Goal: Task Accomplishment & Management: Use online tool/utility

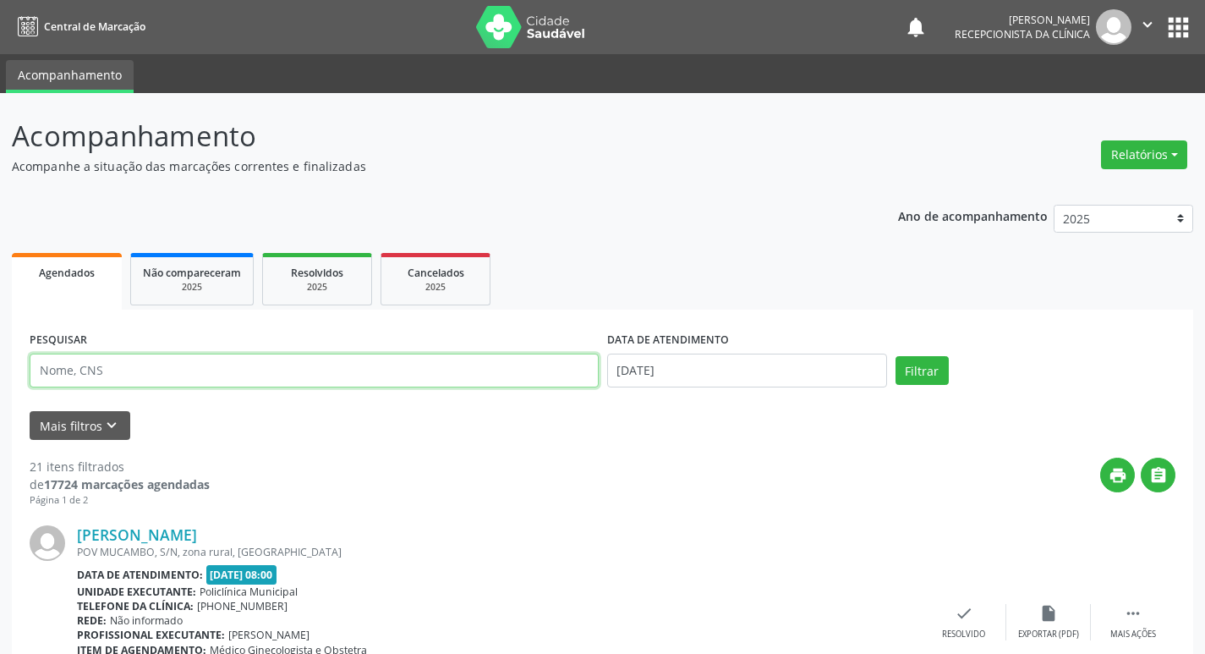
click at [145, 371] on input "text" at bounding box center [314, 371] width 569 height 34
type input "[PERSON_NAME]"
click at [927, 380] on button "Filtrar" at bounding box center [922, 370] width 53 height 29
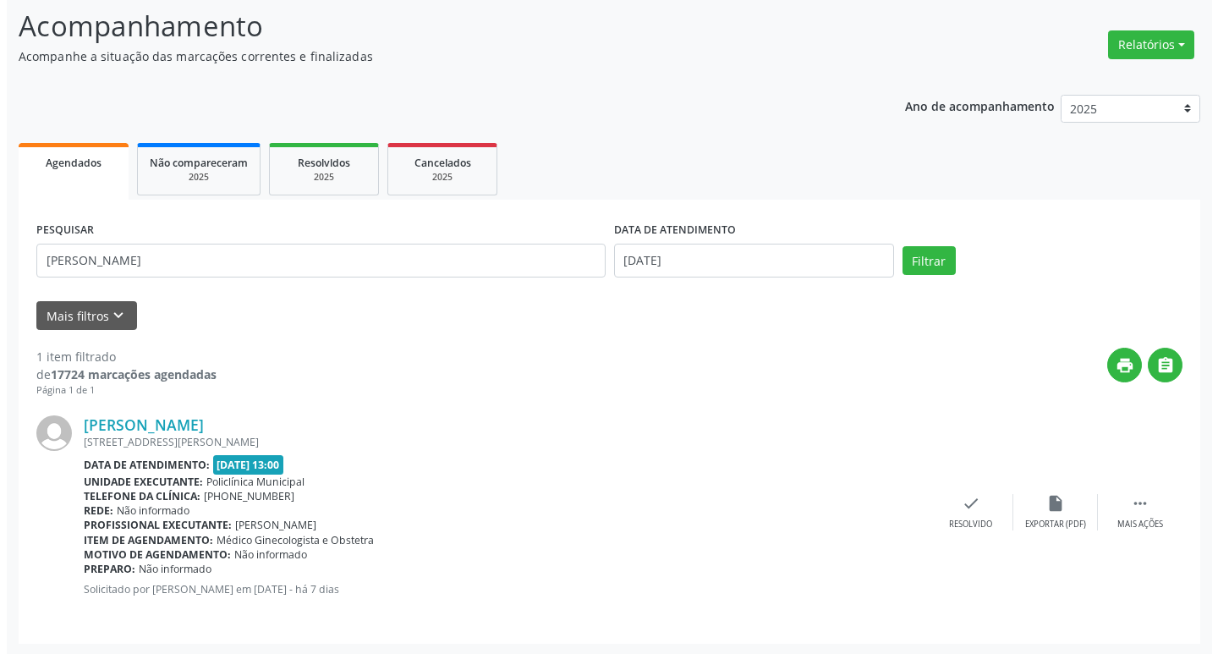
scroll to position [112, 0]
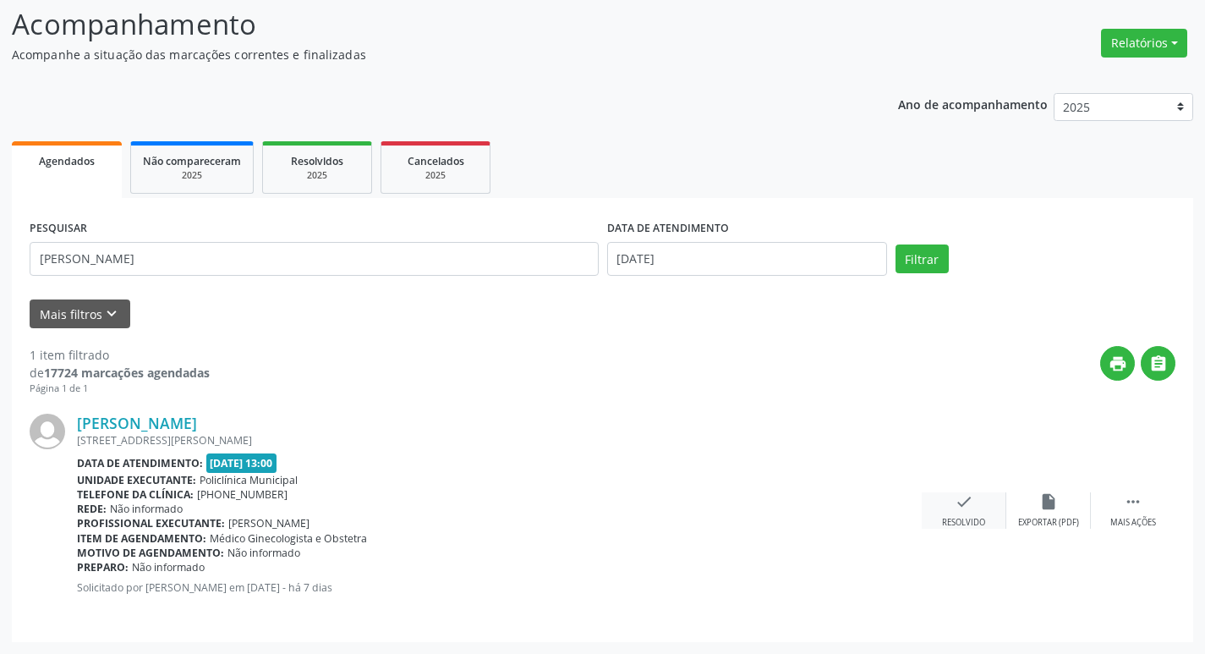
click at [957, 508] on icon "check" at bounding box center [964, 501] width 19 height 19
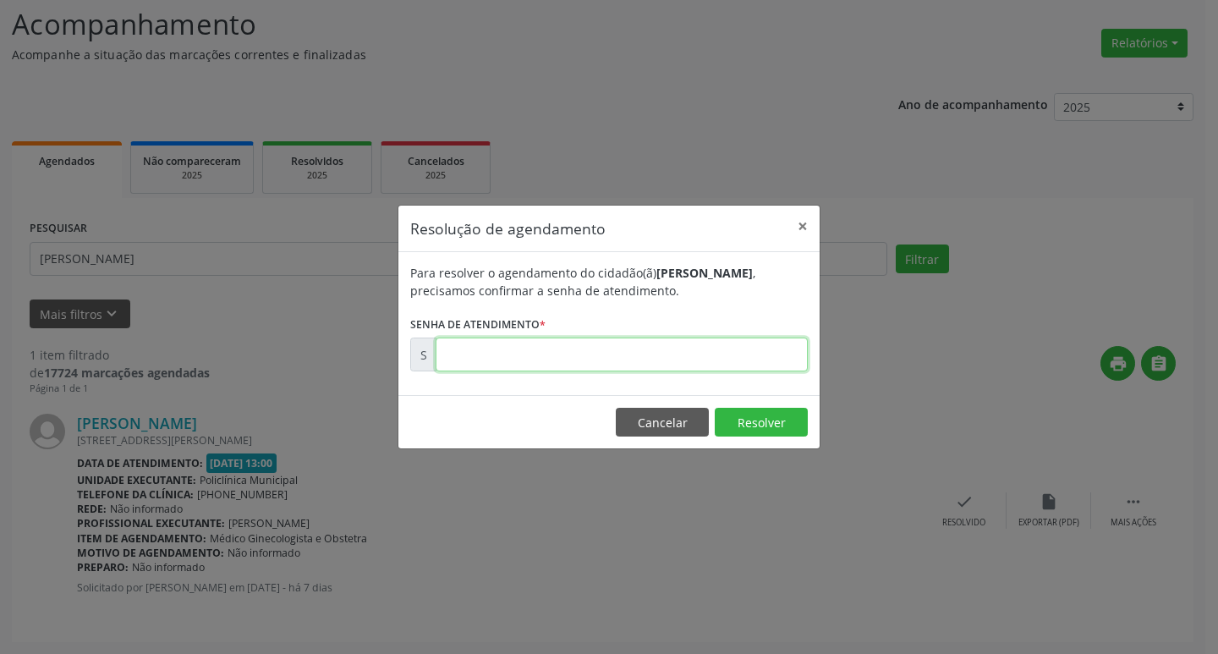
click at [682, 355] on input "text" at bounding box center [622, 354] width 372 height 34
type input "00170328"
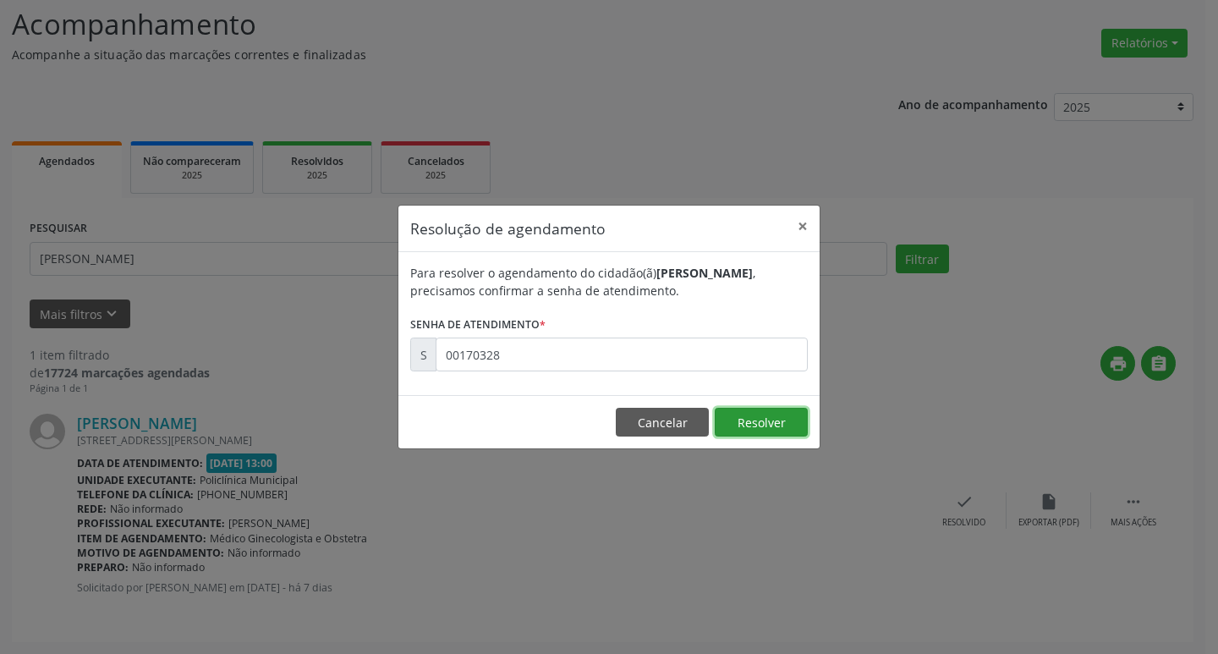
click at [717, 417] on button "Resolver" at bounding box center [761, 422] width 93 height 29
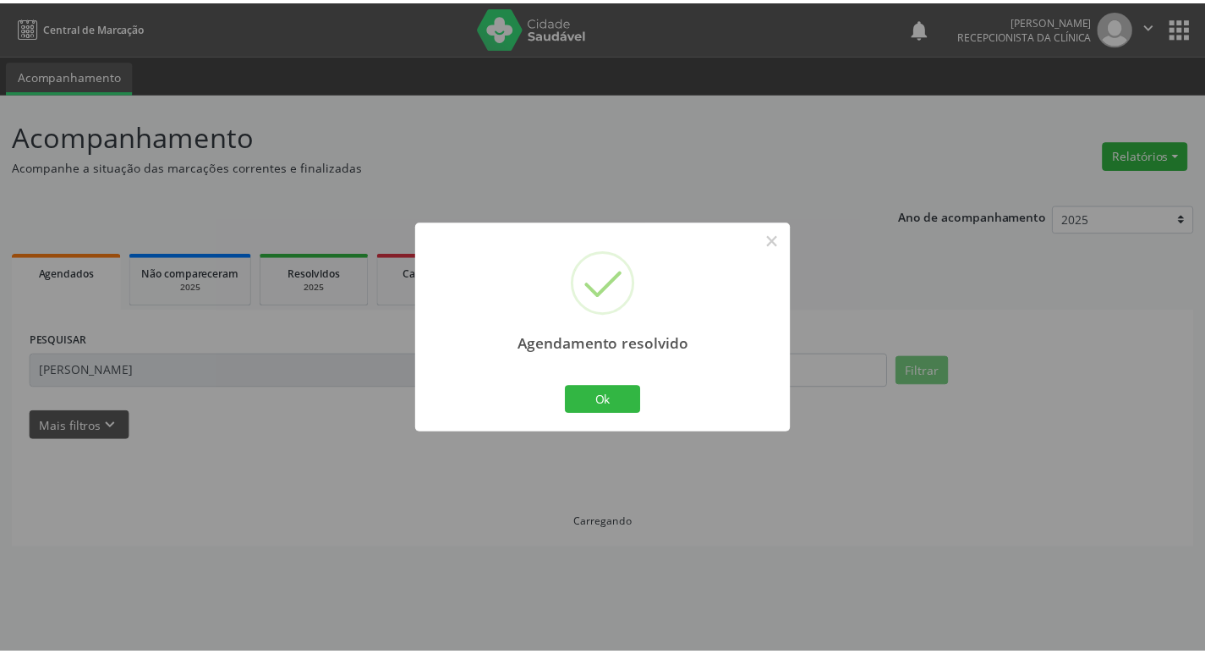
scroll to position [0, 0]
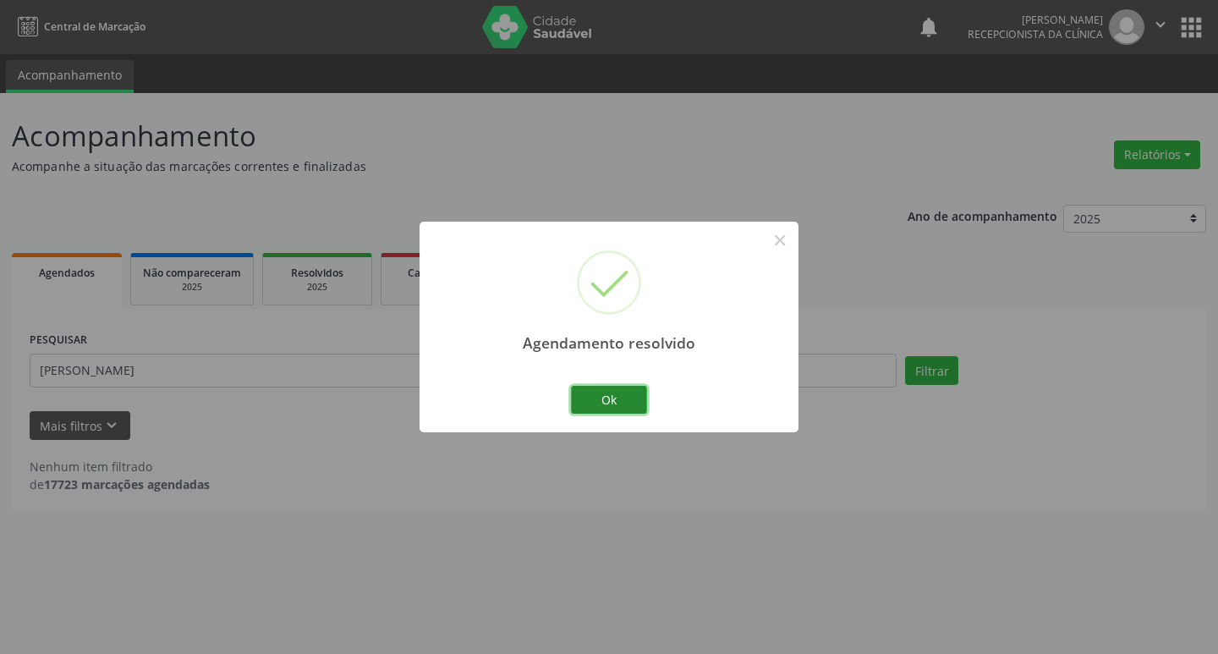
click at [603, 392] on button "Ok" at bounding box center [609, 400] width 76 height 29
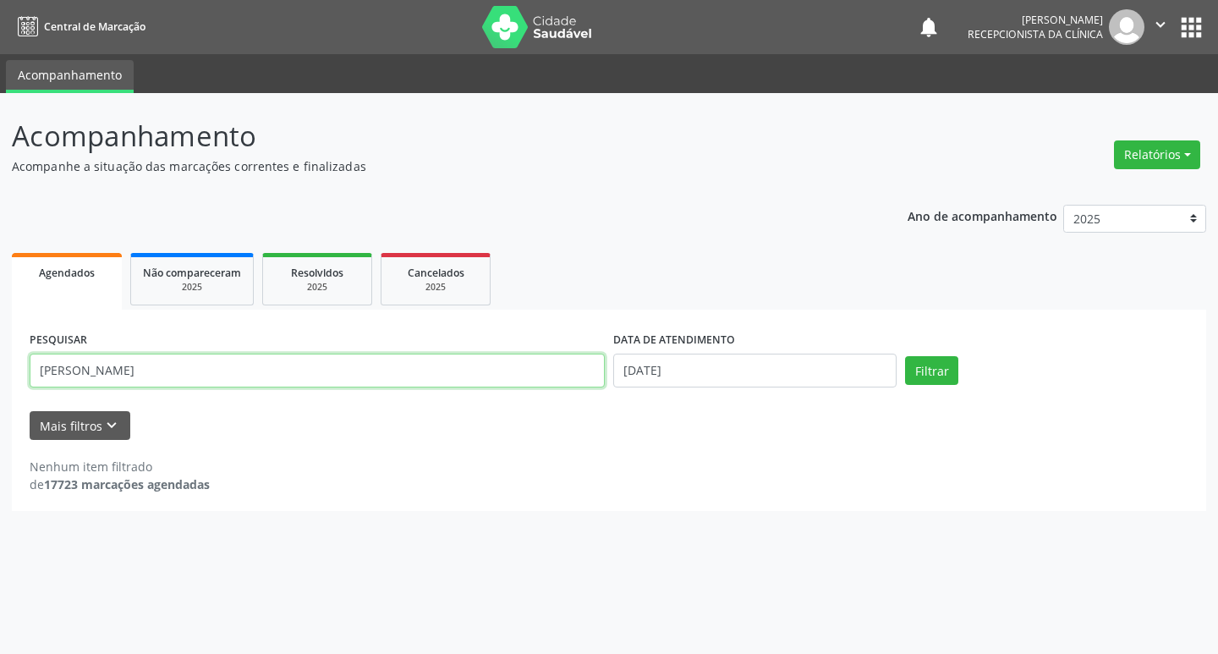
click at [177, 366] on input "[PERSON_NAME]" at bounding box center [317, 371] width 575 height 34
type input "e"
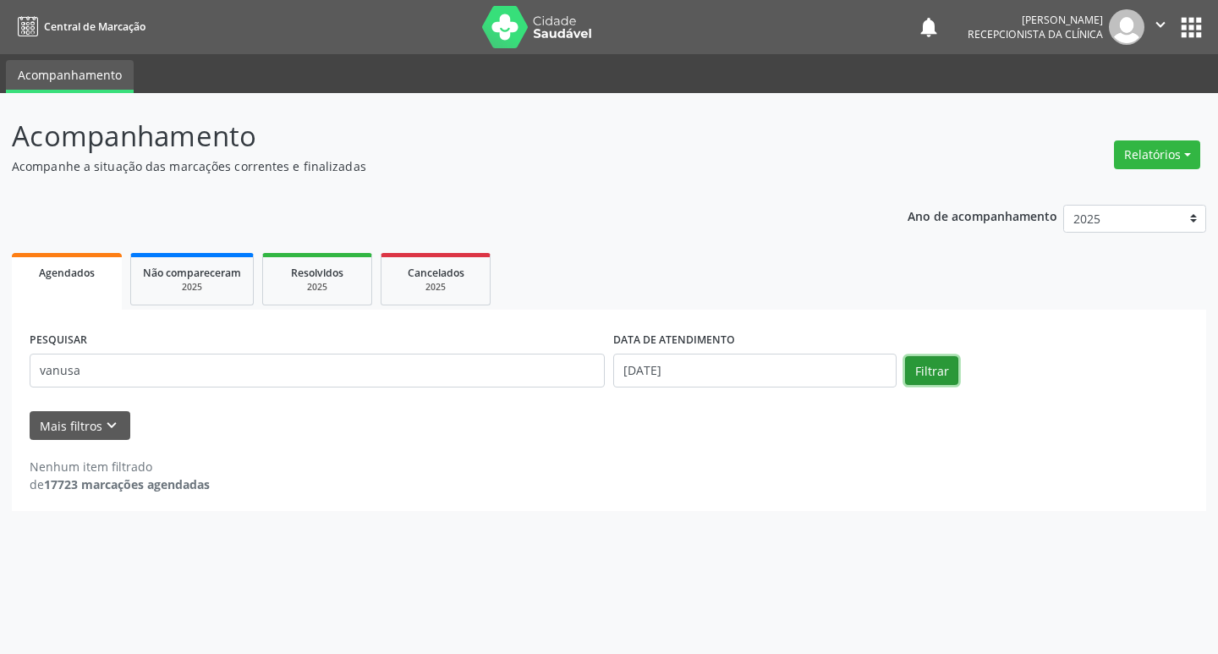
click at [943, 363] on button "Filtrar" at bounding box center [931, 370] width 53 height 29
click at [382, 370] on input "vanusa" at bounding box center [317, 371] width 575 height 34
type input "vanuza"
click at [952, 360] on button "Filtrar" at bounding box center [931, 370] width 53 height 29
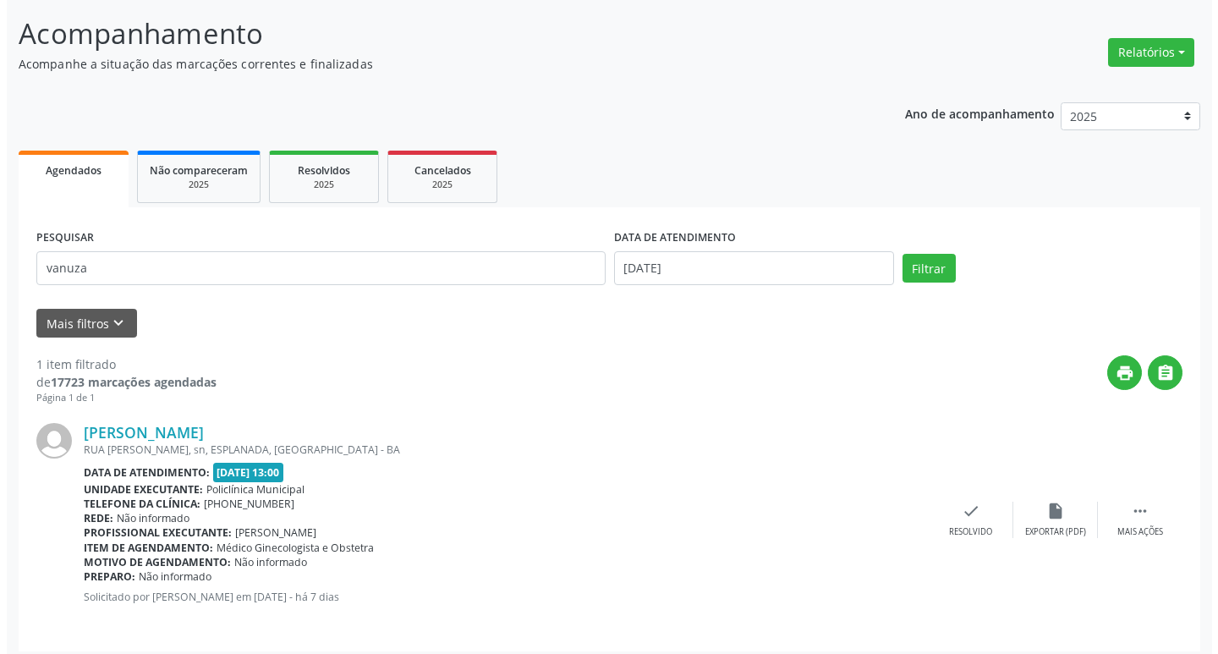
scroll to position [112, 0]
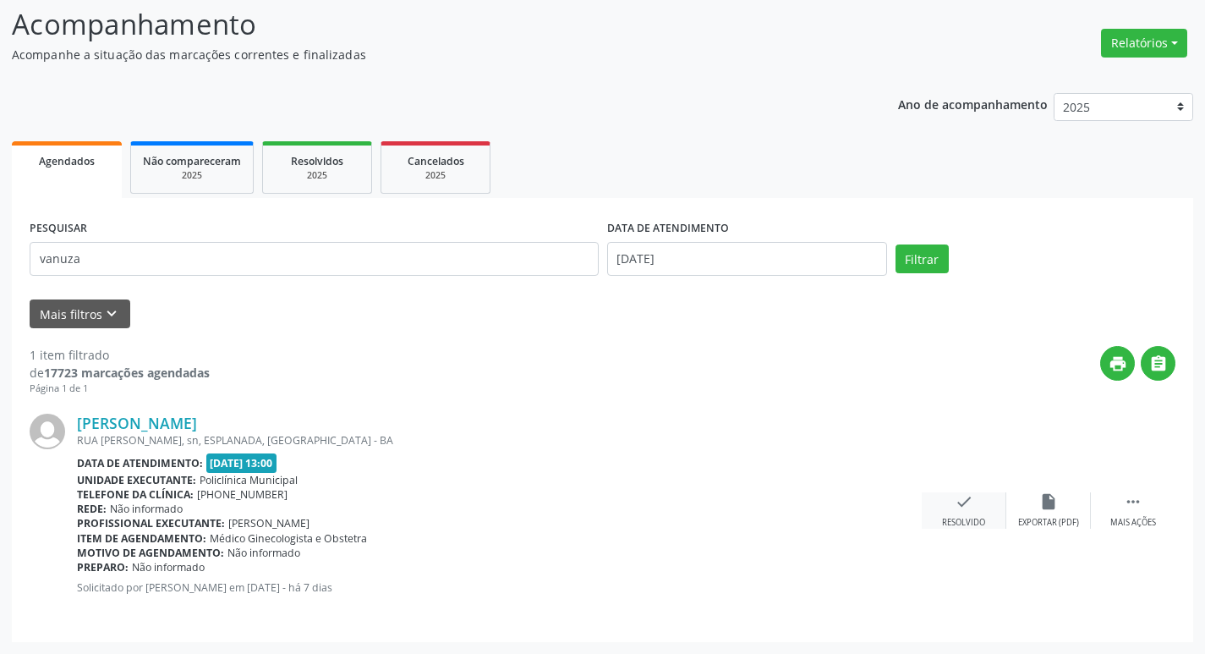
click at [971, 497] on icon "check" at bounding box center [964, 501] width 19 height 19
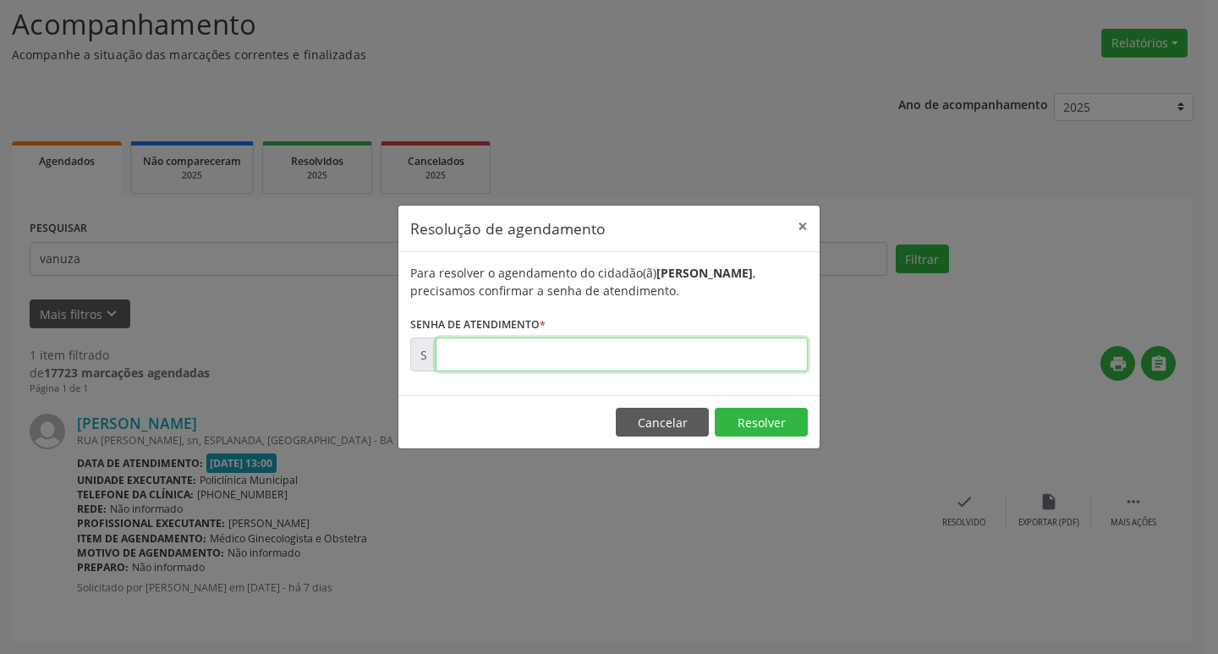
click at [738, 359] on input "text" at bounding box center [622, 354] width 372 height 34
type input "00170370"
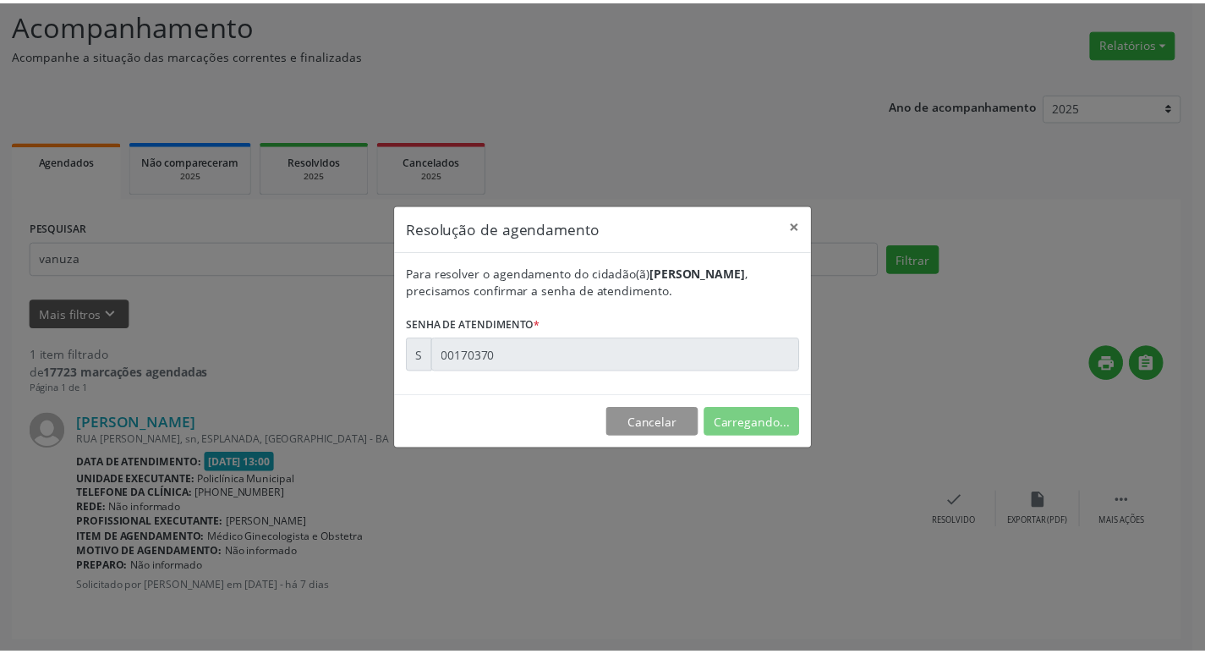
scroll to position [0, 0]
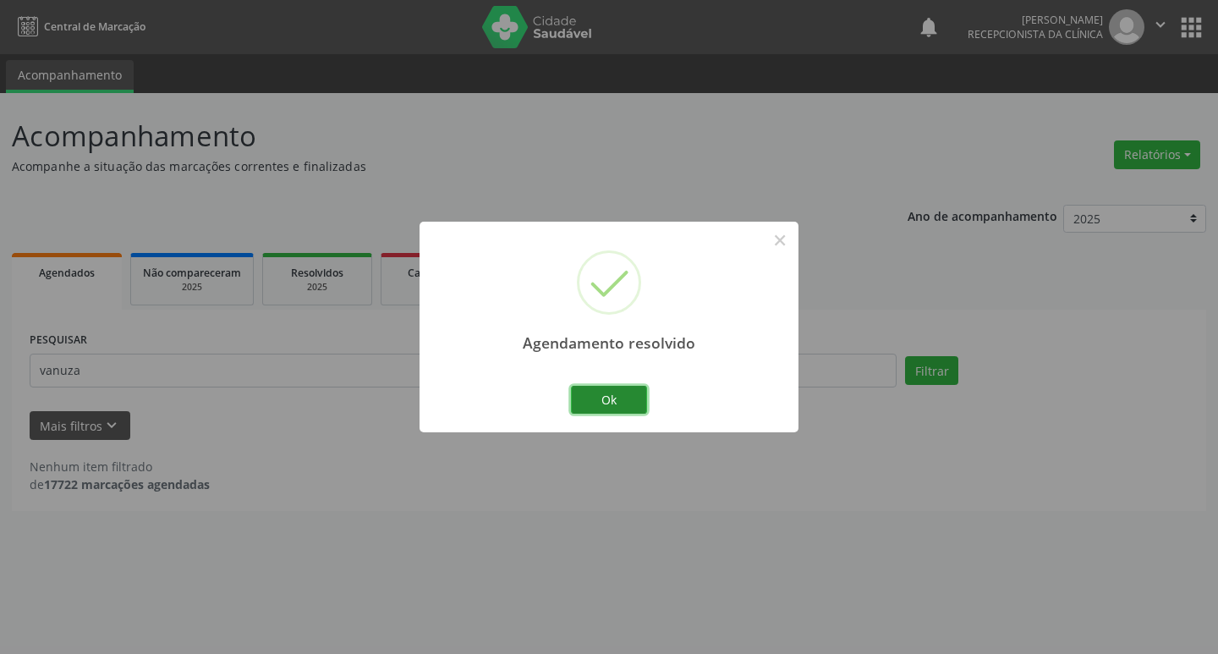
click at [632, 403] on button "Ok" at bounding box center [609, 400] width 76 height 29
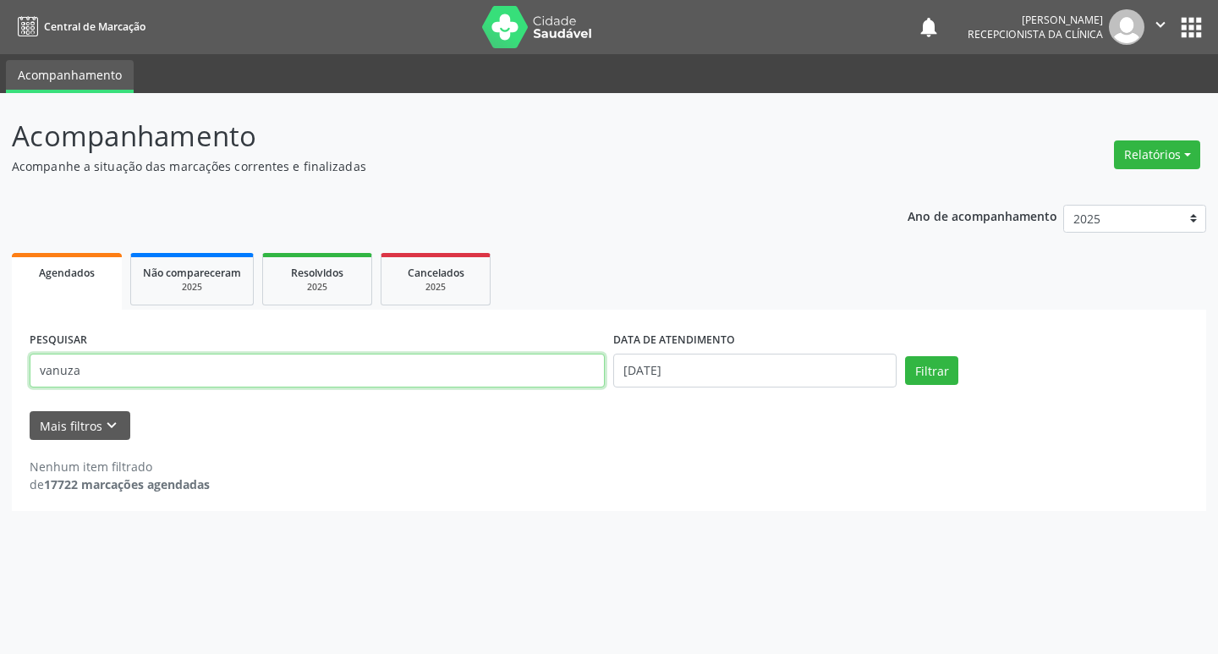
click at [194, 370] on input "vanuza" at bounding box center [317, 371] width 575 height 34
type input "v"
type input "[PERSON_NAME]"
click at [934, 366] on button "Filtrar" at bounding box center [931, 370] width 53 height 29
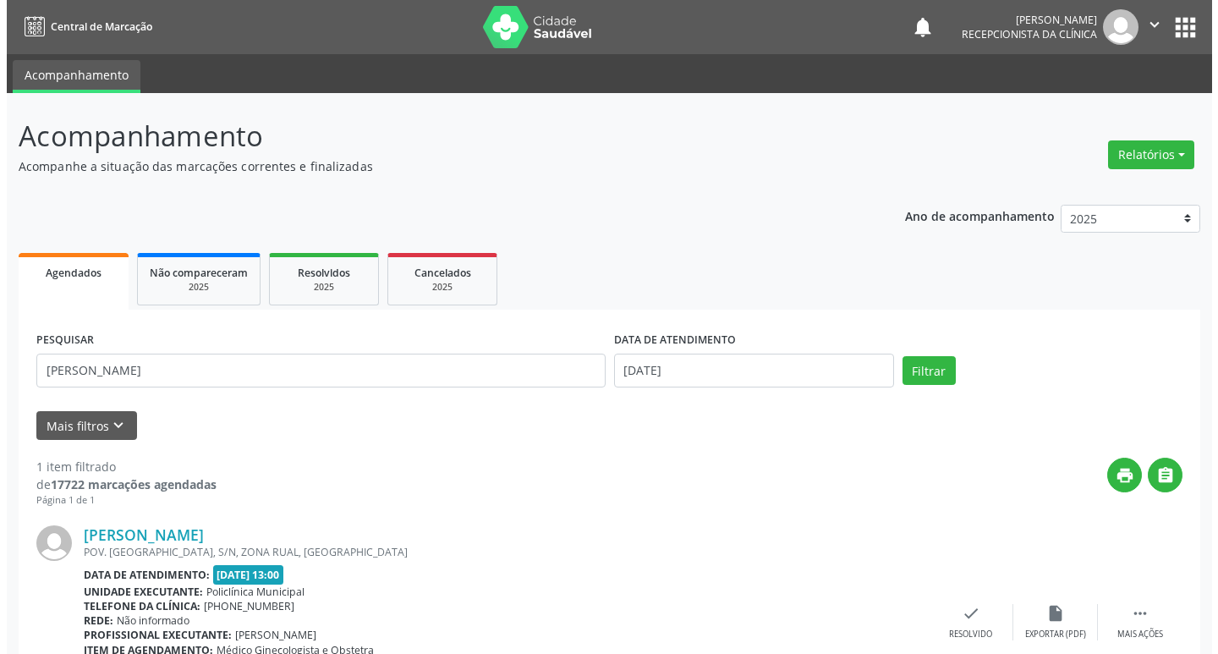
scroll to position [112, 0]
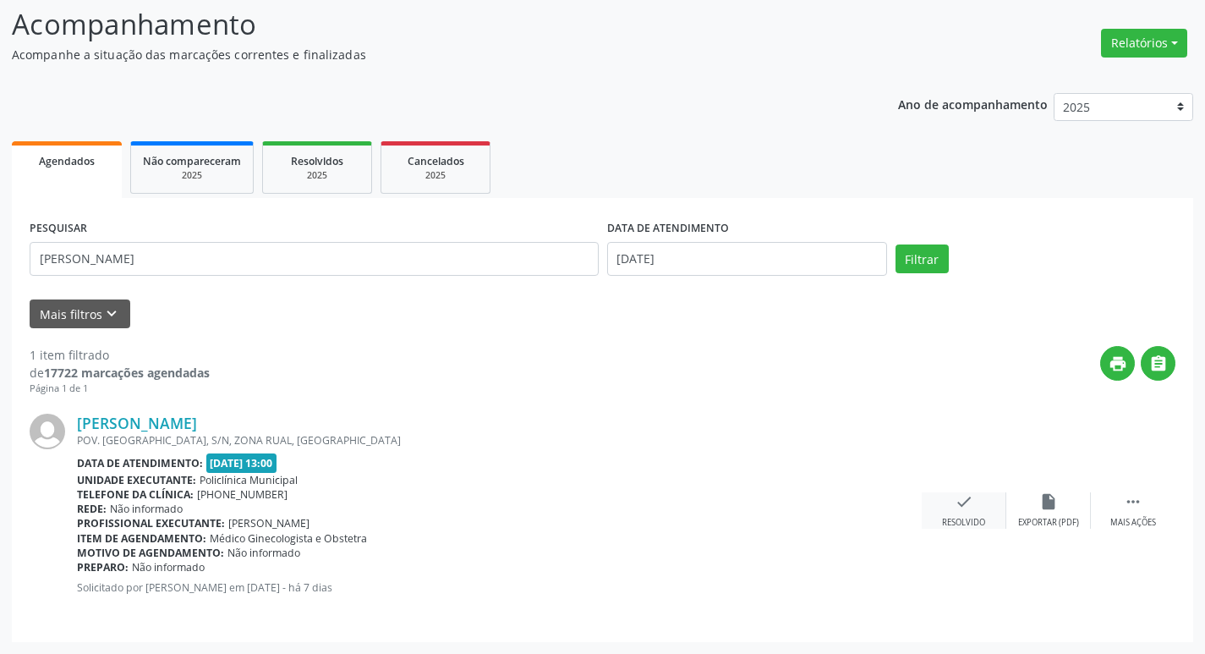
click at [953, 518] on div "Resolvido" at bounding box center [963, 523] width 43 height 12
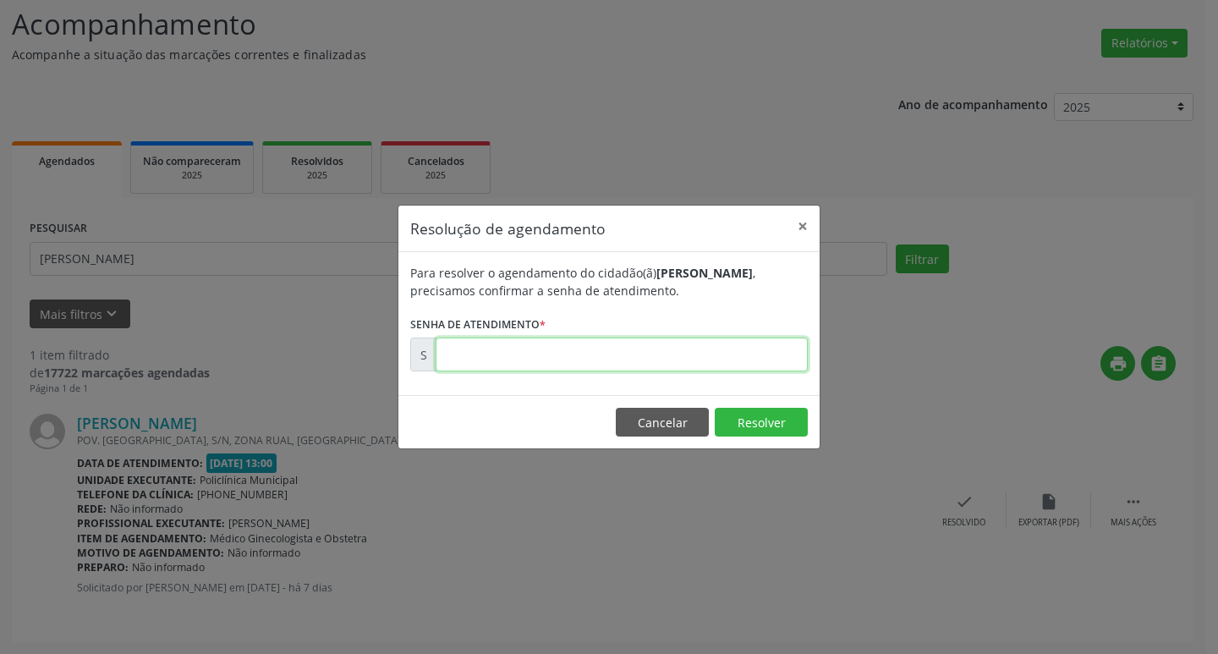
click at [560, 353] on input "text" at bounding box center [622, 354] width 372 height 34
type input "00017430"
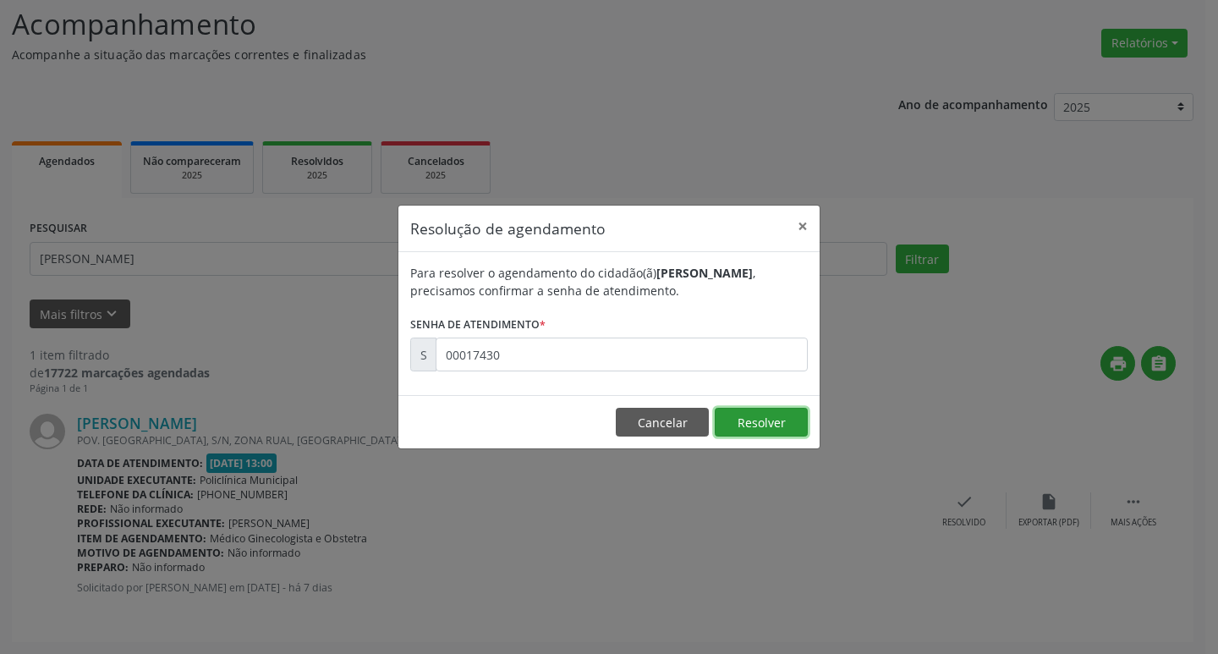
click at [754, 417] on button "Resolver" at bounding box center [761, 422] width 93 height 29
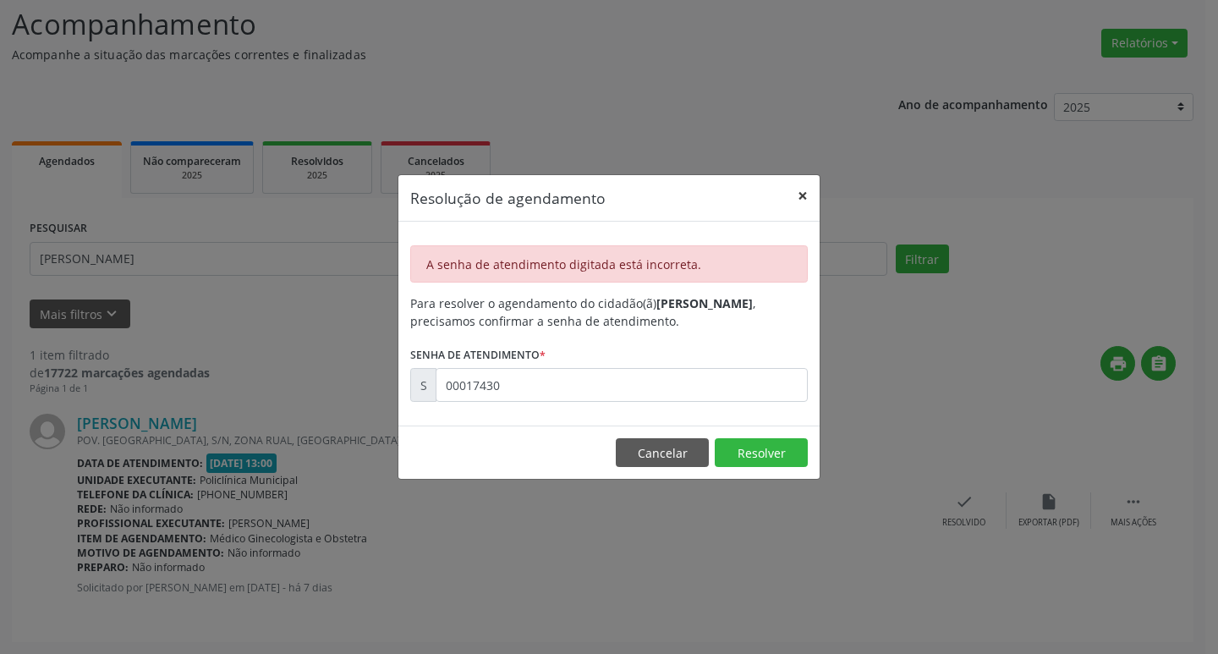
click at [798, 192] on button "×" at bounding box center [803, 195] width 34 height 41
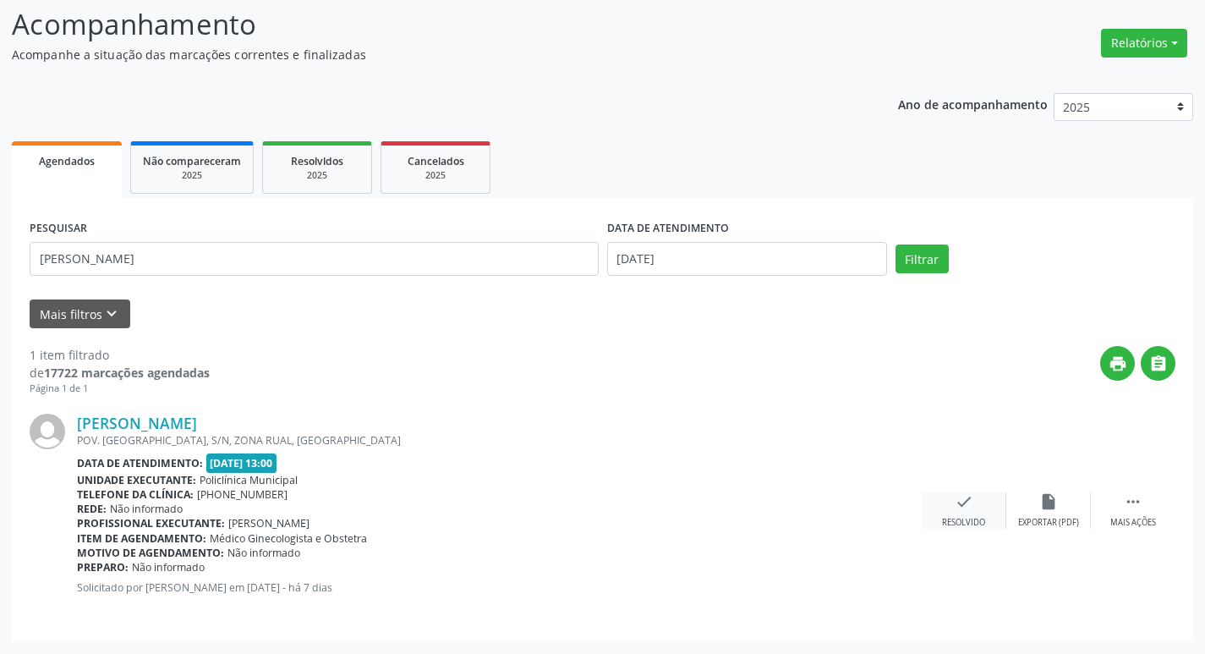
click at [957, 517] on div "Resolvido" at bounding box center [963, 523] width 43 height 12
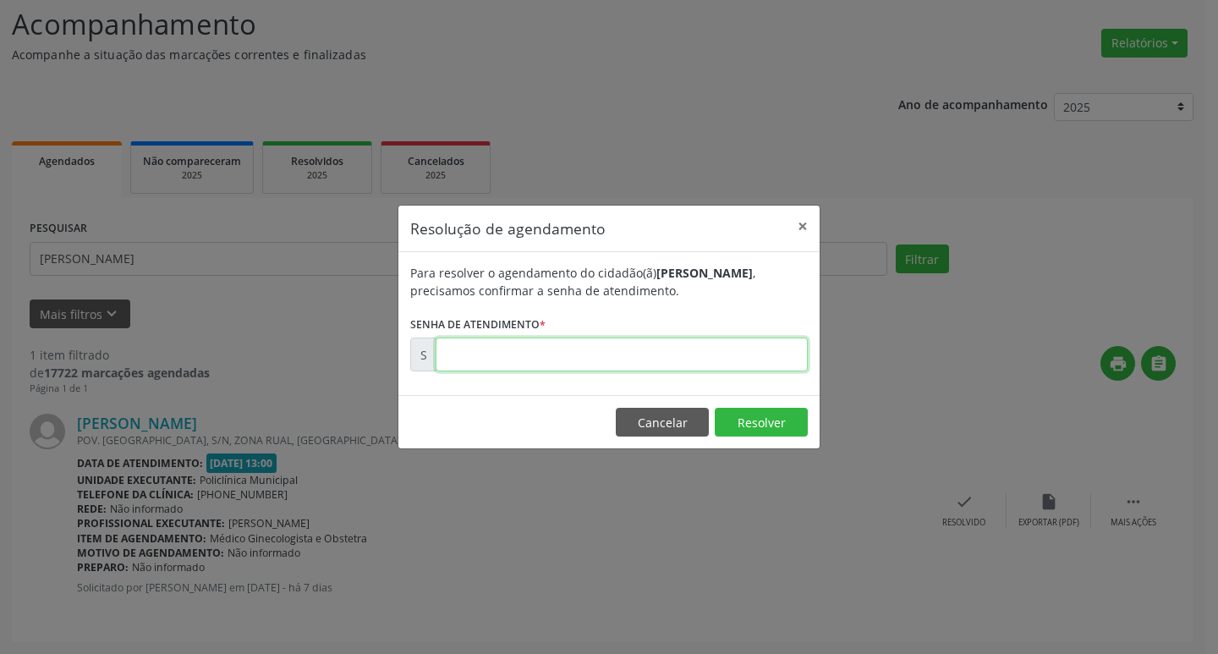
click at [658, 348] on input "text" at bounding box center [622, 354] width 372 height 34
type input "00170430"
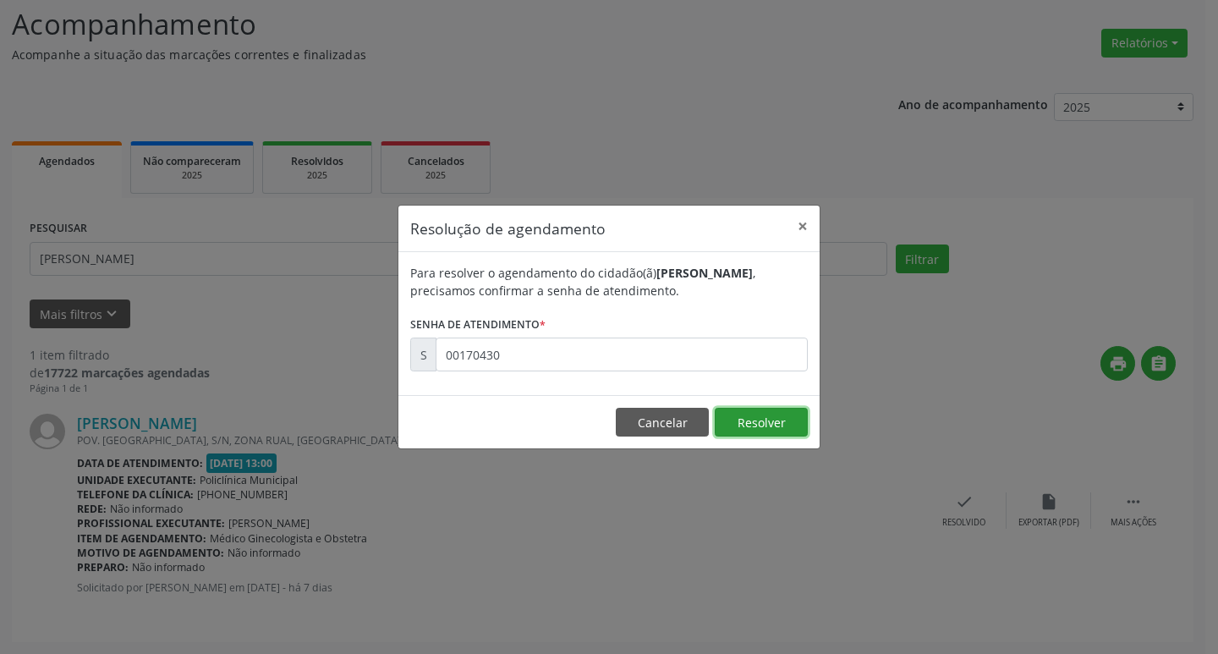
click at [719, 412] on button "Resolver" at bounding box center [761, 422] width 93 height 29
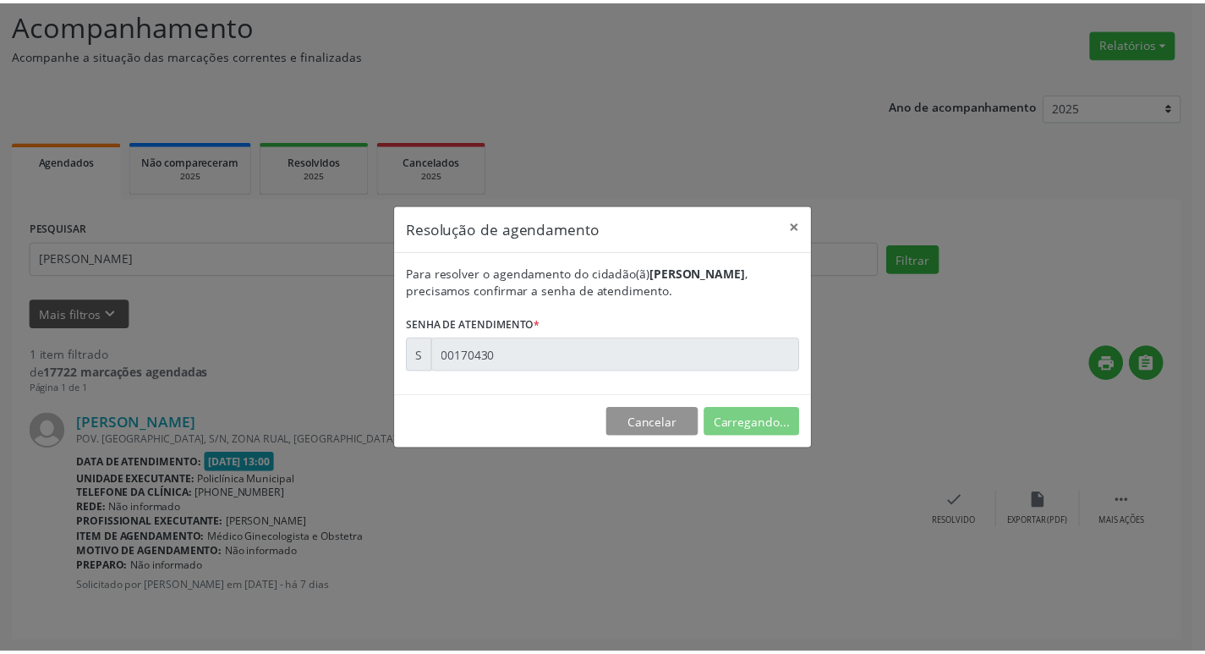
scroll to position [0, 0]
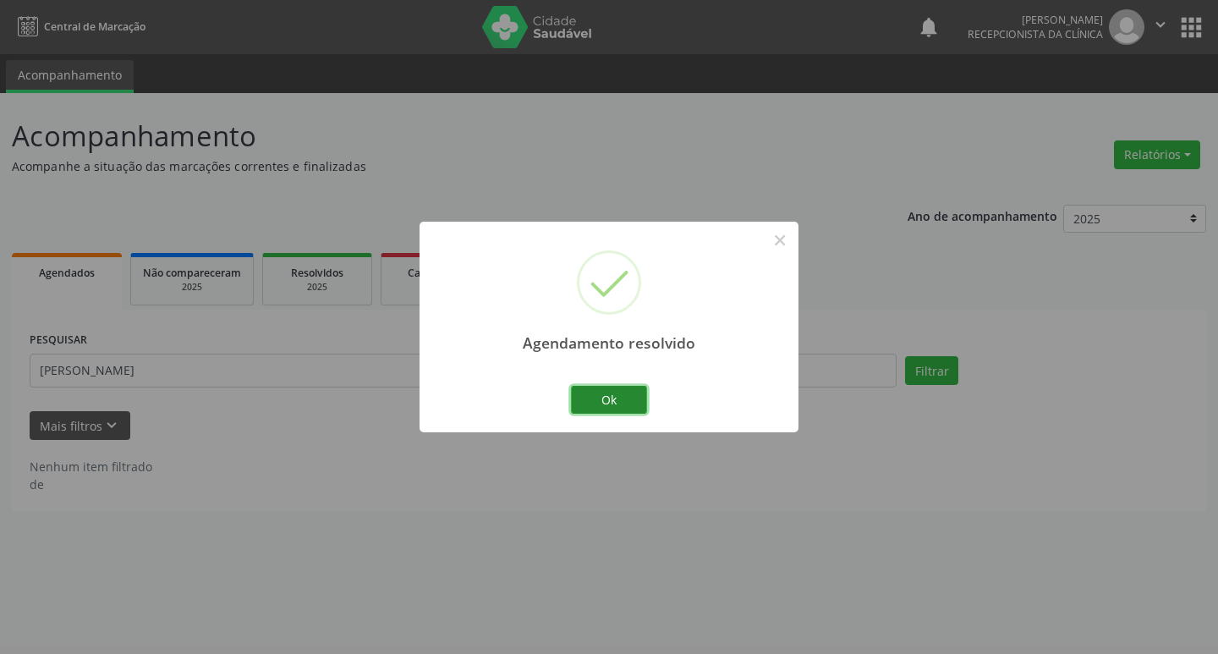
click at [637, 396] on button "Ok" at bounding box center [609, 400] width 76 height 29
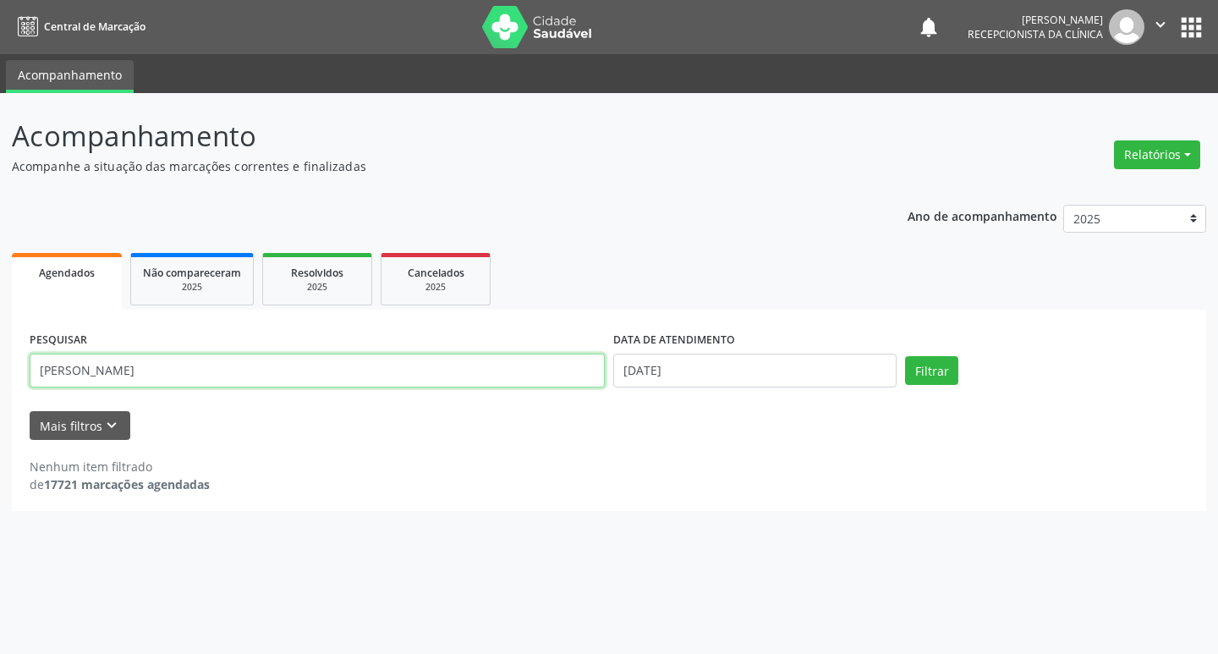
click at [429, 370] on input "[PERSON_NAME]" at bounding box center [317, 371] width 575 height 34
type input "m"
type input "[PERSON_NAME]"
click at [933, 376] on button "Filtrar" at bounding box center [931, 370] width 53 height 29
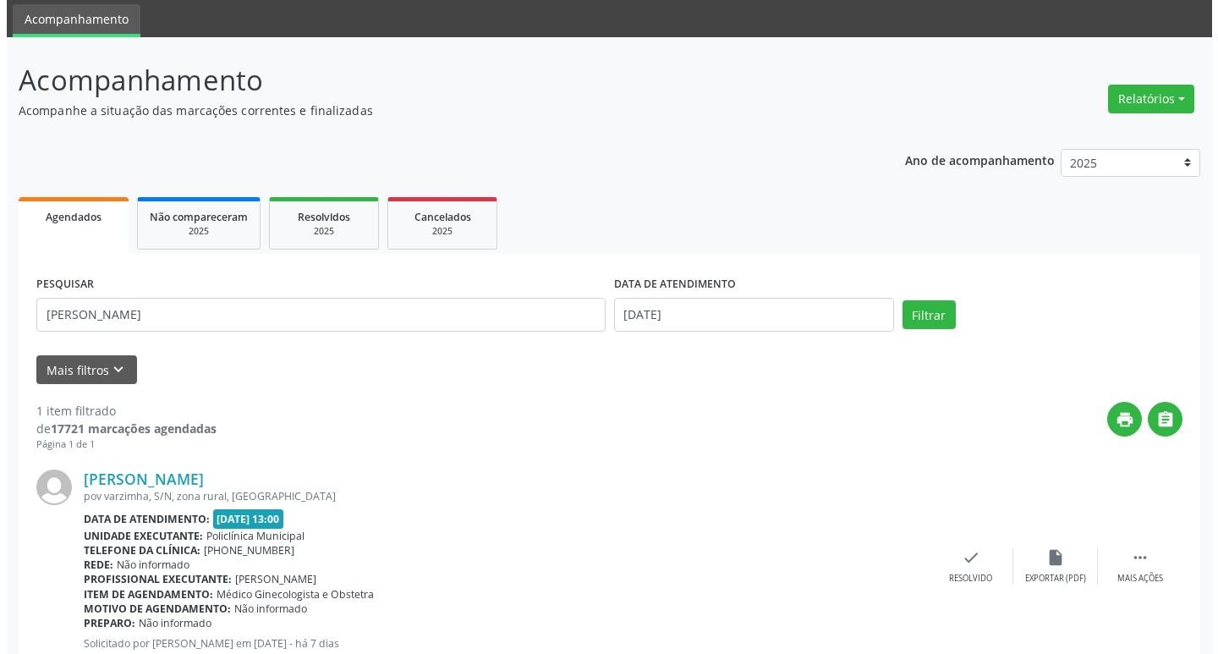
scroll to position [112, 0]
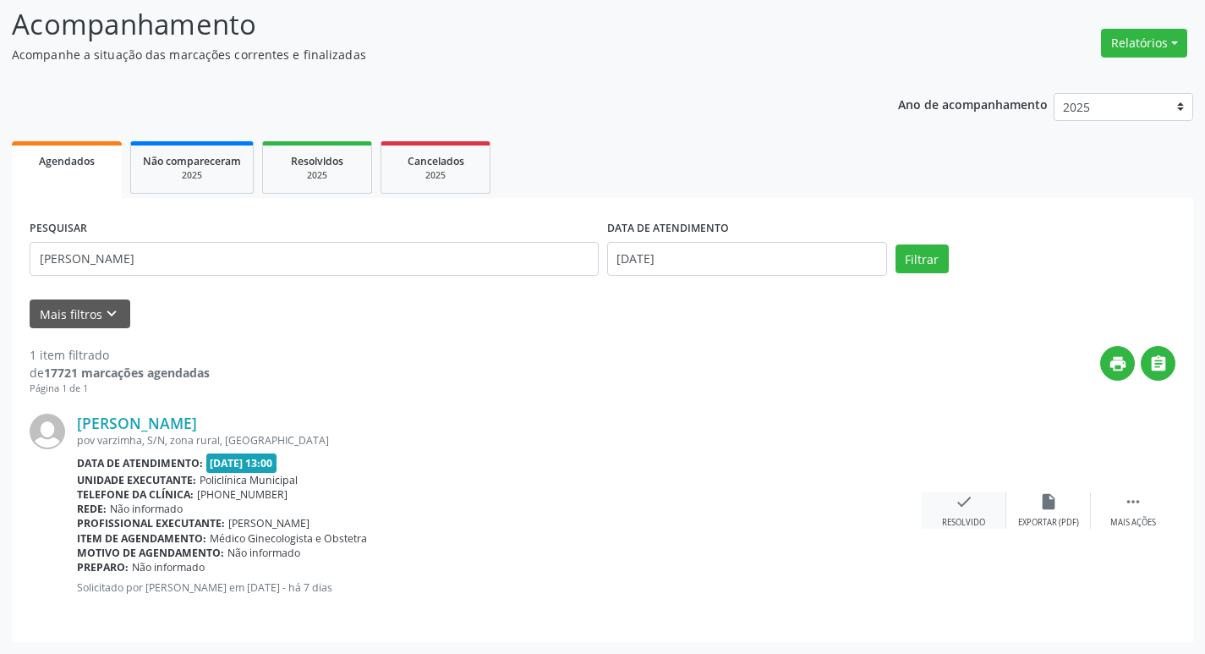
click at [980, 498] on div "check Resolvido" at bounding box center [964, 510] width 85 height 36
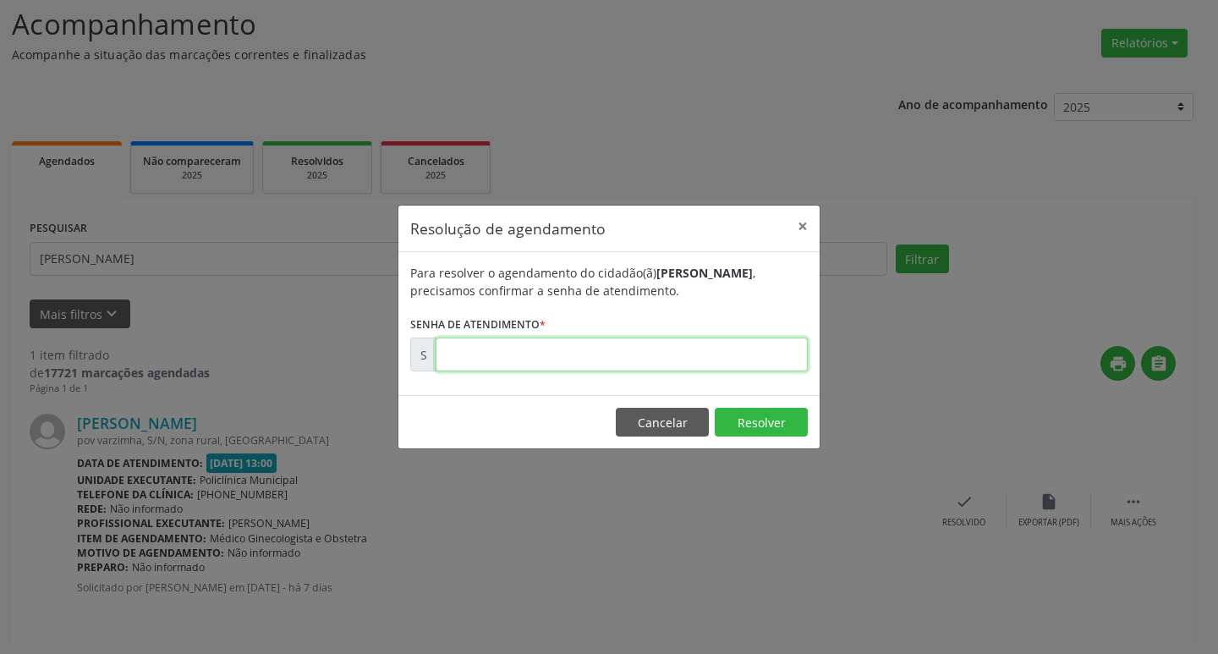
click at [668, 354] on input "text" at bounding box center [622, 354] width 372 height 34
type input "00170431"
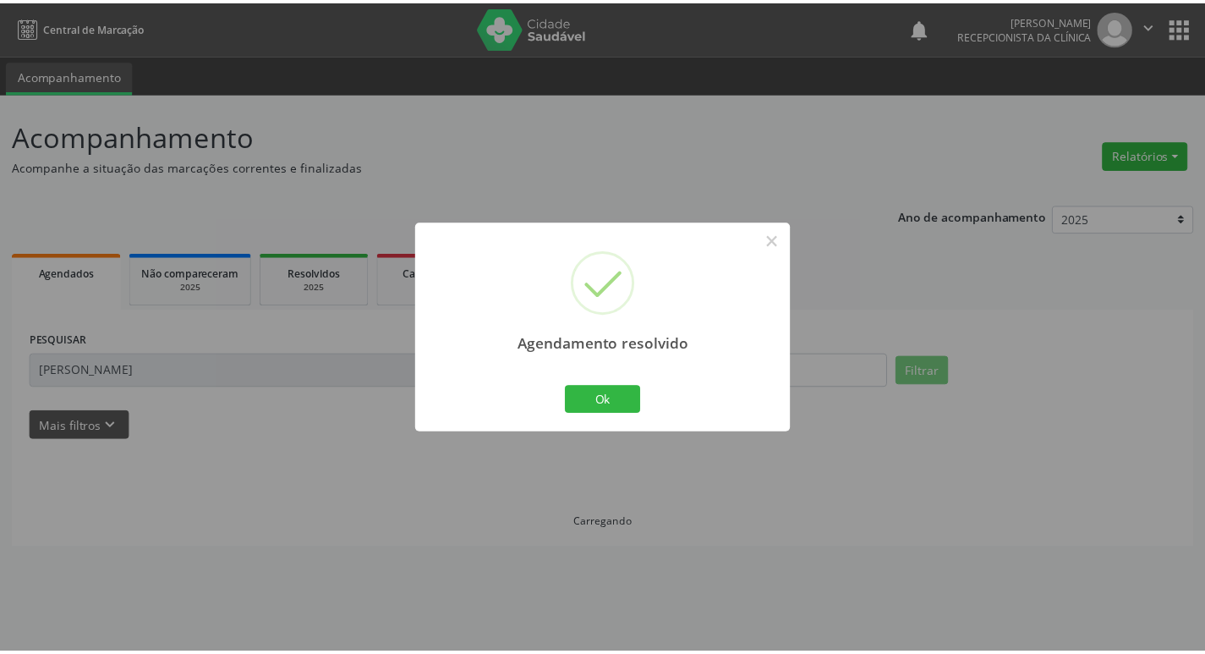
scroll to position [0, 0]
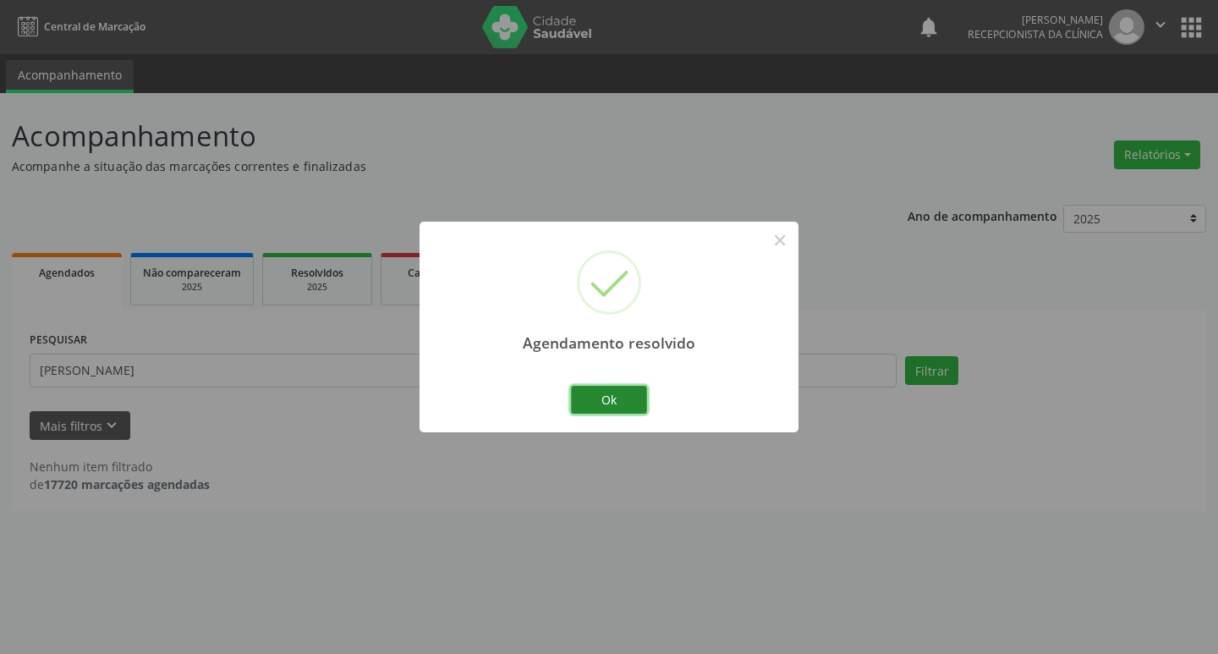
click at [639, 387] on button "Ok" at bounding box center [609, 400] width 76 height 29
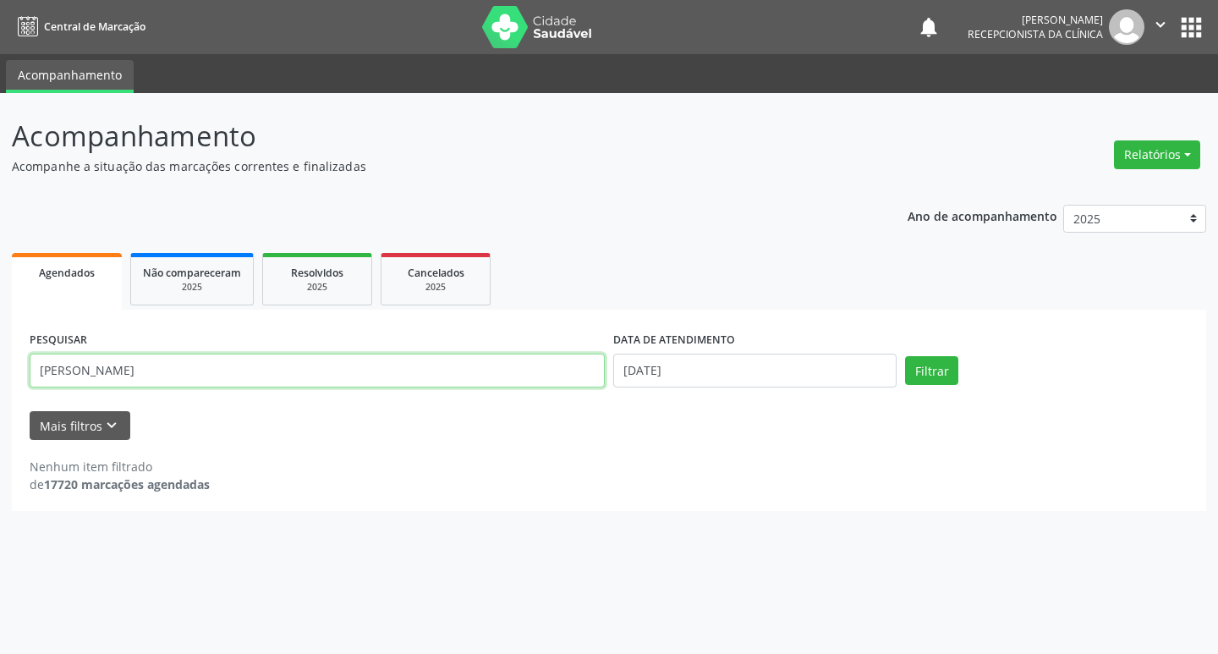
click at [143, 367] on input "[PERSON_NAME]" at bounding box center [317, 371] width 575 height 34
type input "s"
type input "[PERSON_NAME]"
click at [908, 373] on button "Filtrar" at bounding box center [931, 370] width 53 height 29
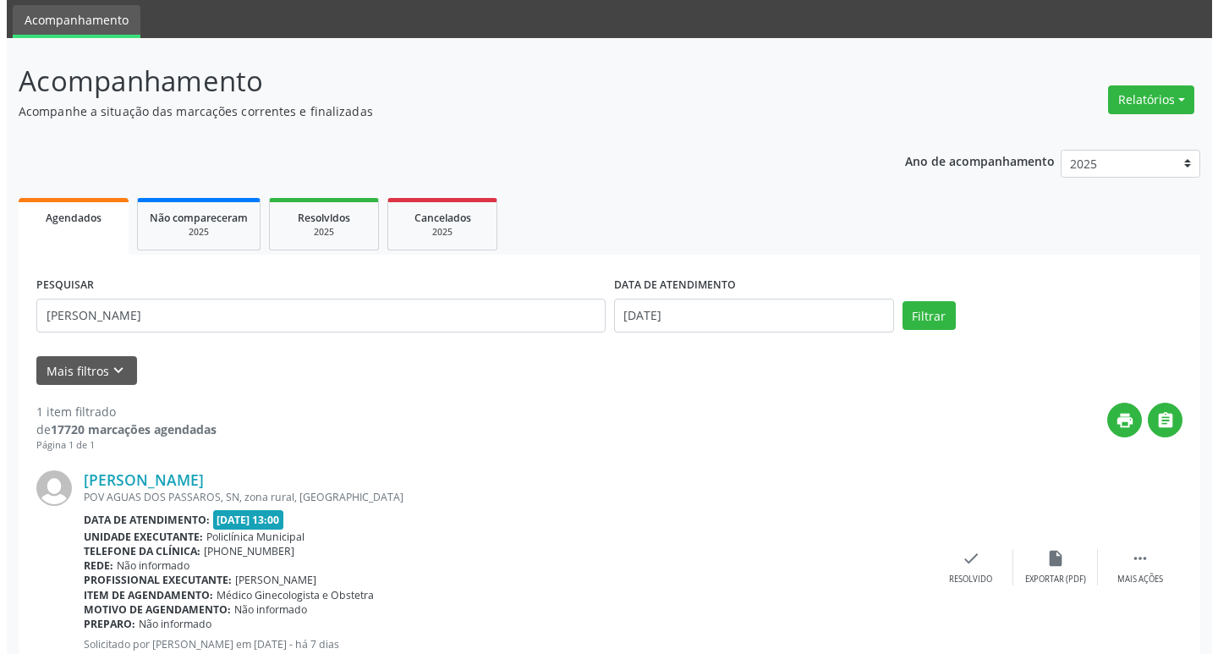
scroll to position [112, 0]
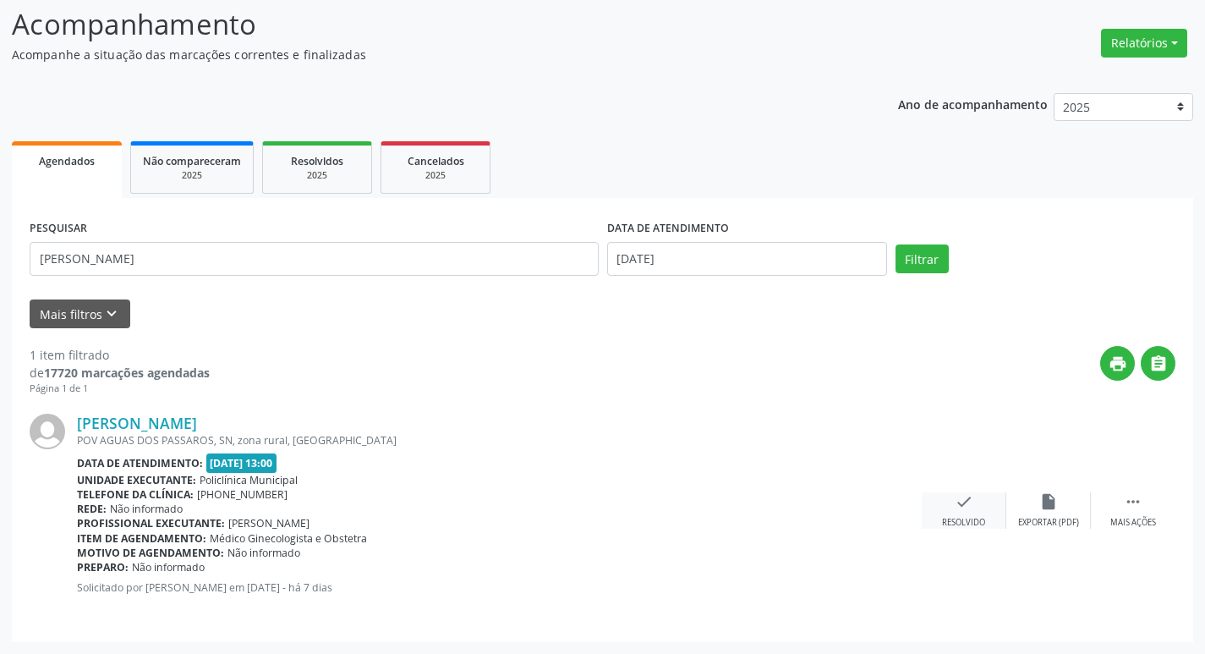
click at [953, 507] on div "check Resolvido" at bounding box center [964, 510] width 85 height 36
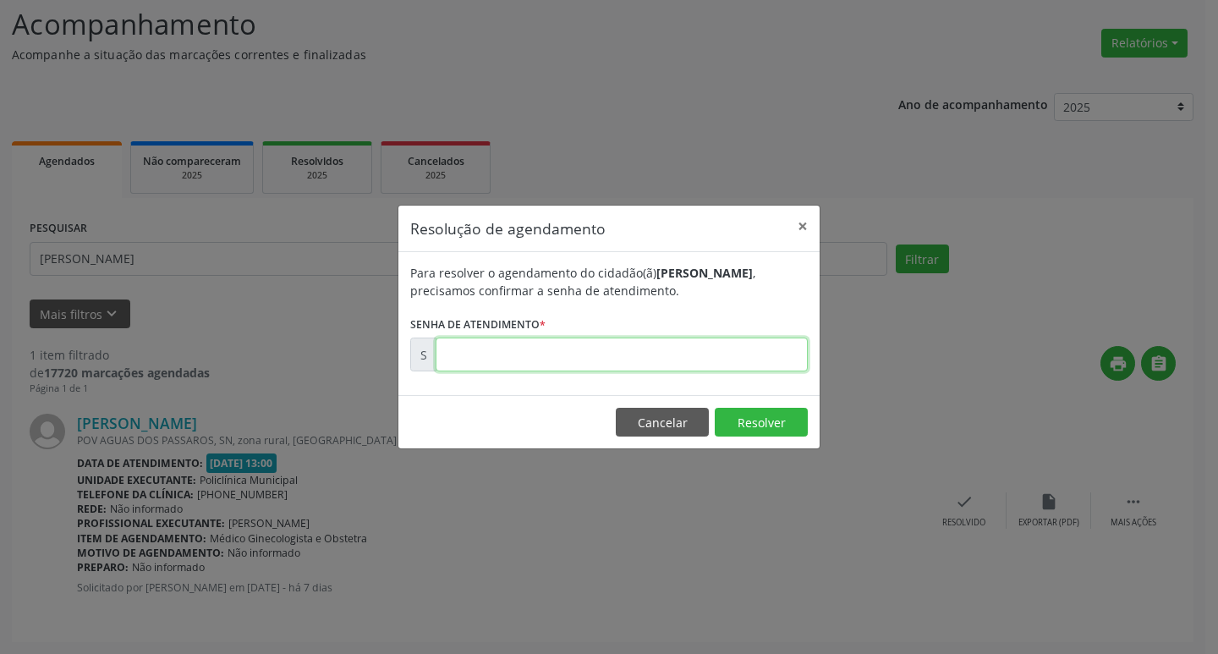
click at [602, 355] on input "text" at bounding box center [622, 354] width 372 height 34
type input "00170433"
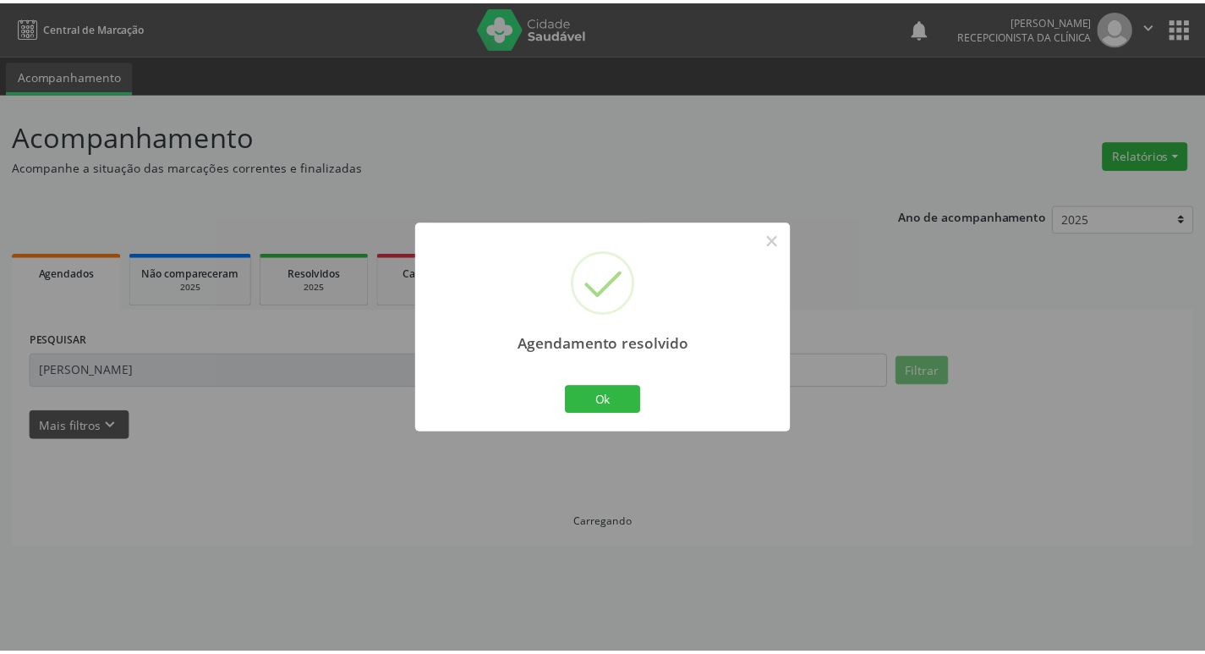
scroll to position [0, 0]
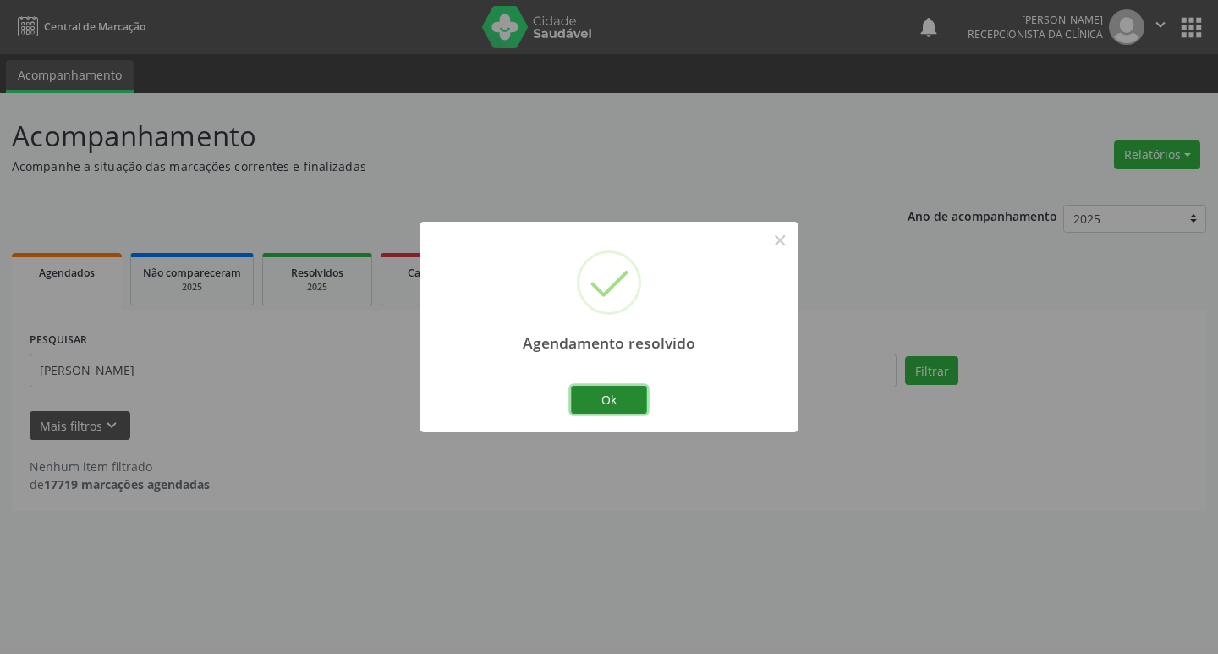
click at [615, 406] on button "Ok" at bounding box center [609, 400] width 76 height 29
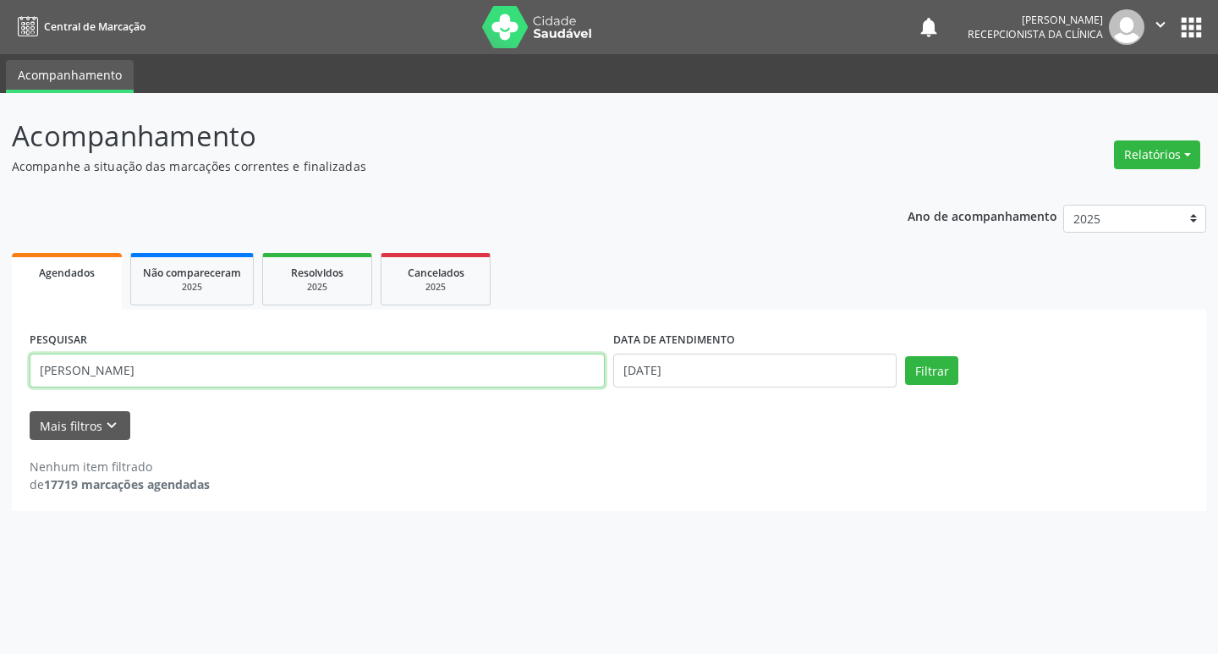
click at [350, 363] on input "[PERSON_NAME]" at bounding box center [317, 371] width 575 height 34
type input "M"
type input "MARILUCIA"
click at [951, 361] on button "Filtrar" at bounding box center [931, 370] width 53 height 29
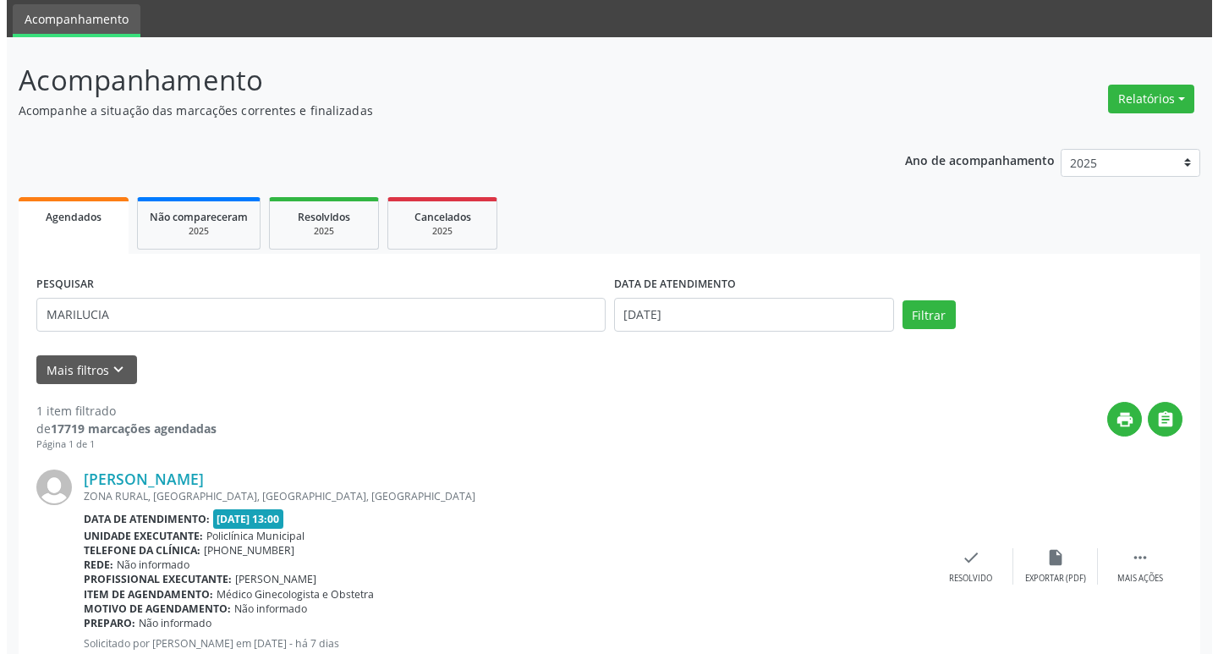
scroll to position [112, 0]
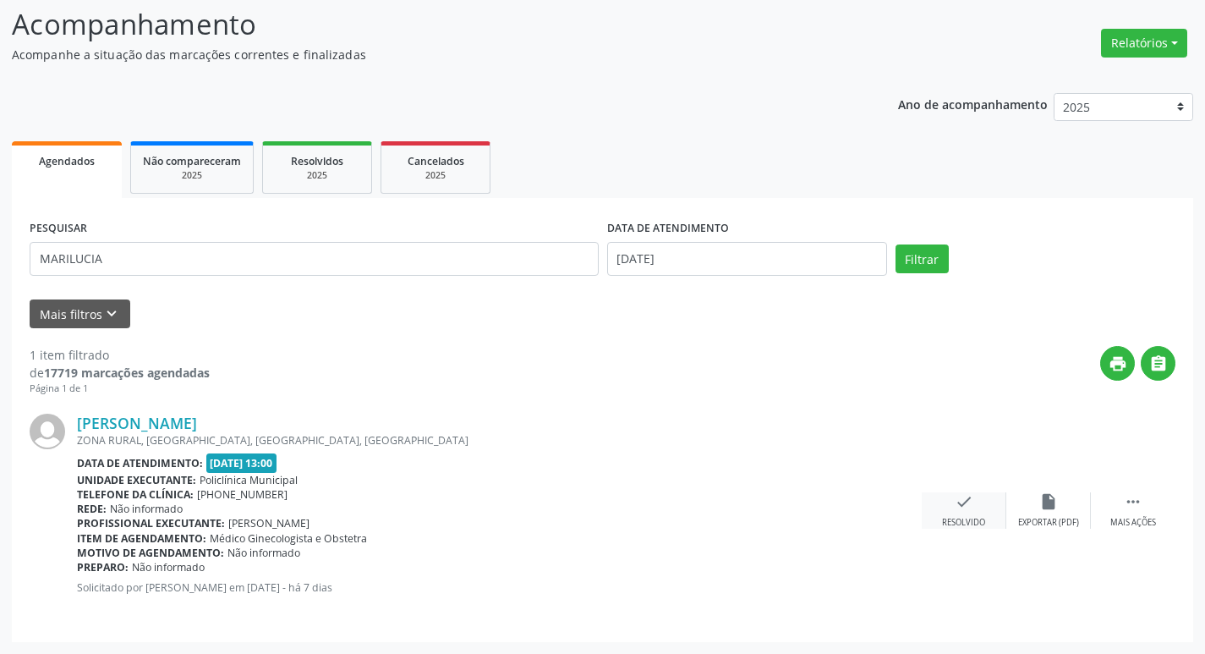
click at [966, 503] on icon "check" at bounding box center [964, 501] width 19 height 19
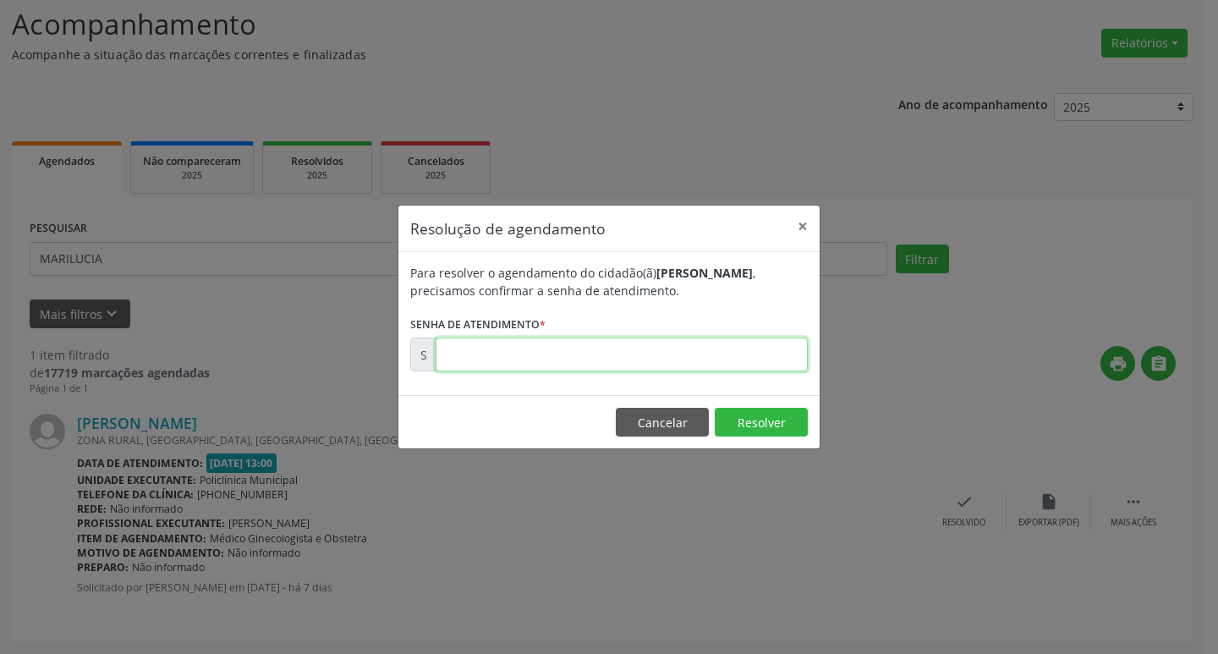
click at [552, 348] on input "text" at bounding box center [622, 354] width 372 height 34
type input "00170418"
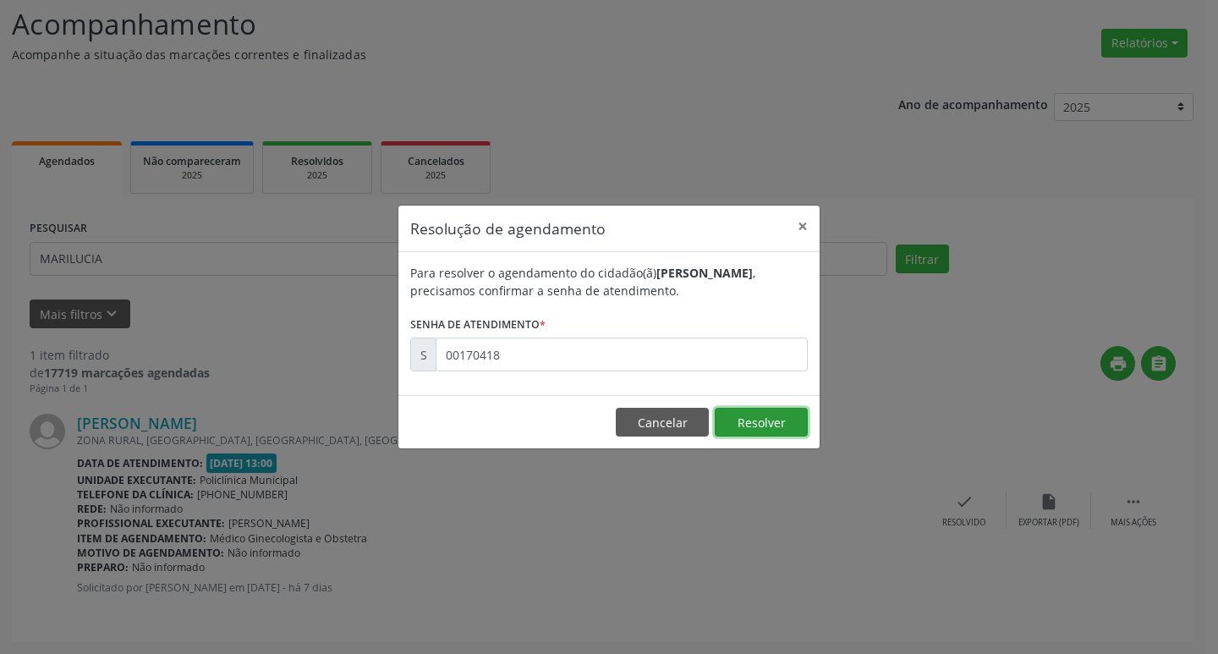
click at [790, 414] on button "Resolver" at bounding box center [761, 422] width 93 height 29
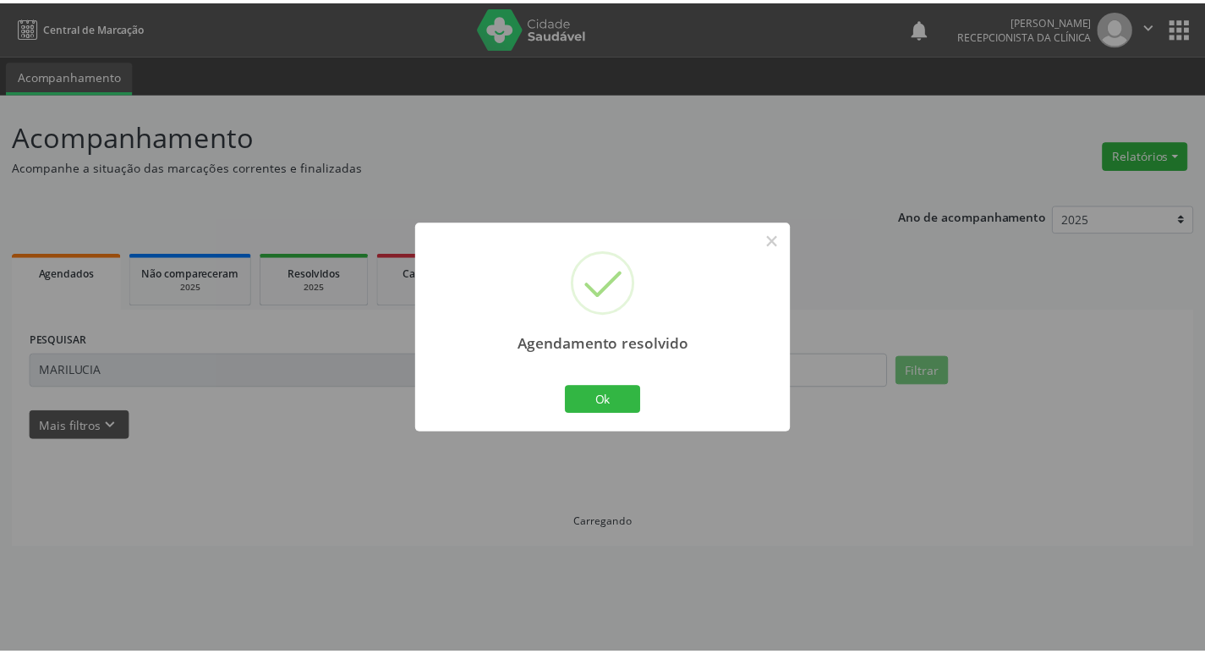
scroll to position [0, 0]
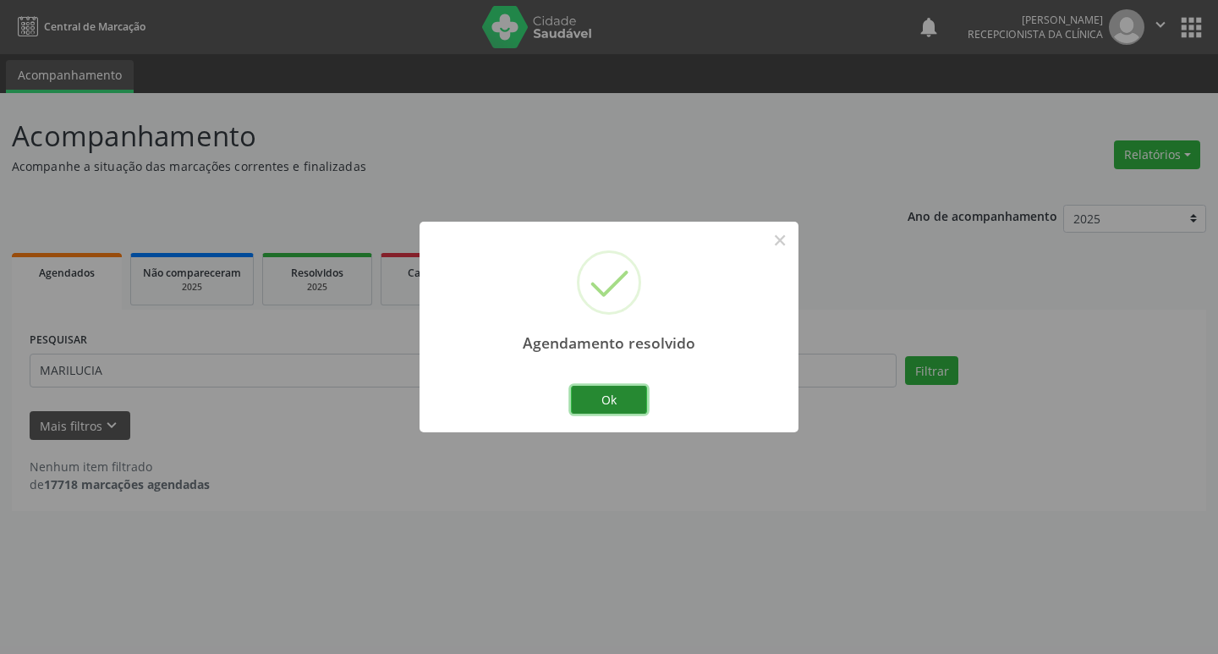
click at [638, 408] on button "Ok" at bounding box center [609, 400] width 76 height 29
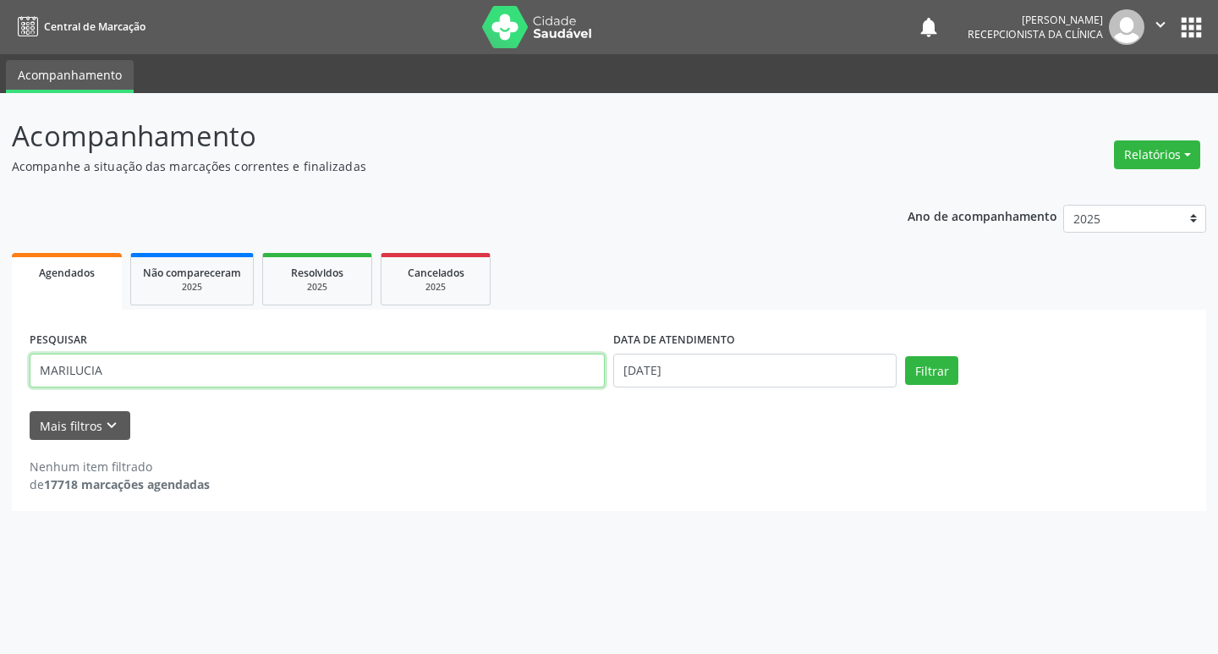
click at [155, 367] on input "MARILUCIA" at bounding box center [317, 371] width 575 height 34
type input "M"
type input "NOELMA"
click at [930, 378] on button "Filtrar" at bounding box center [931, 370] width 53 height 29
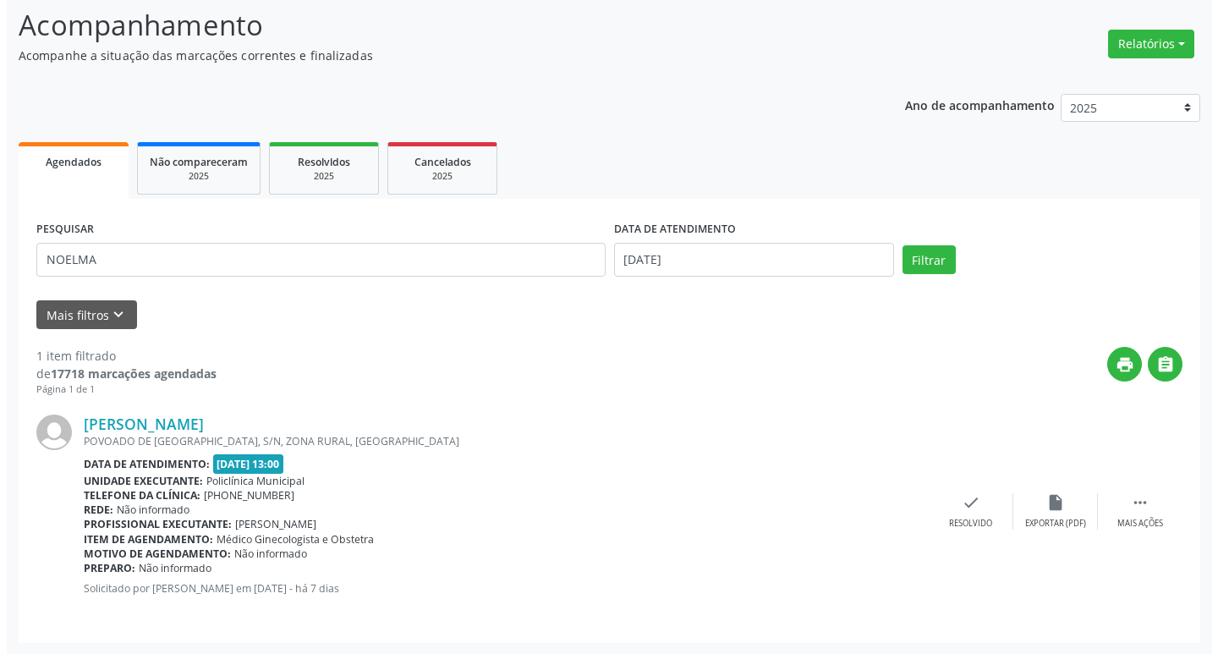
scroll to position [112, 0]
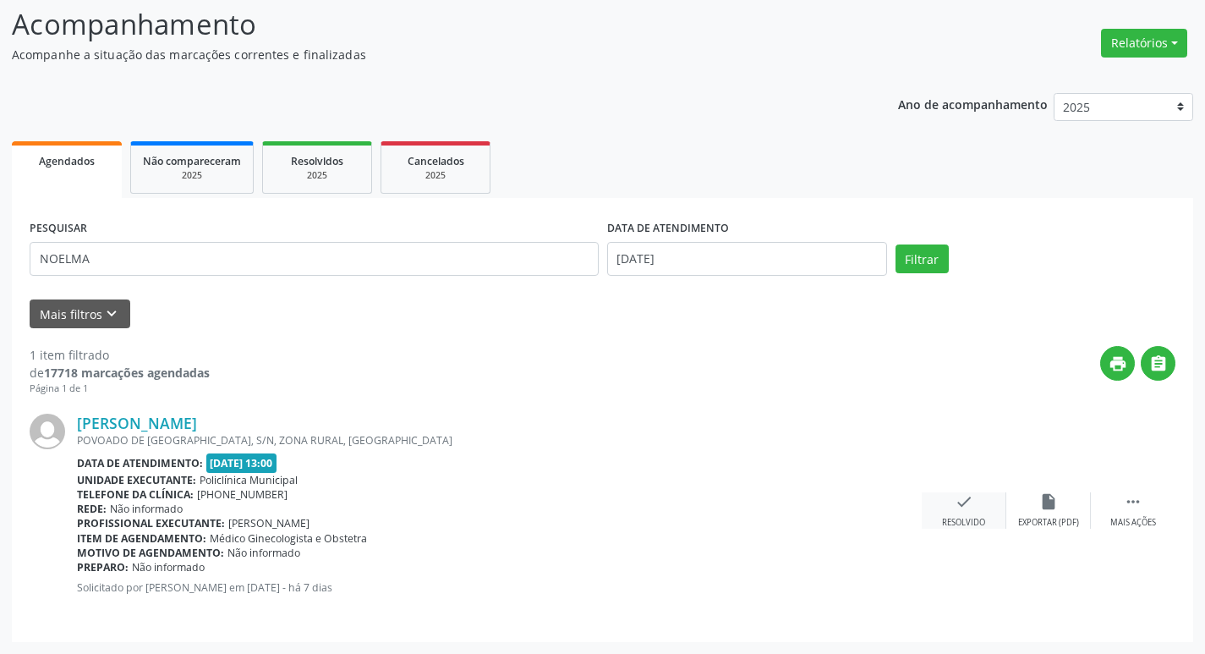
click at [938, 508] on div "check Resolvido" at bounding box center [964, 510] width 85 height 36
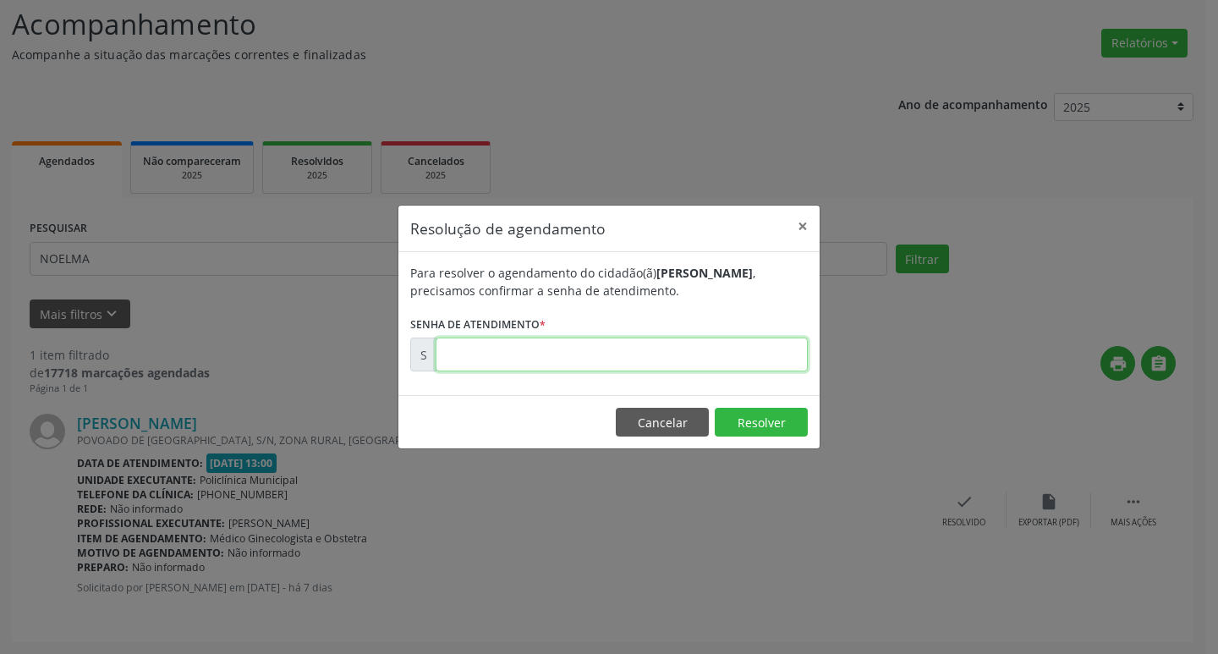
click at [631, 365] on input "text" at bounding box center [622, 354] width 372 height 34
type input "00170439"
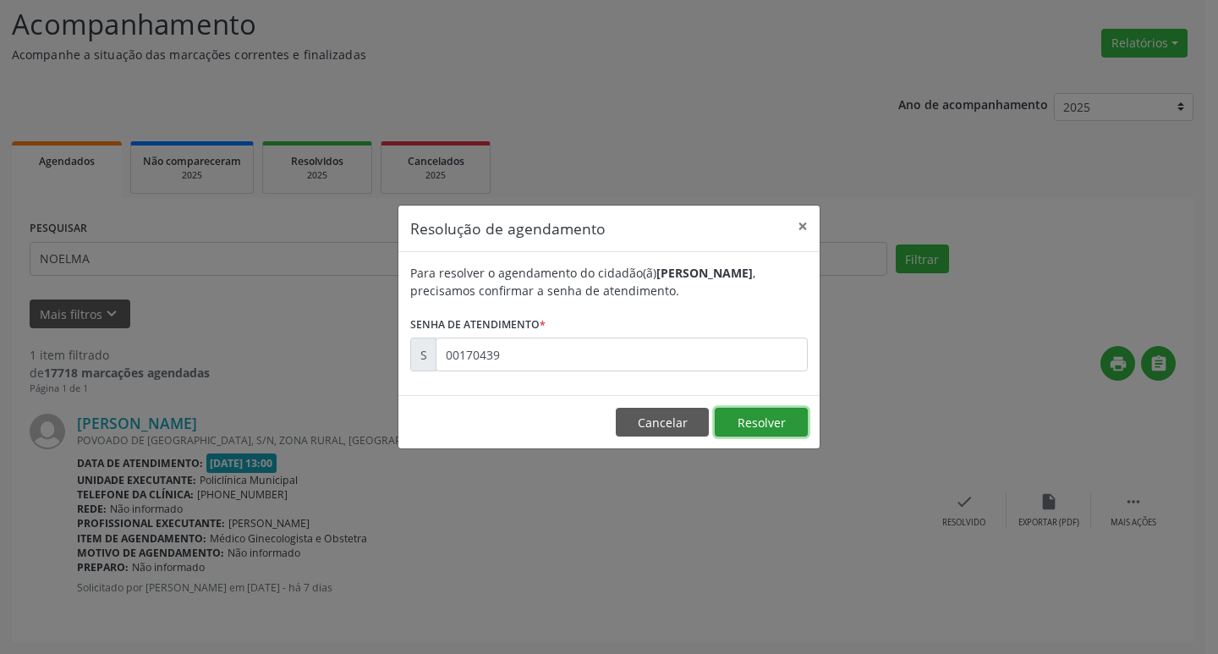
click at [786, 430] on button "Resolver" at bounding box center [761, 422] width 93 height 29
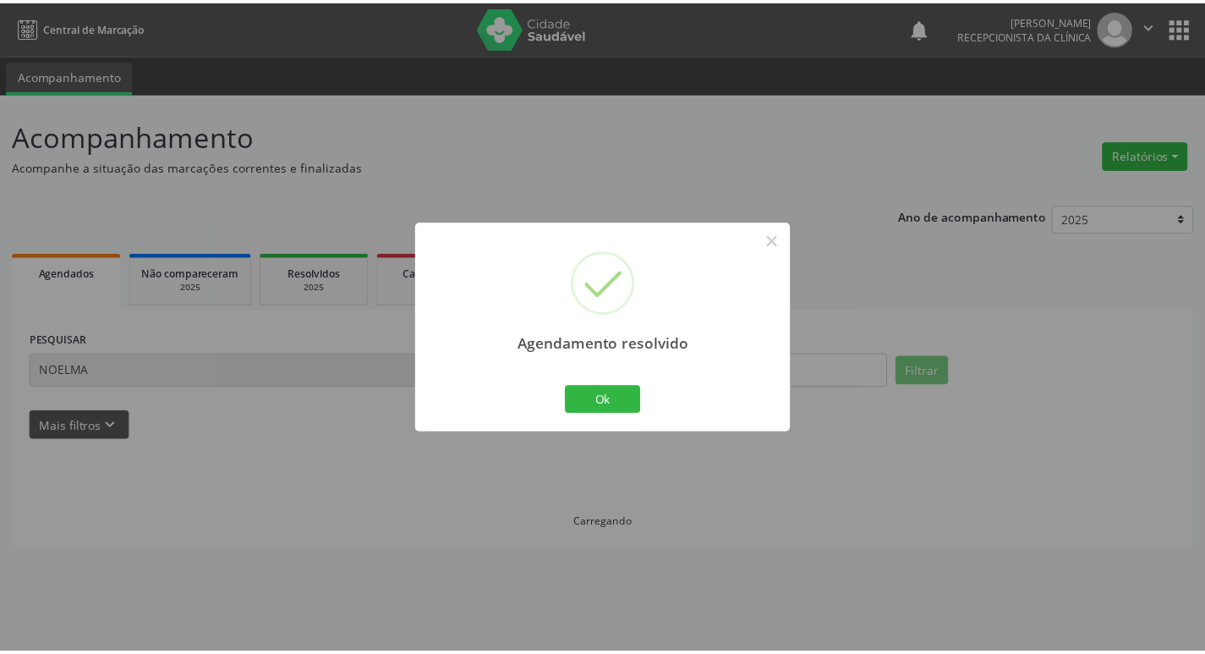
scroll to position [0, 0]
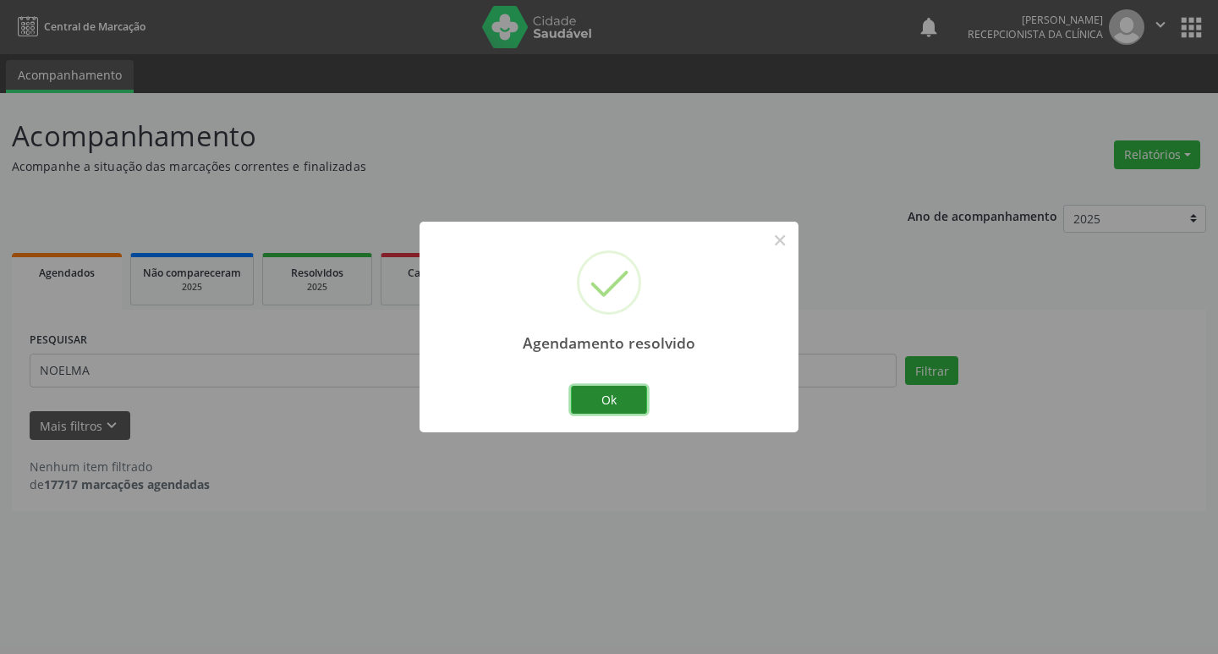
click at [617, 406] on button "Ok" at bounding box center [609, 400] width 76 height 29
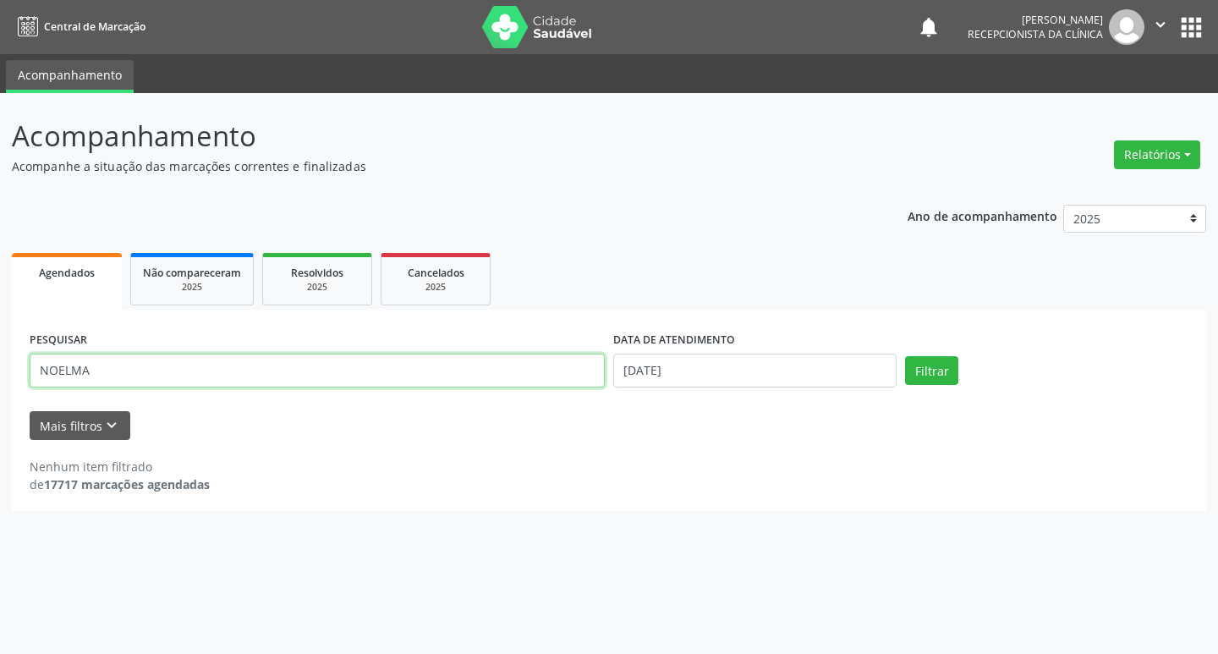
click at [176, 376] on input "NOELMA" at bounding box center [317, 371] width 575 height 34
type input "N"
type input "ELISANGELA"
click at [934, 373] on button "Filtrar" at bounding box center [931, 370] width 53 height 29
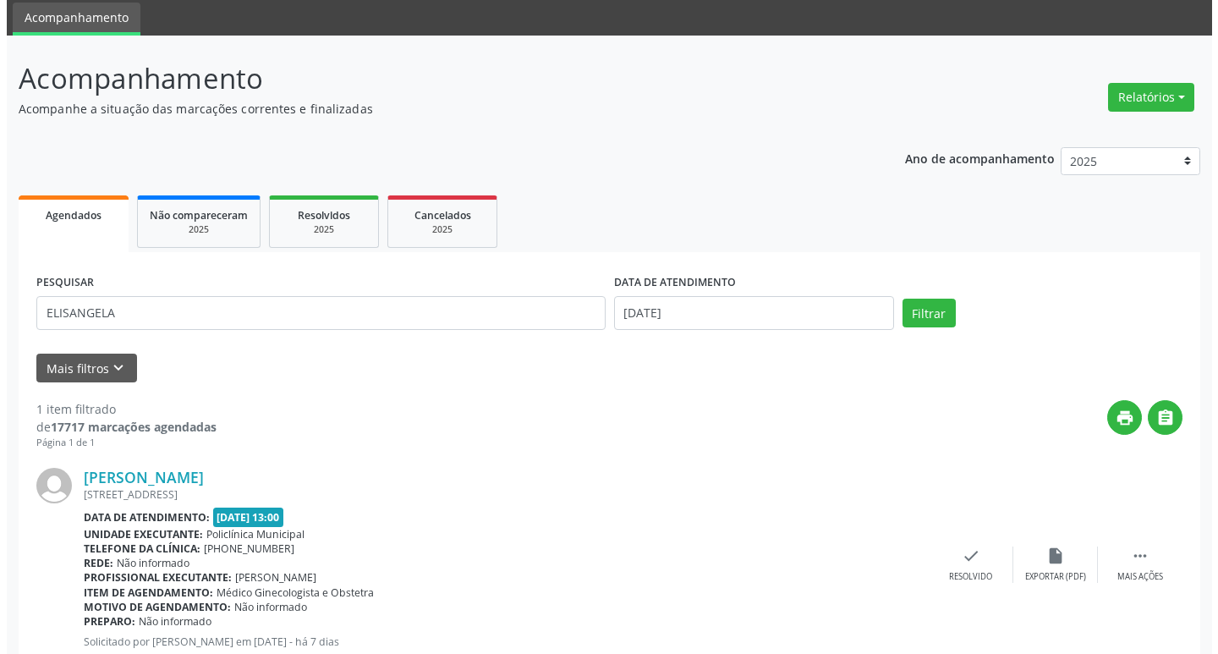
scroll to position [112, 0]
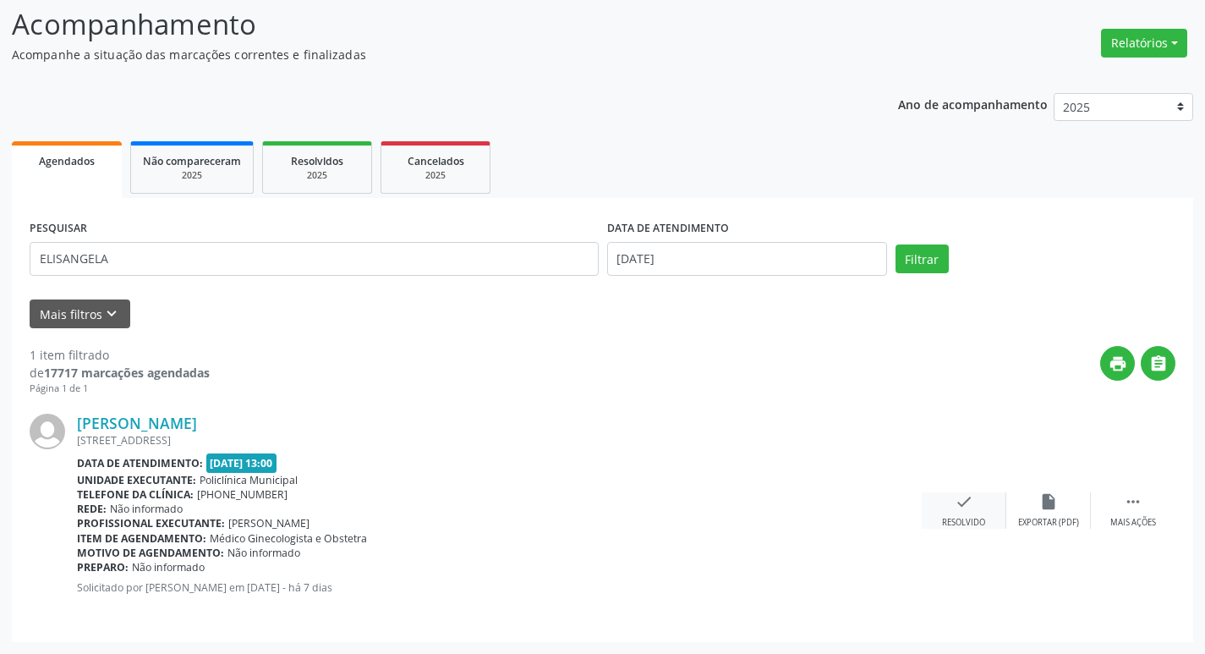
click at [987, 514] on div "check Resolvido" at bounding box center [964, 510] width 85 height 36
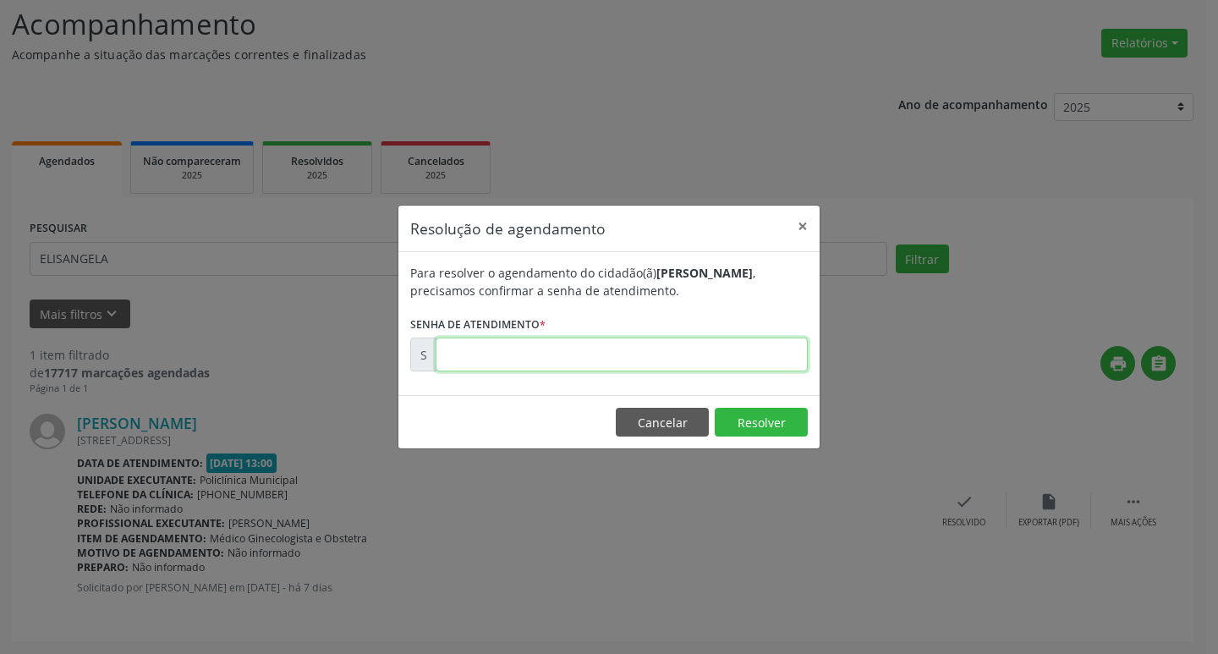
click at [708, 352] on input "text" at bounding box center [622, 354] width 372 height 34
type input "00170355"
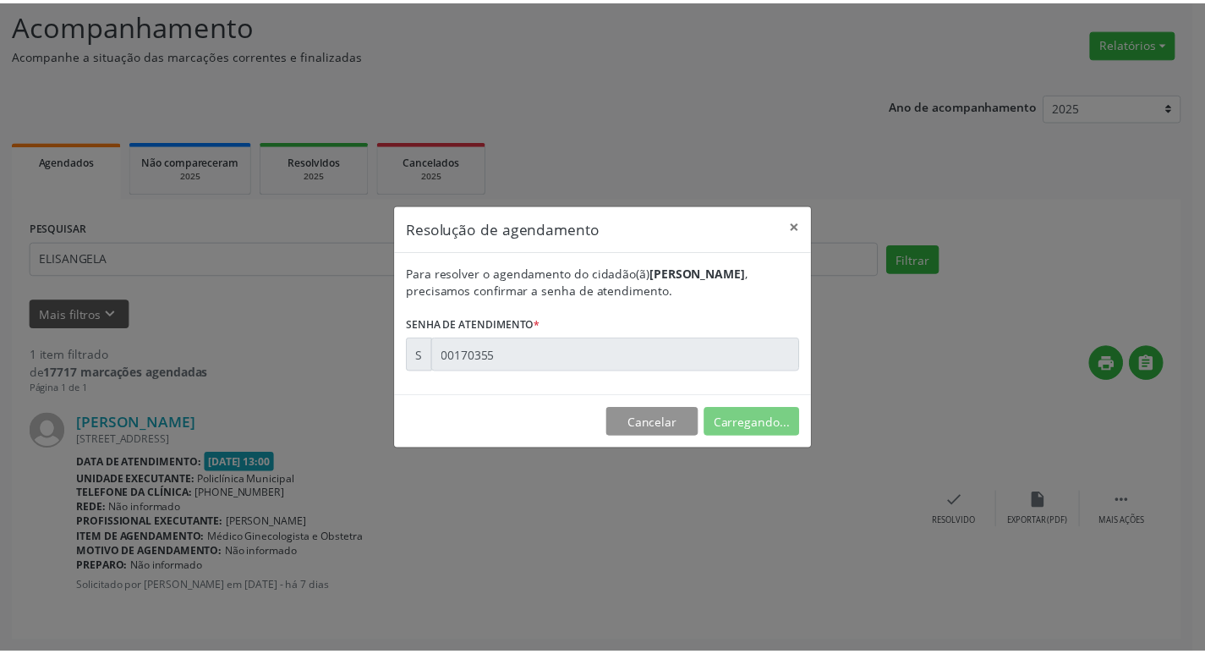
scroll to position [0, 0]
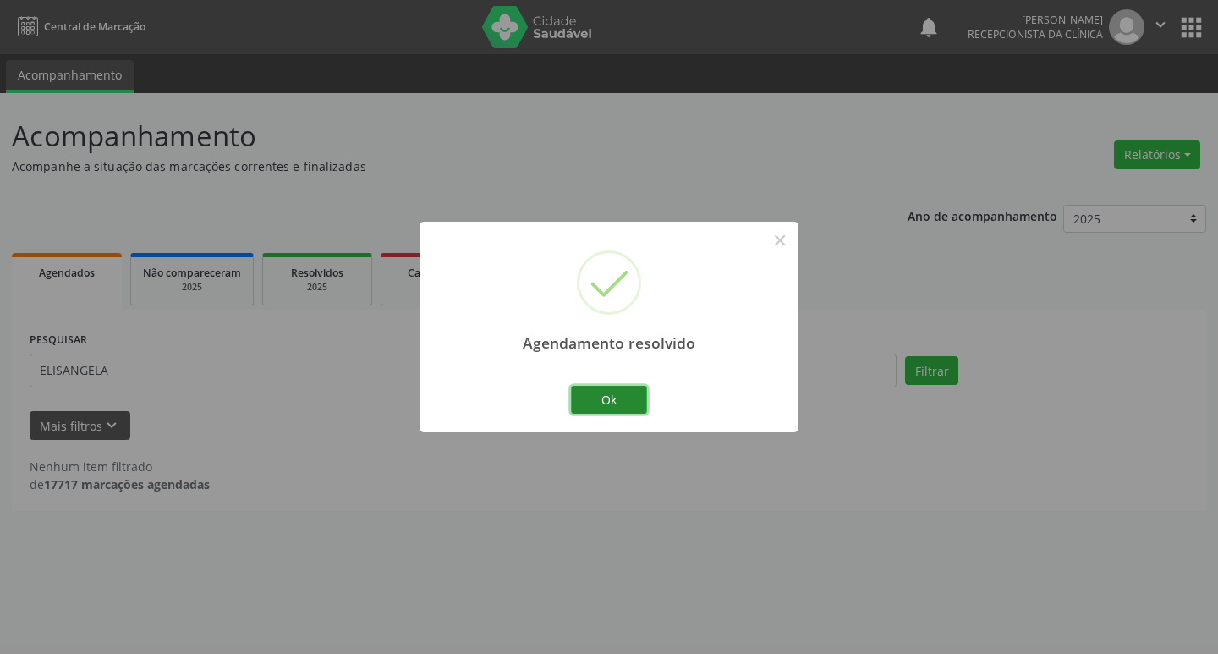
click at [641, 398] on button "Ok" at bounding box center [609, 400] width 76 height 29
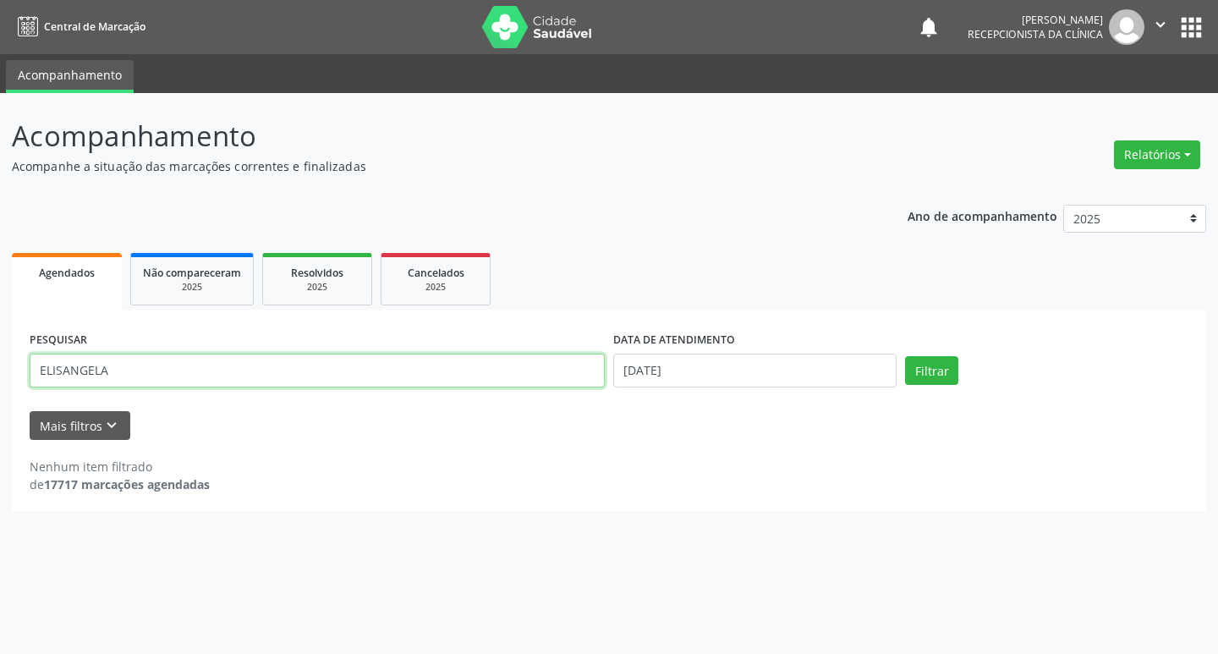
click at [205, 374] on input "ELISANGELA" at bounding box center [317, 371] width 575 height 34
type input "E"
type input "ROSALIA"
click at [928, 378] on button "Filtrar" at bounding box center [931, 370] width 53 height 29
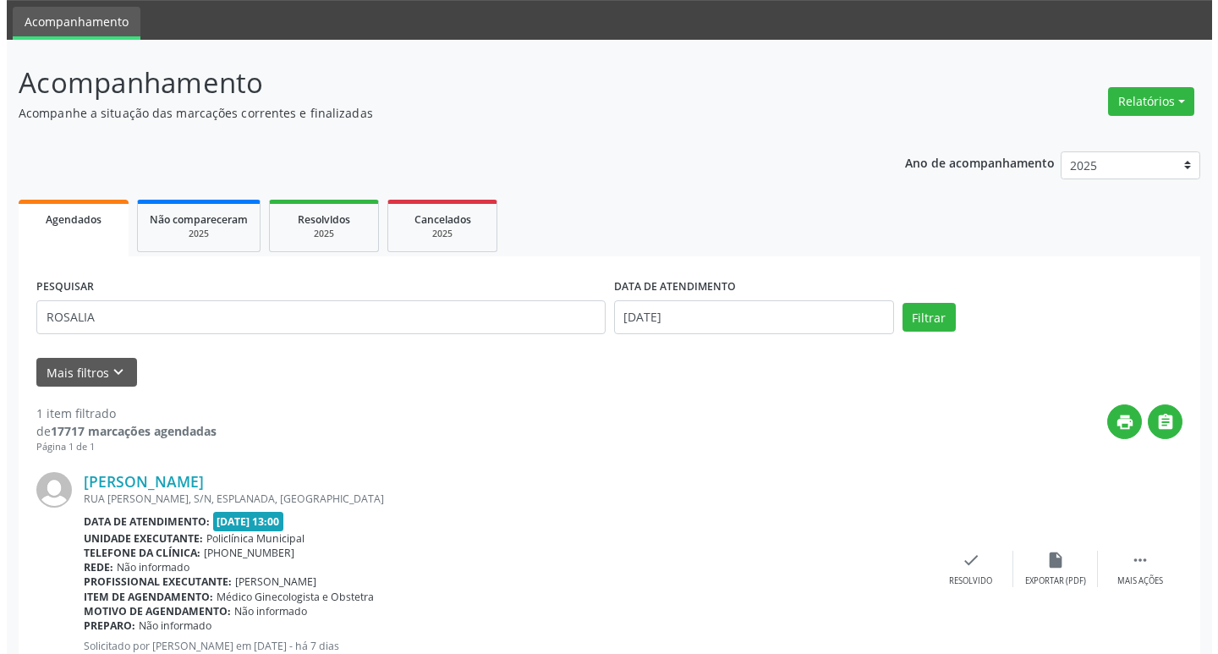
scroll to position [112, 0]
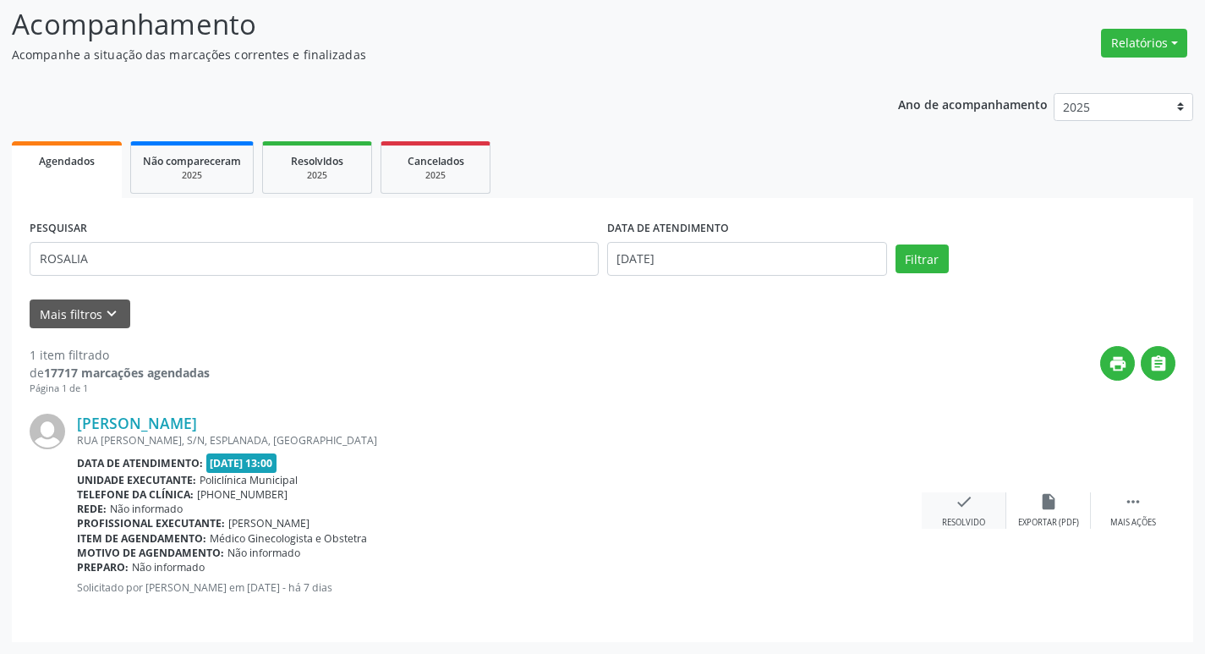
click at [974, 503] on div "check Resolvido" at bounding box center [964, 510] width 85 height 36
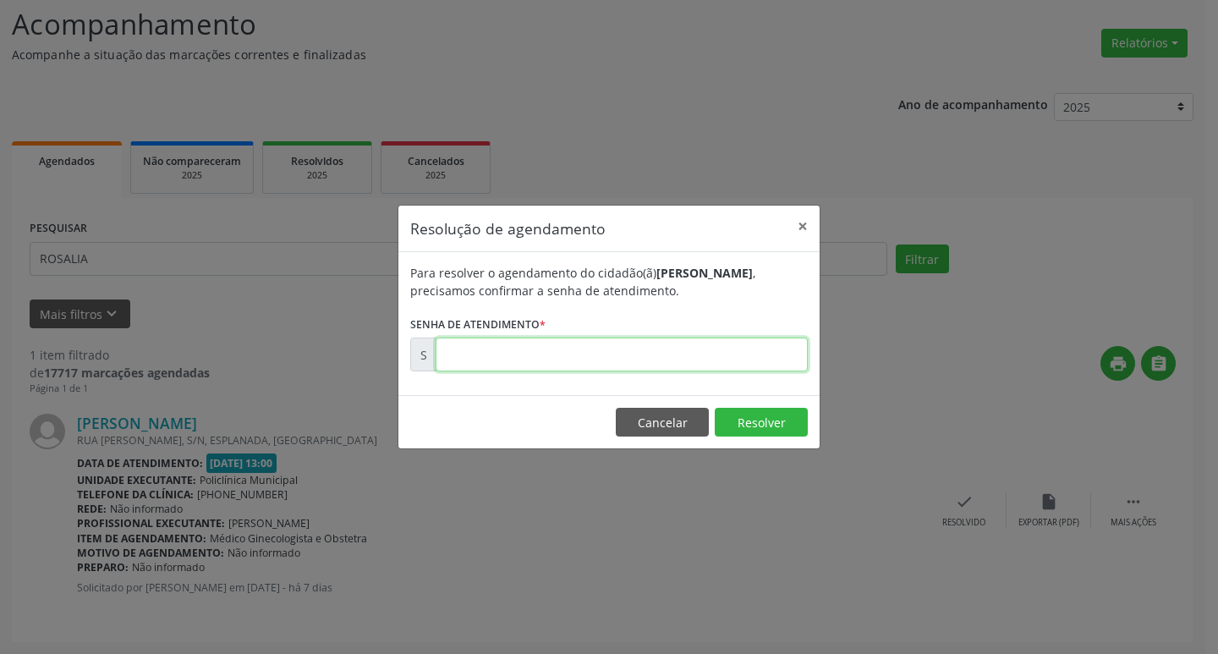
click at [601, 359] on input "text" at bounding box center [622, 354] width 372 height 34
type input "00170375"
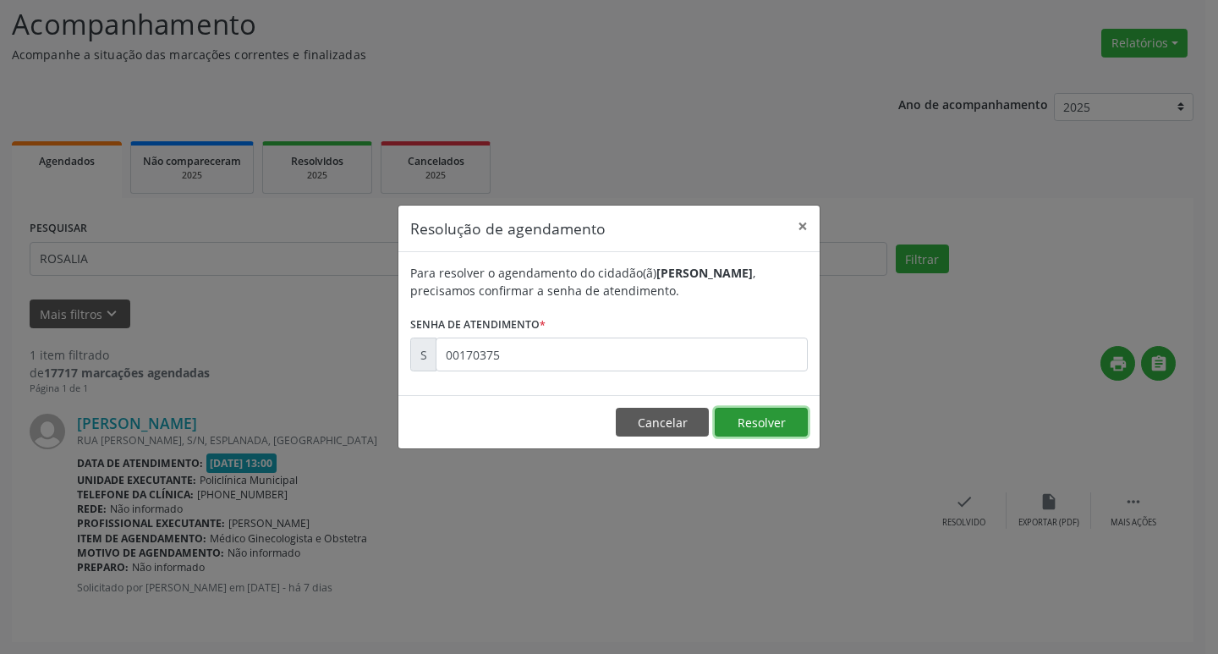
click at [738, 431] on button "Resolver" at bounding box center [761, 422] width 93 height 29
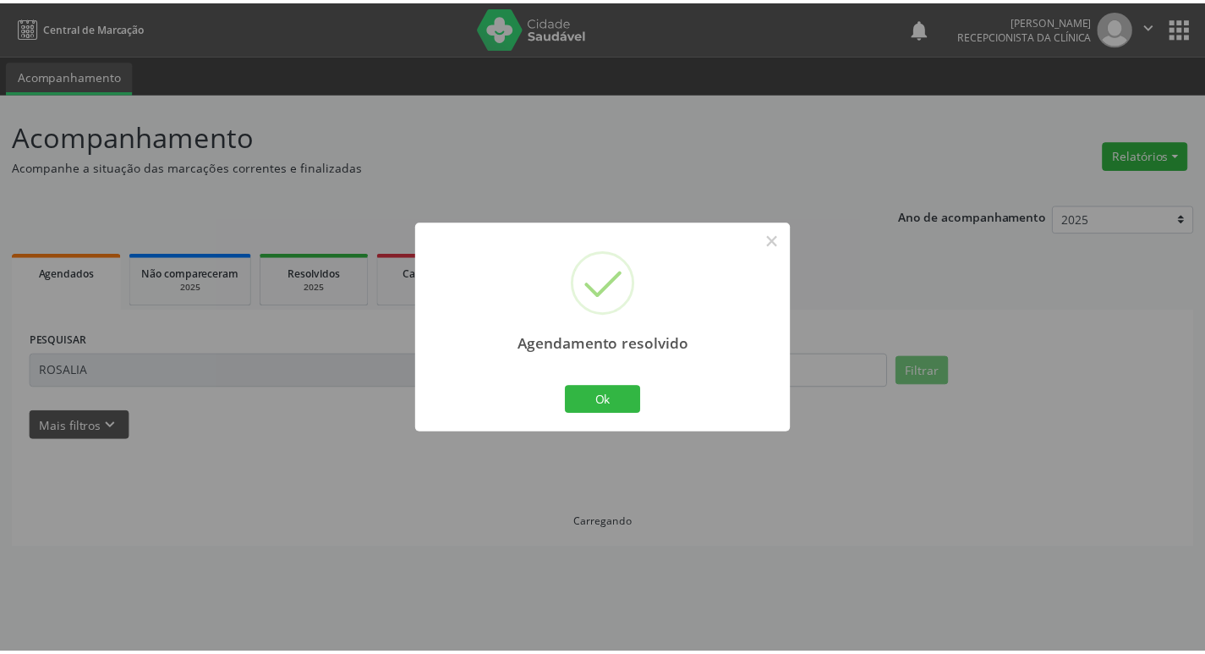
scroll to position [0, 0]
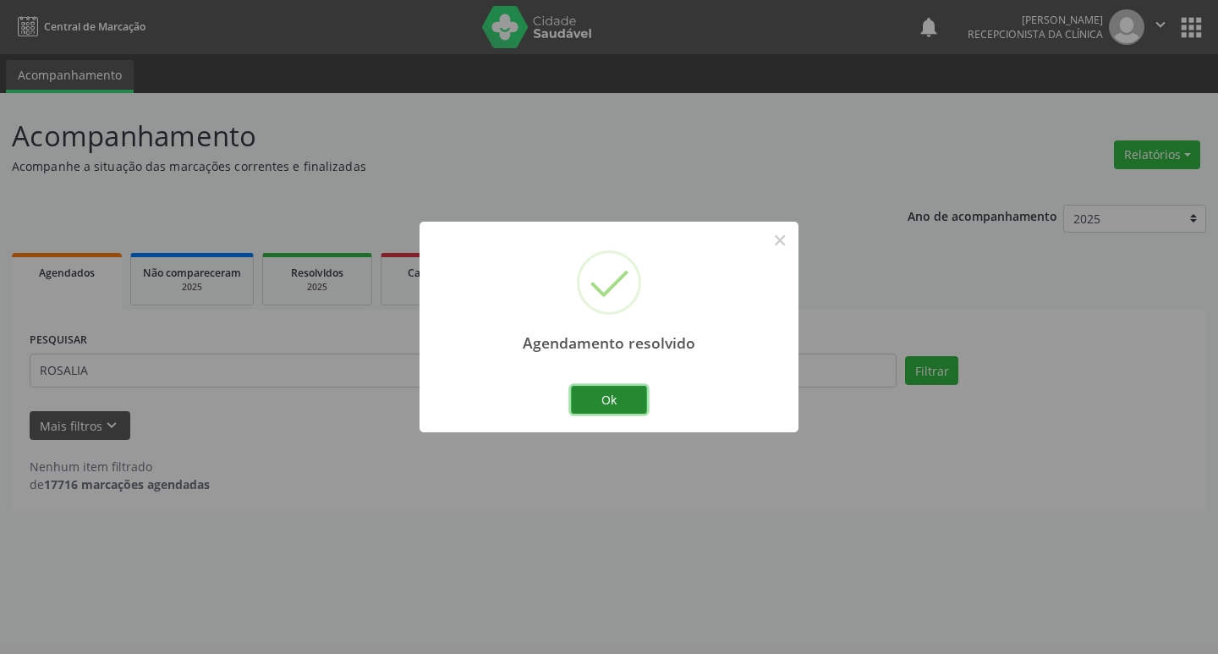
click at [644, 399] on button "Ok" at bounding box center [609, 400] width 76 height 29
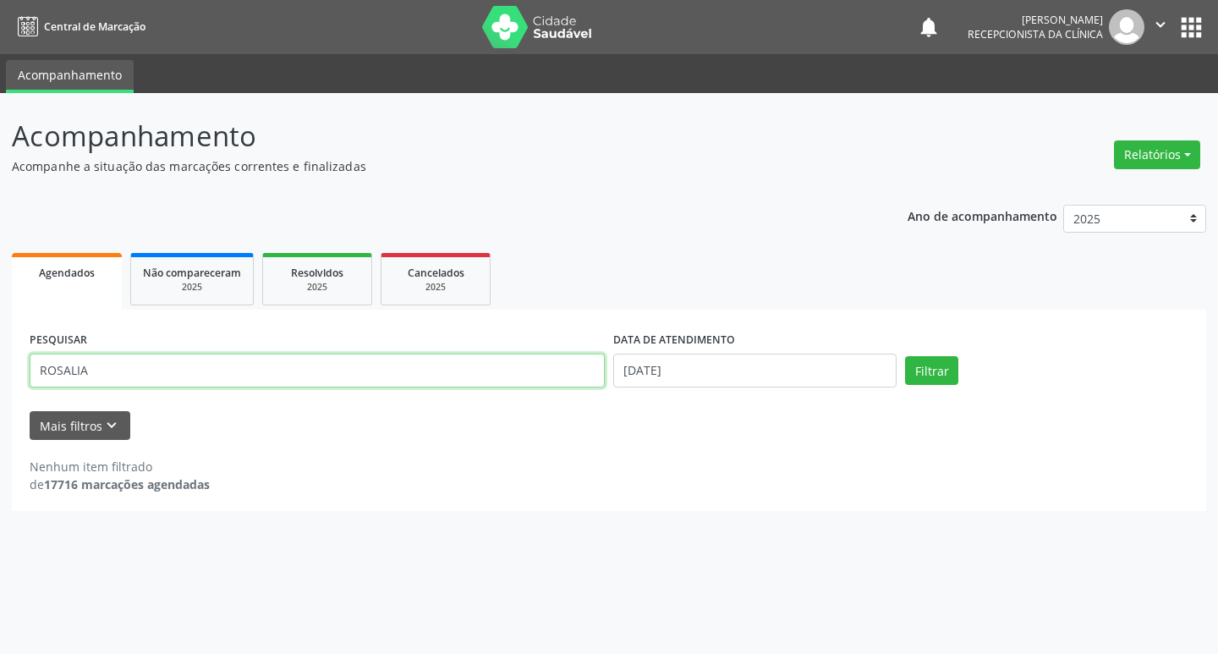
click at [310, 365] on input "ROSALIA" at bounding box center [317, 371] width 575 height 34
type input "R"
type input "[PERSON_NAME]"
click at [935, 364] on button "Filtrar" at bounding box center [931, 370] width 53 height 29
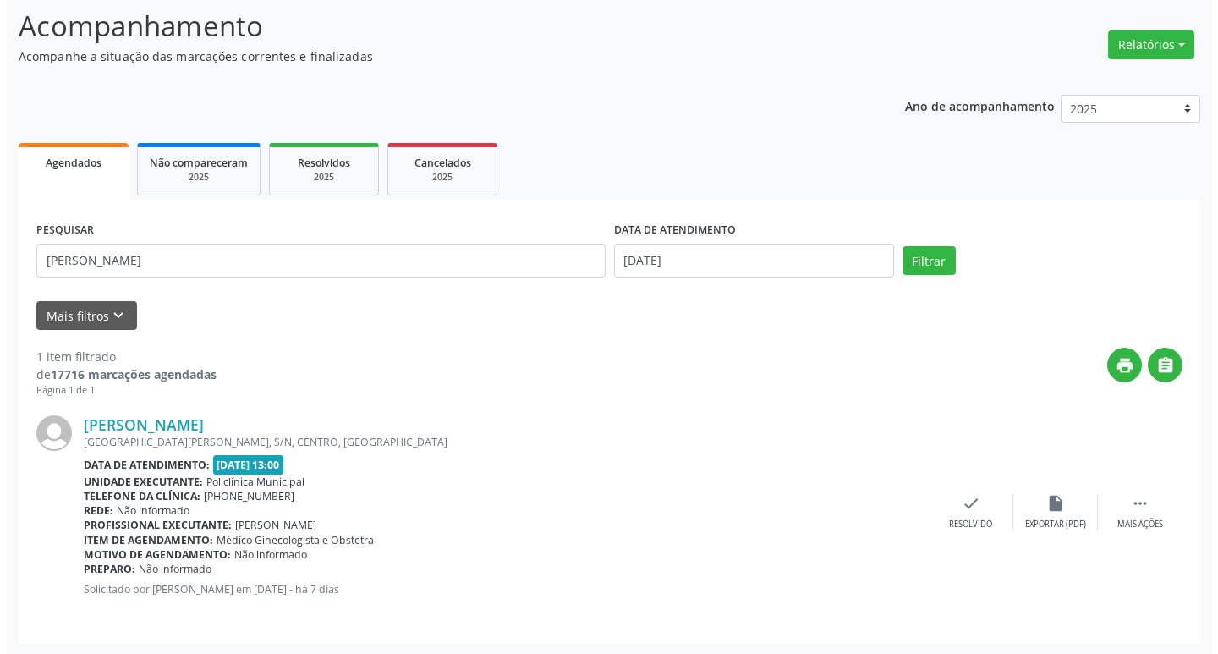
scroll to position [112, 0]
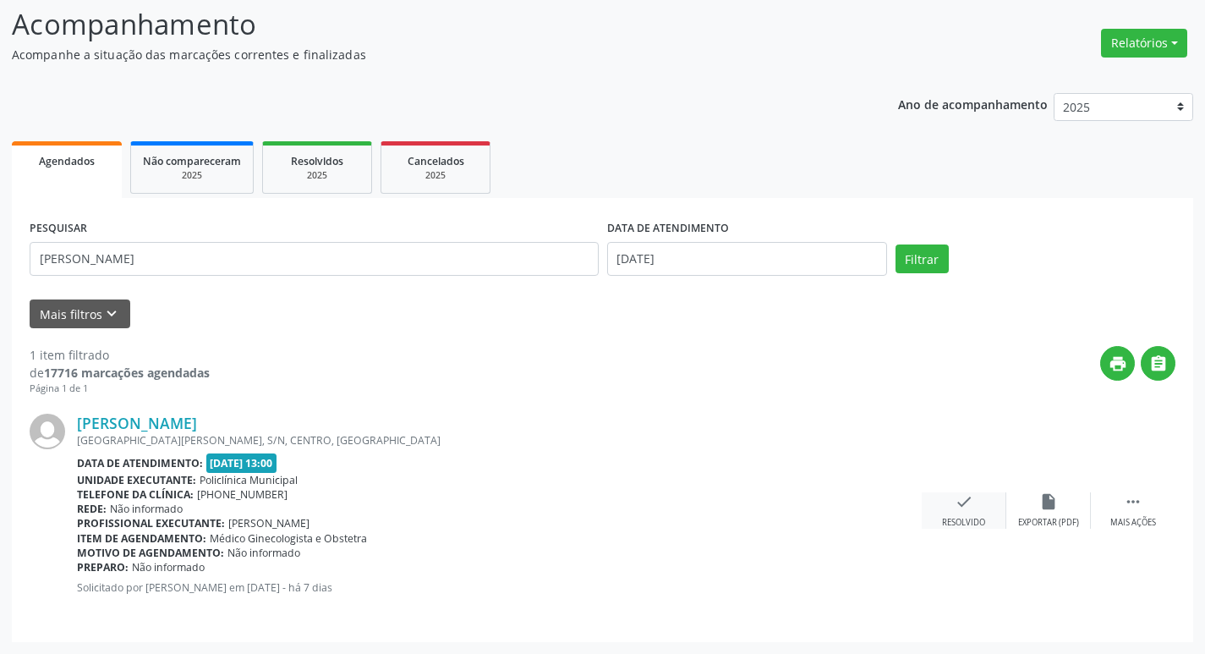
click at [938, 517] on div "check Resolvido" at bounding box center [964, 510] width 85 height 36
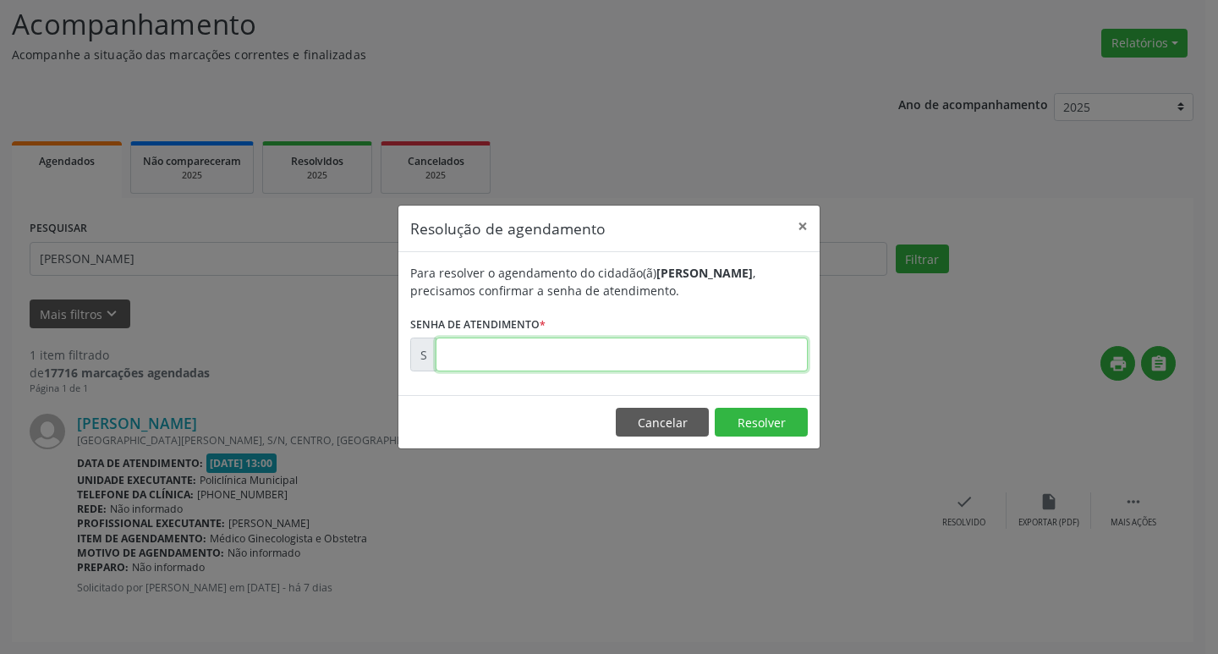
click at [537, 349] on input "text" at bounding box center [622, 354] width 372 height 34
type input "00170438"
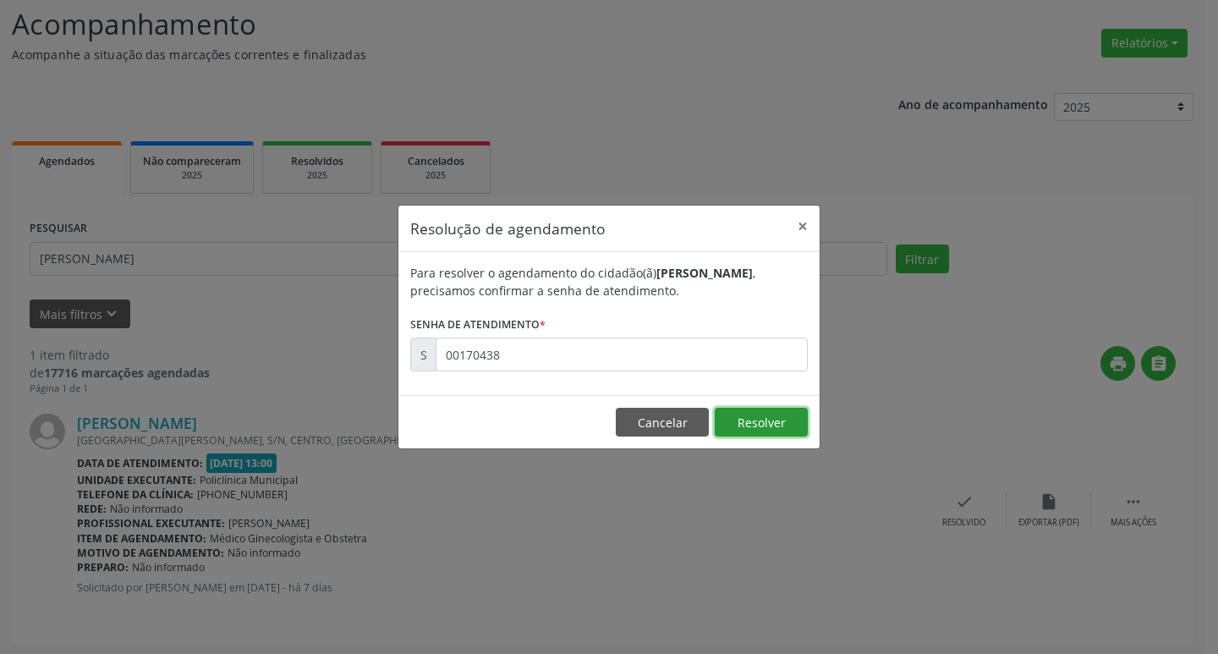
click at [724, 412] on button "Resolver" at bounding box center [761, 422] width 93 height 29
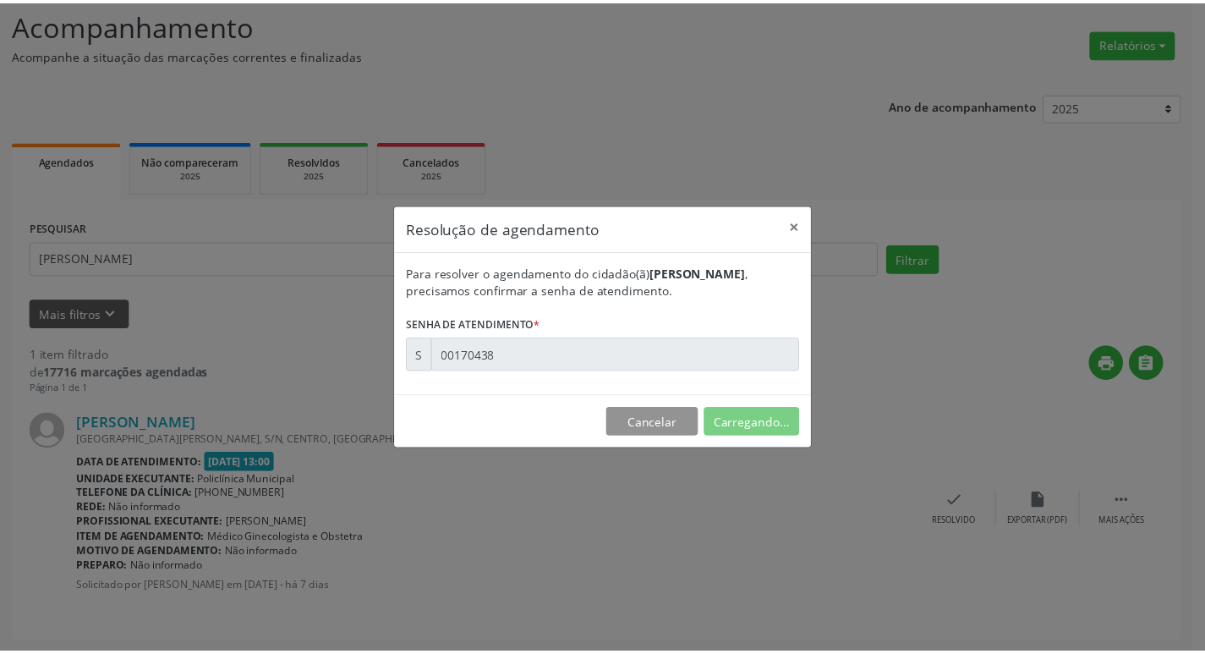
scroll to position [0, 0]
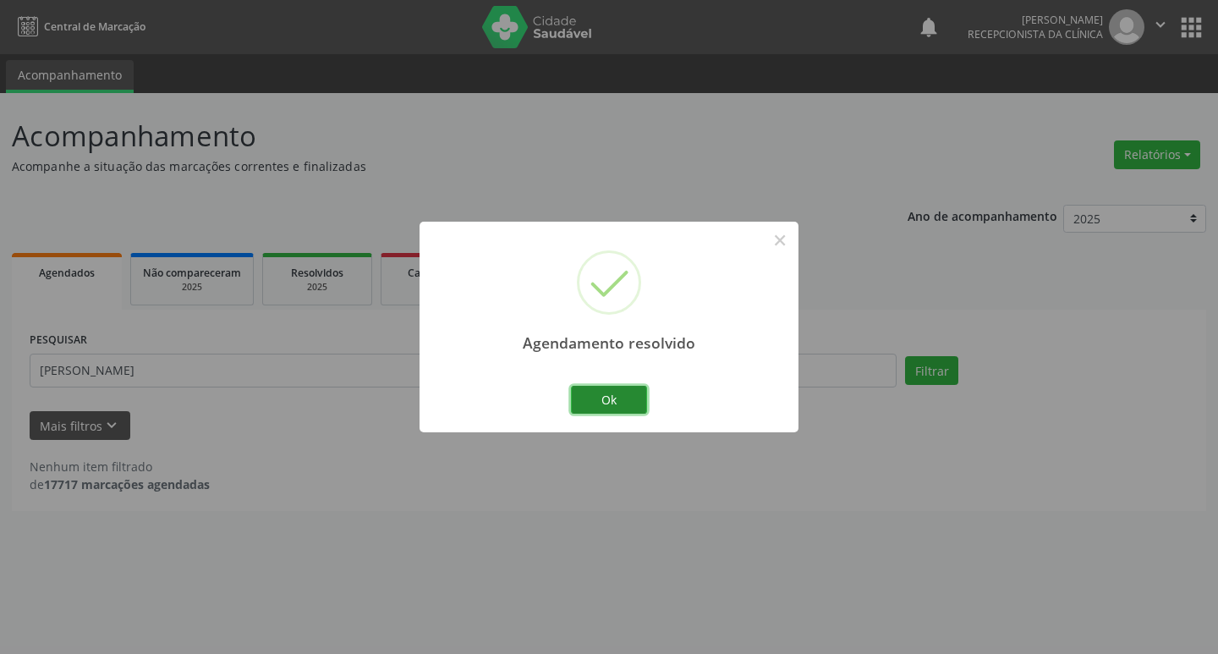
click at [611, 395] on button "Ok" at bounding box center [609, 400] width 76 height 29
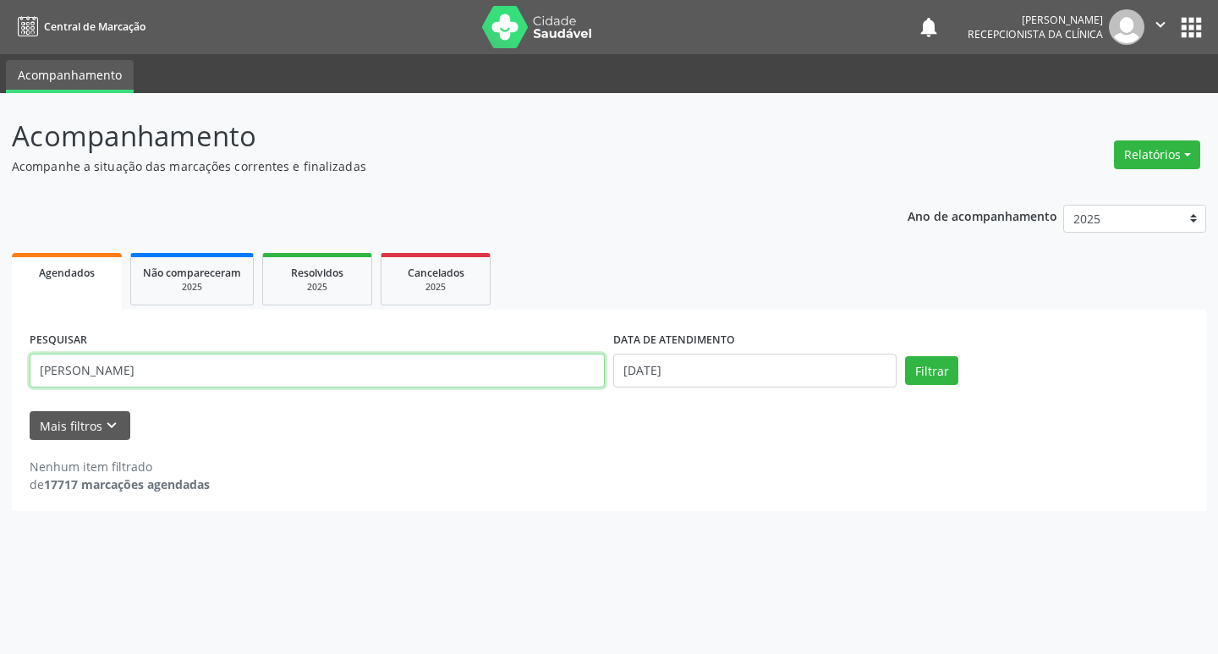
click at [338, 377] on input "[PERSON_NAME]" at bounding box center [317, 371] width 575 height 34
type input "G"
type input "MARIVONE"
click at [908, 370] on button "Filtrar" at bounding box center [931, 370] width 53 height 29
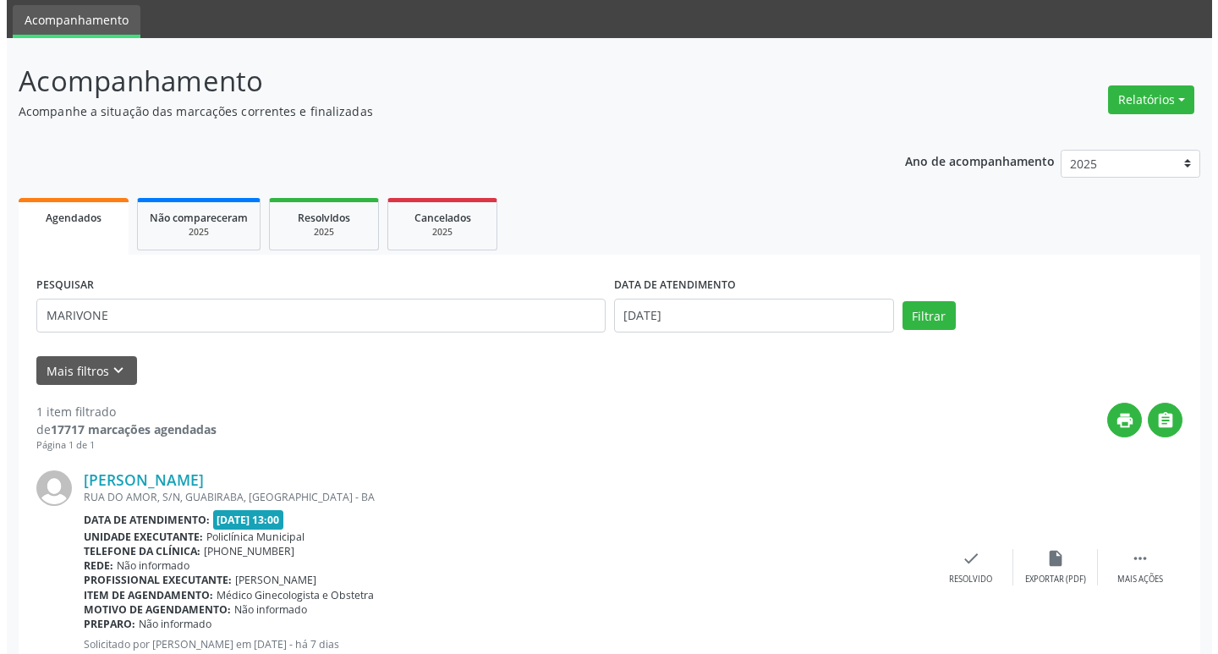
scroll to position [112, 0]
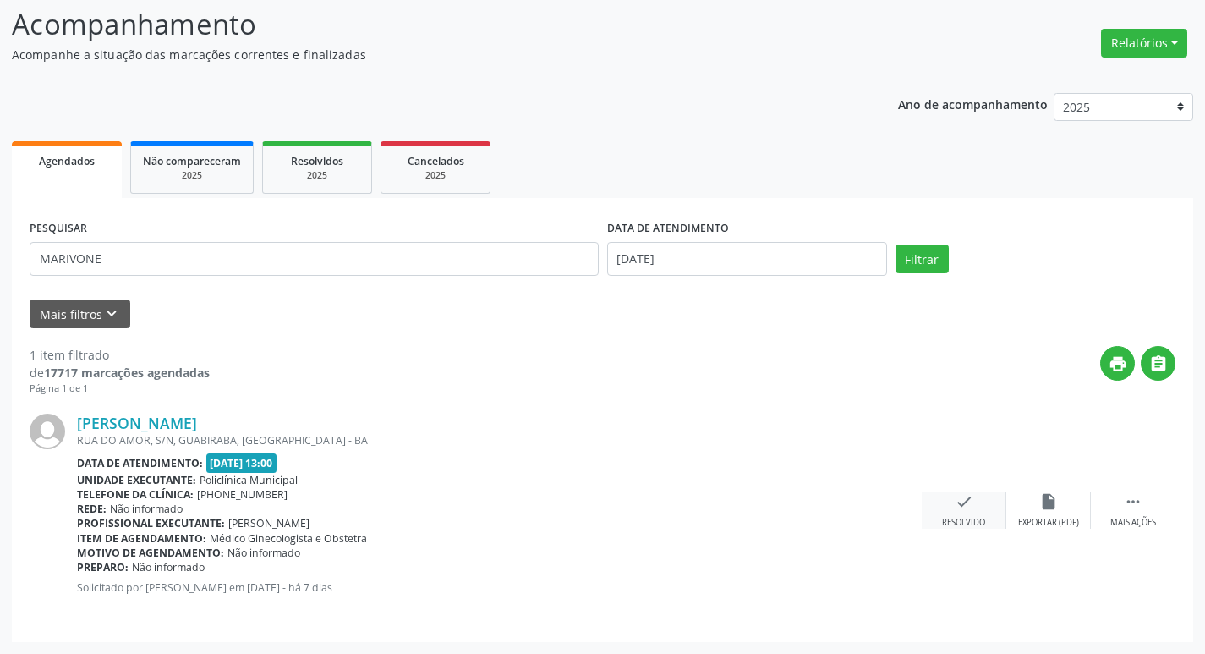
click at [977, 507] on div "check Resolvido" at bounding box center [964, 510] width 85 height 36
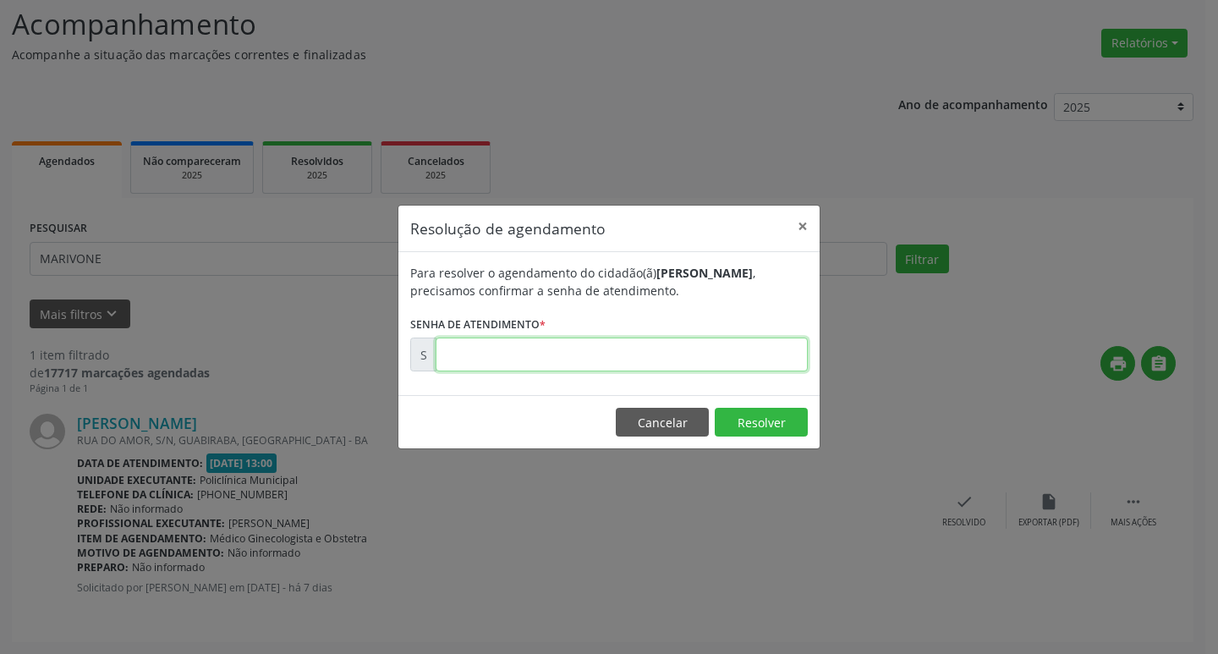
click at [568, 351] on input "text" at bounding box center [622, 354] width 372 height 34
type input "00170337"
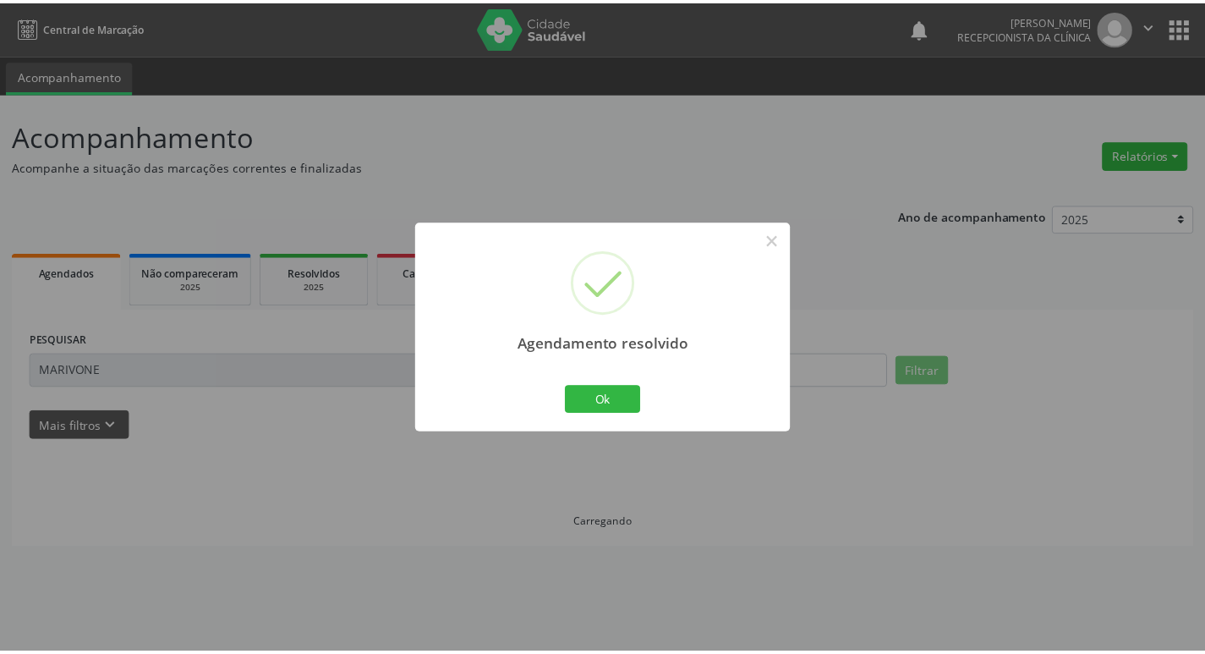
scroll to position [0, 0]
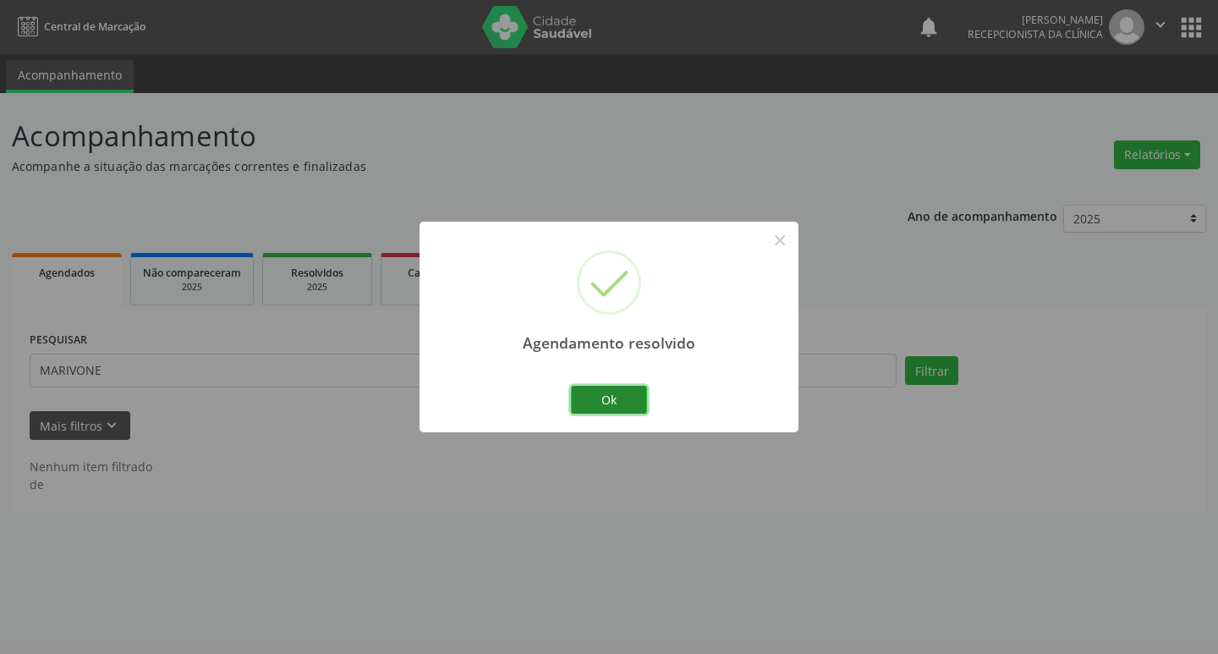
click at [639, 399] on button "Ok" at bounding box center [609, 400] width 76 height 29
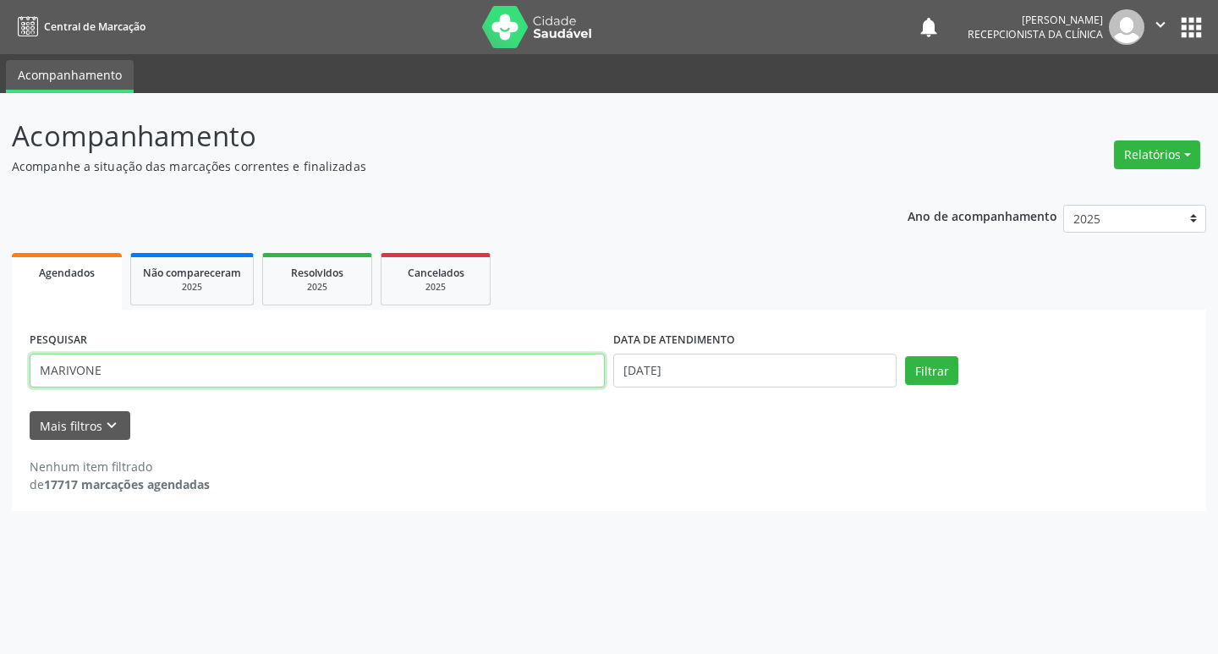
click at [103, 372] on input "MARIVONE" at bounding box center [317, 371] width 575 height 34
type input "M"
type input "ROSANGELA"
click at [936, 373] on button "Filtrar" at bounding box center [931, 370] width 53 height 29
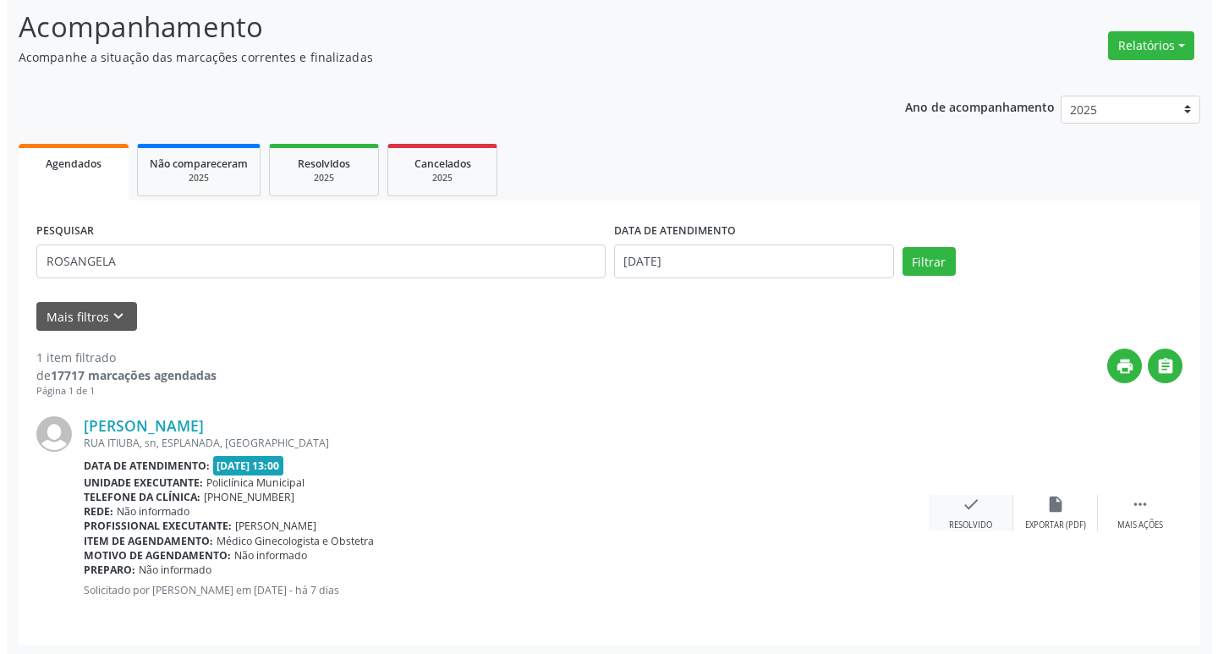
scroll to position [112, 0]
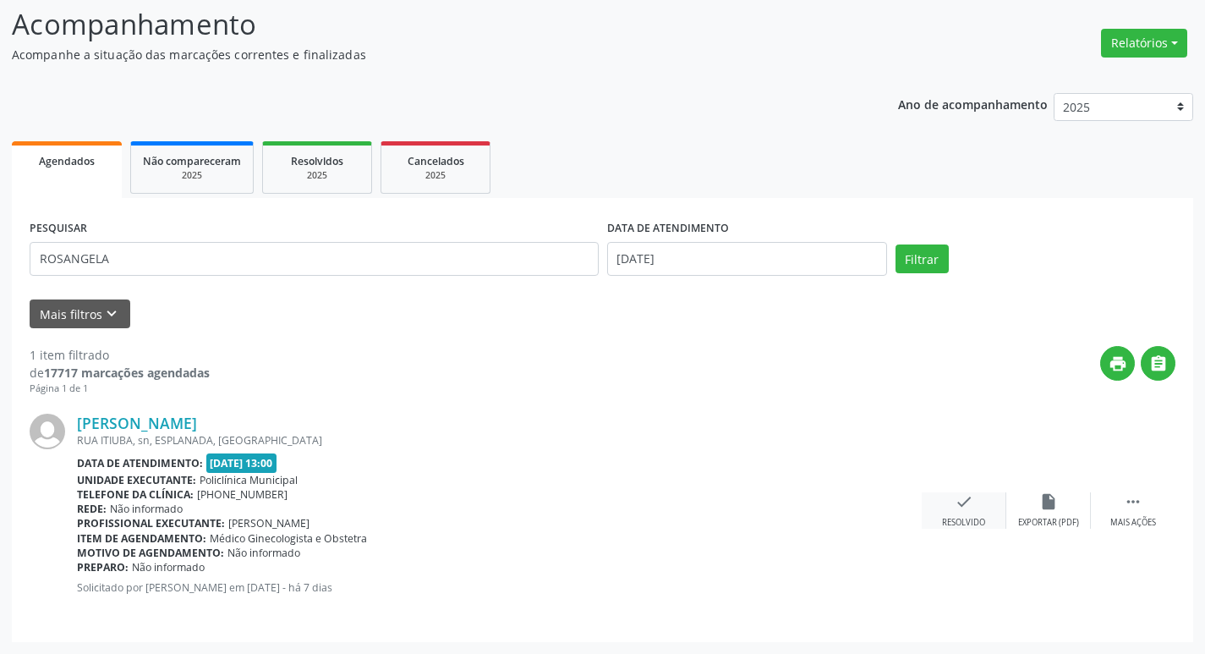
click at [967, 501] on icon "check" at bounding box center [964, 501] width 19 height 19
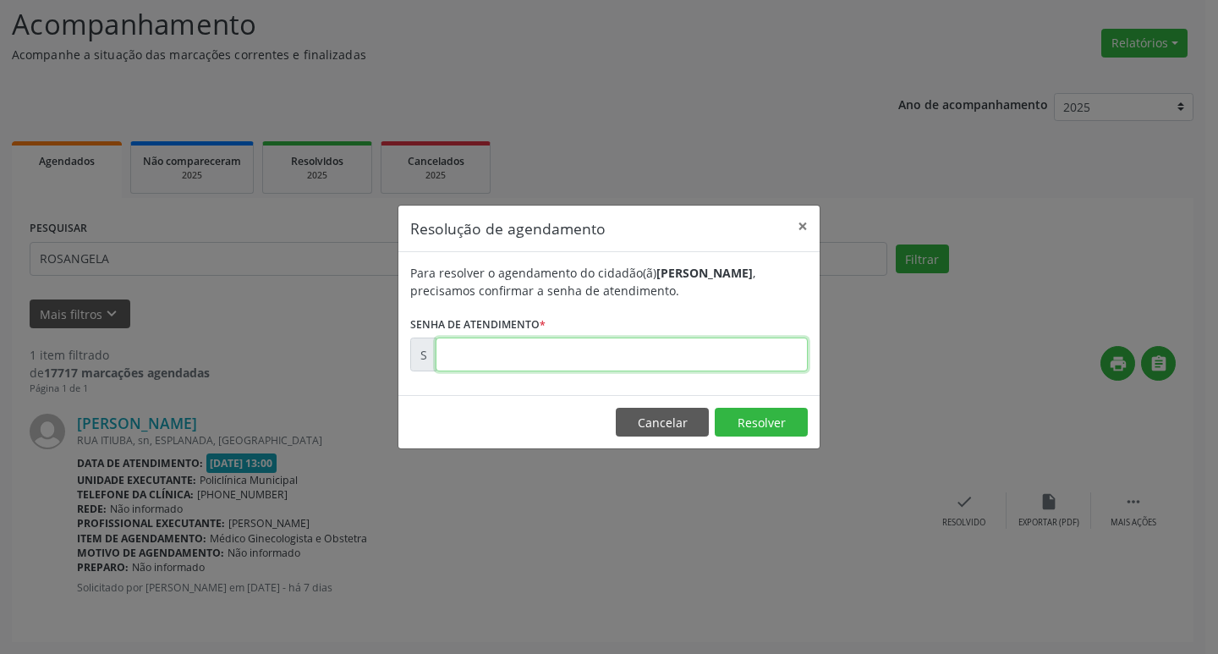
click at [700, 358] on input "text" at bounding box center [622, 354] width 372 height 34
type input "01703654"
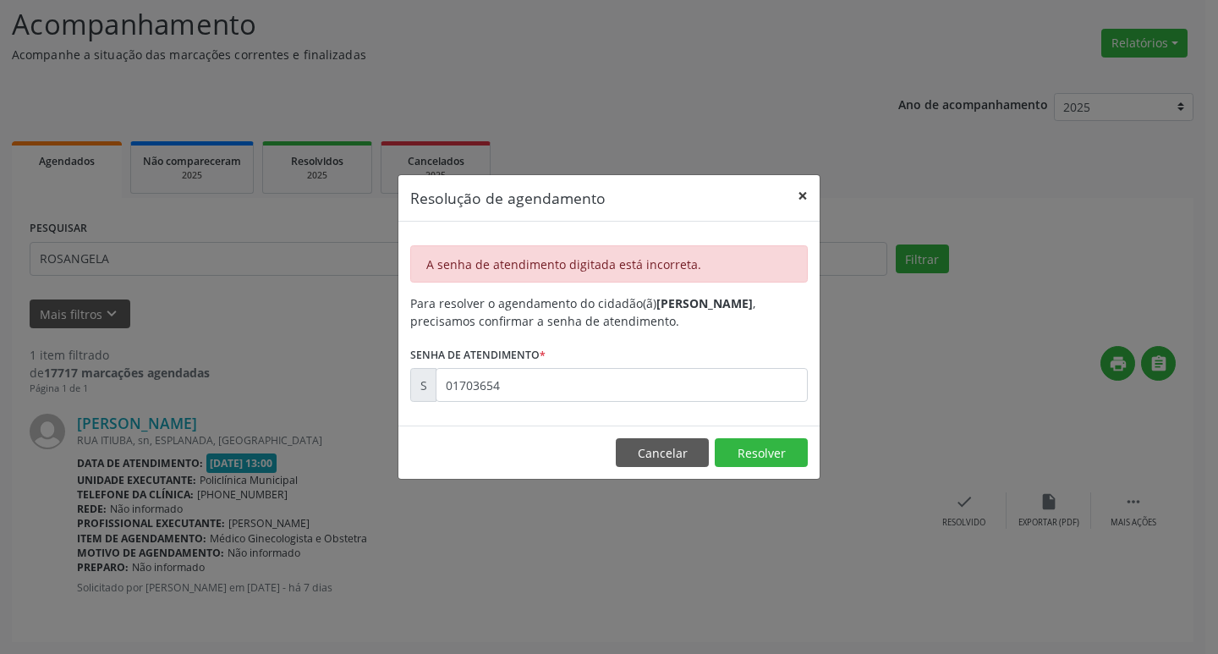
click at [802, 198] on button "×" at bounding box center [803, 195] width 34 height 41
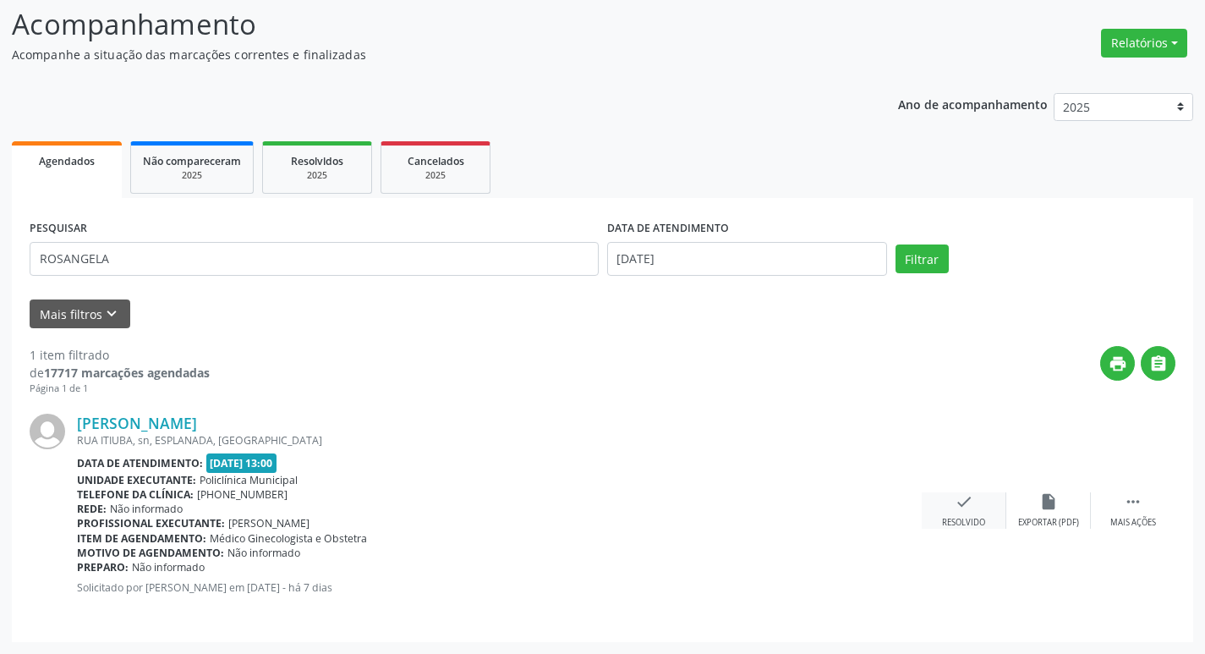
click at [971, 494] on icon "check" at bounding box center [964, 501] width 19 height 19
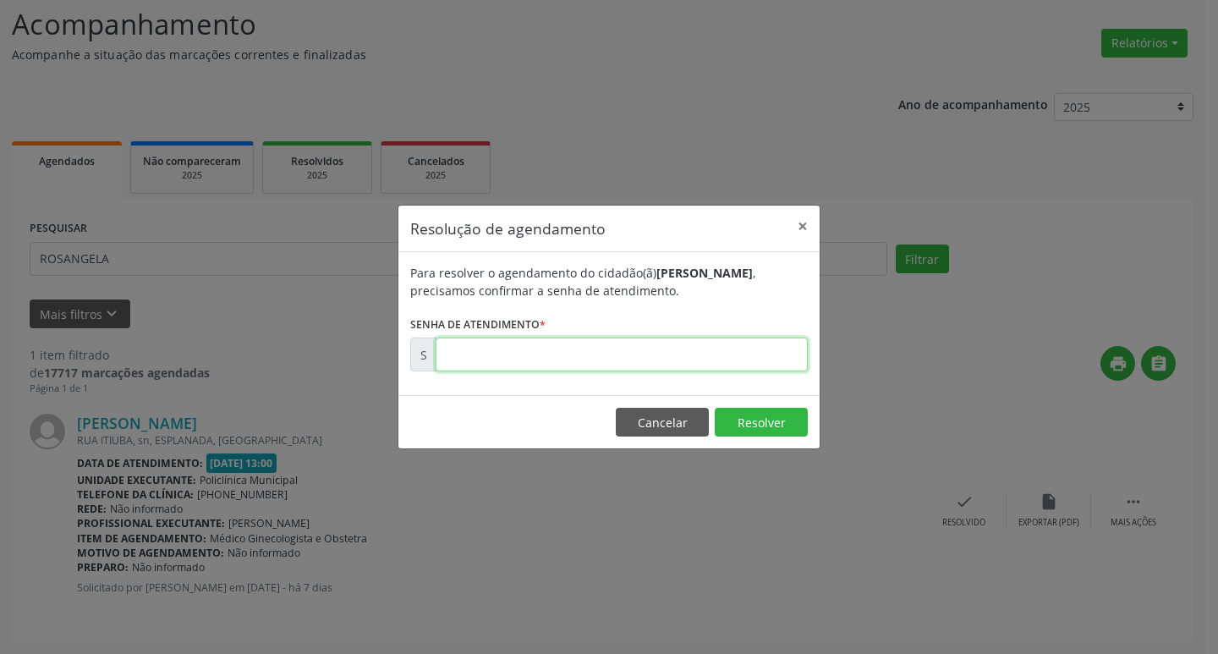
click at [762, 348] on input "text" at bounding box center [622, 354] width 372 height 34
type input "00170365"
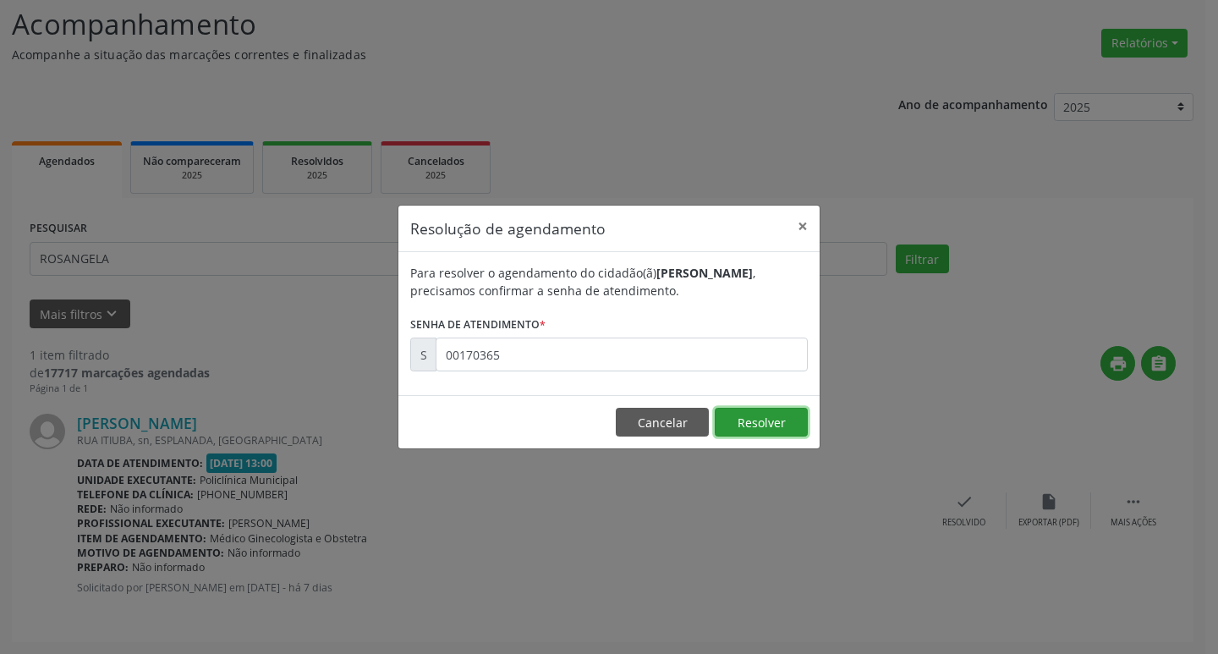
click at [794, 411] on button "Resolver" at bounding box center [761, 422] width 93 height 29
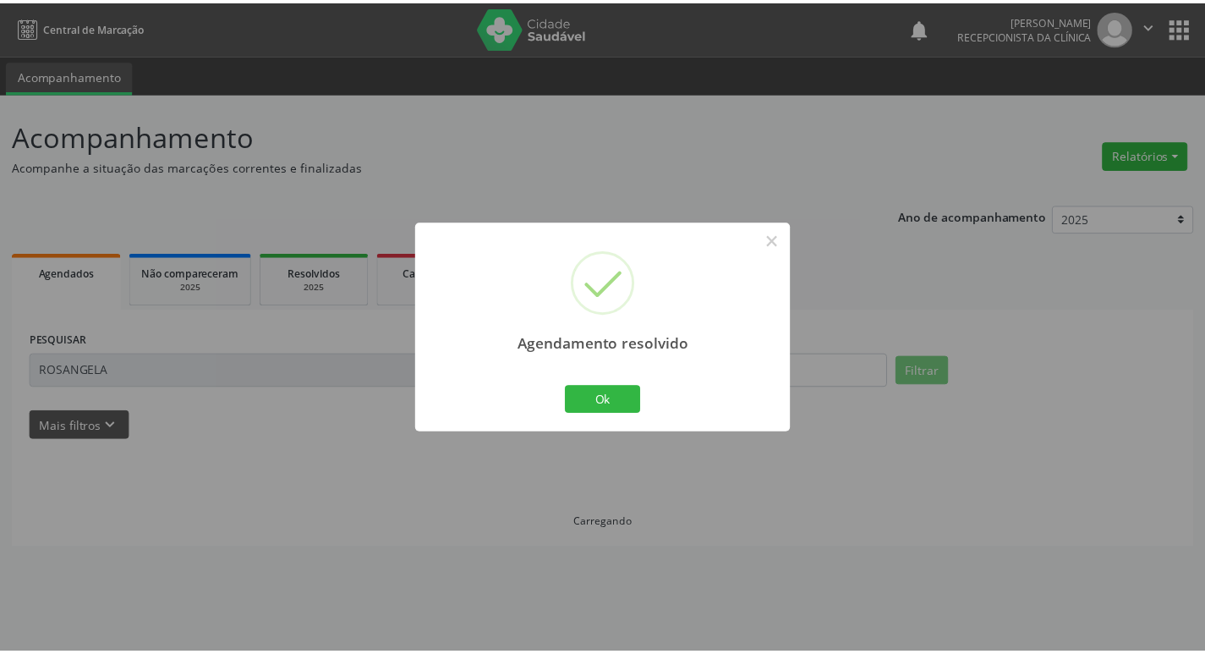
scroll to position [0, 0]
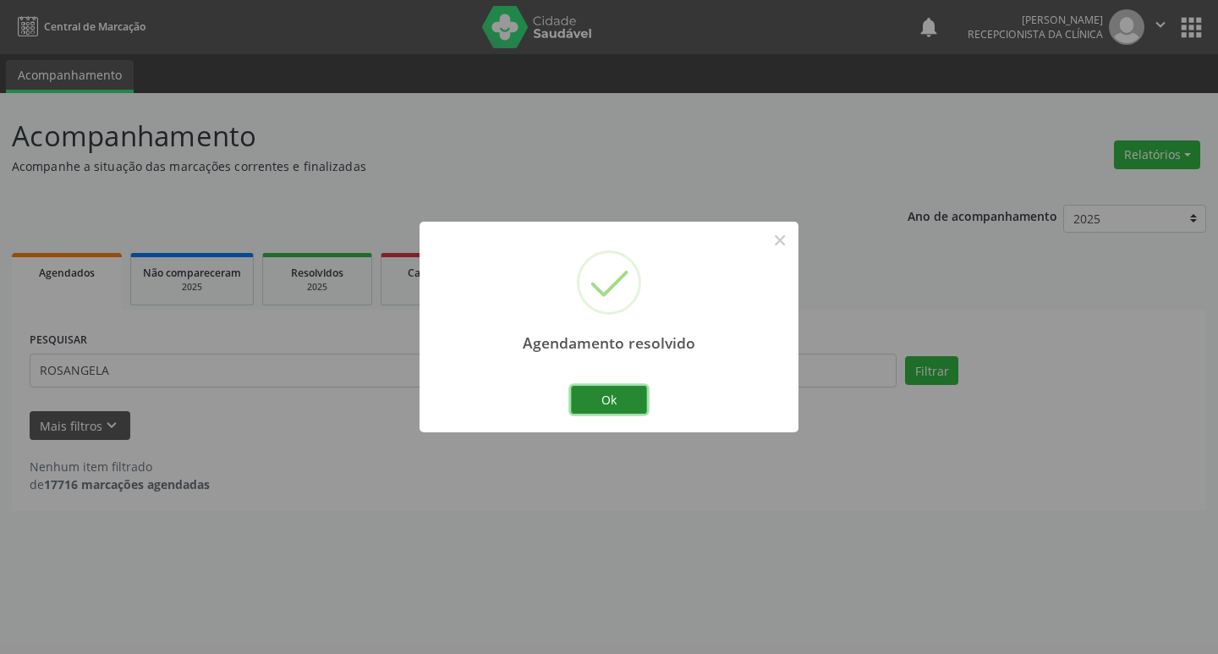
click at [595, 403] on button "Ok" at bounding box center [609, 400] width 76 height 29
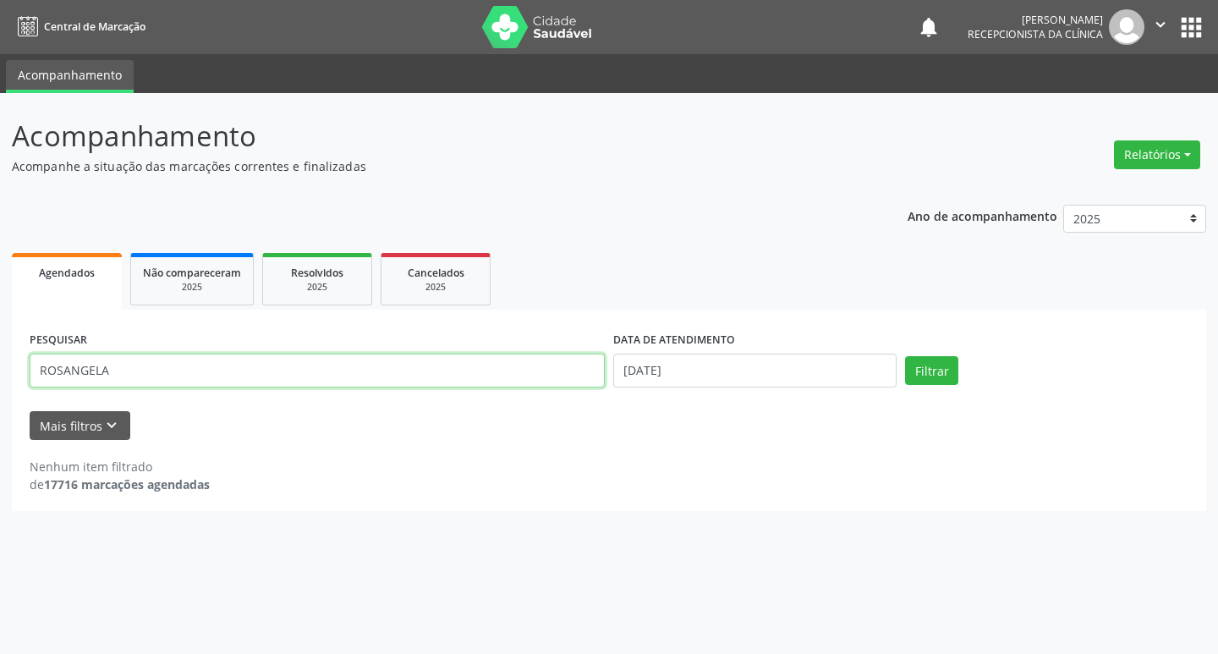
click at [235, 360] on input "ROSANGELA" at bounding box center [317, 371] width 575 height 34
type input "R"
type input "MARINALVA"
click at [917, 371] on button "Filtrar" at bounding box center [931, 370] width 53 height 29
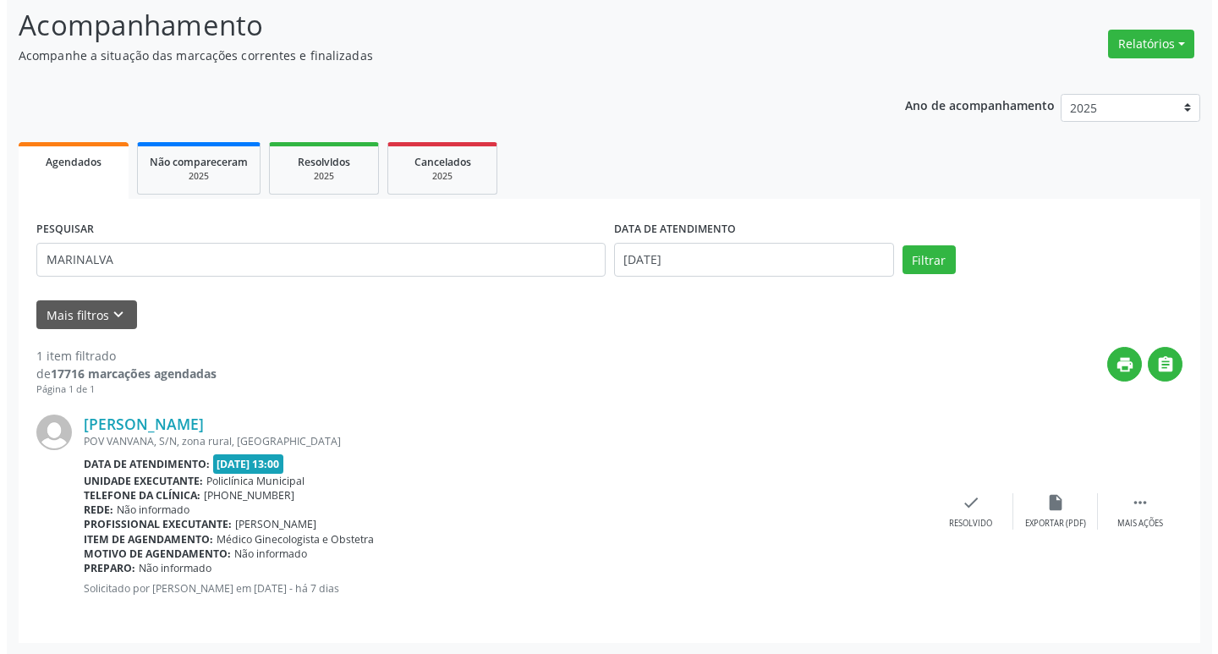
scroll to position [112, 0]
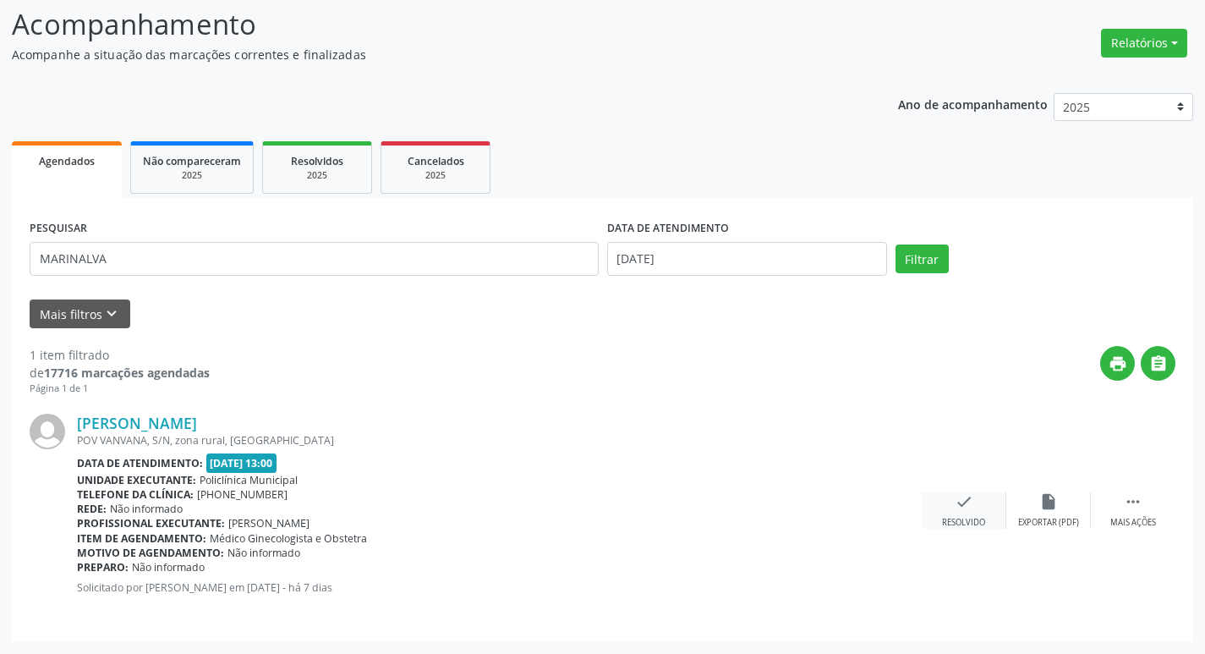
click at [968, 501] on icon "check" at bounding box center [964, 501] width 19 height 19
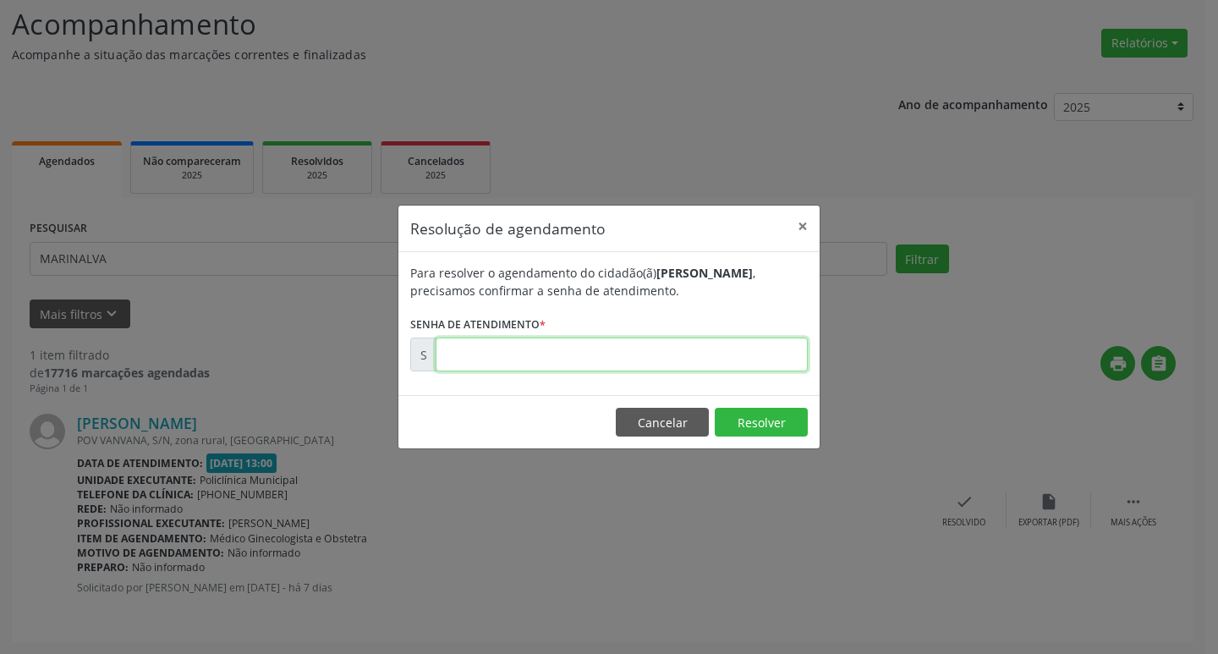
click at [662, 355] on input "text" at bounding box center [622, 354] width 372 height 34
type input "00170435"
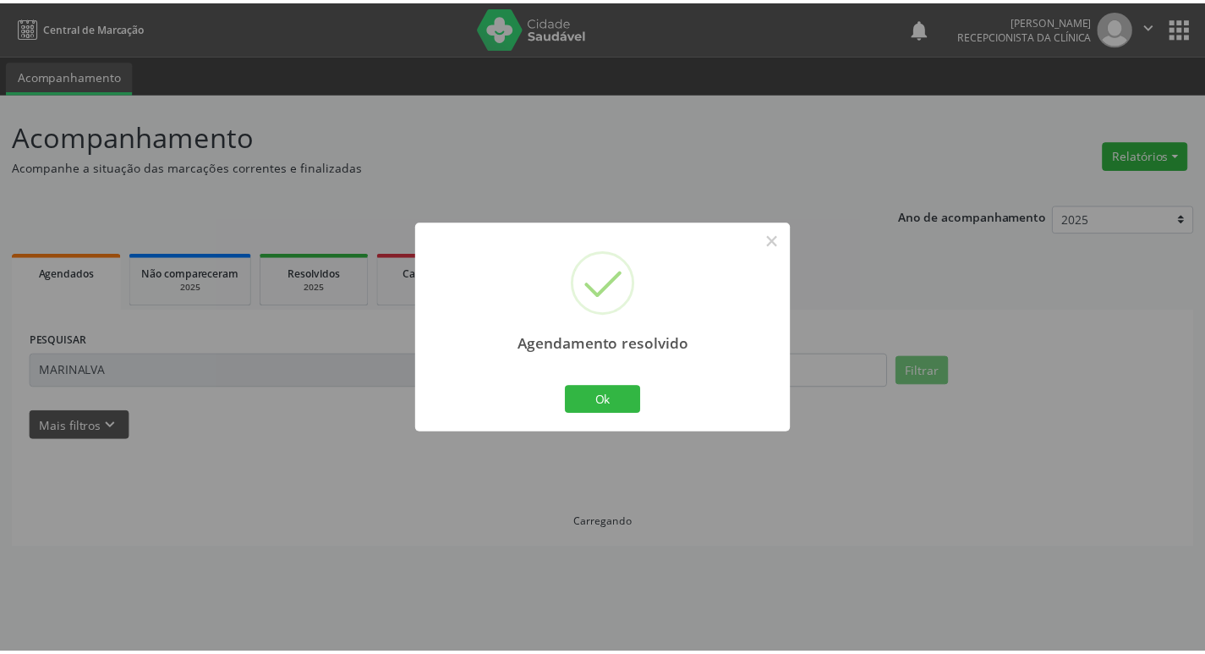
scroll to position [0, 0]
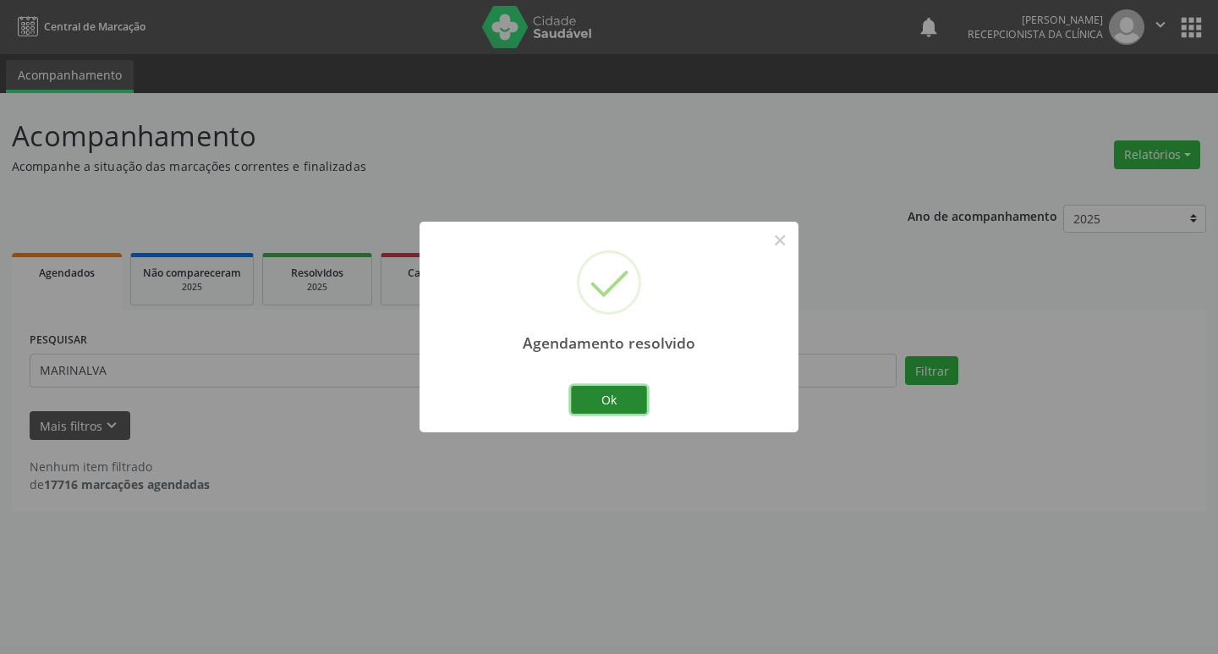
click at [628, 394] on button "Ok" at bounding box center [609, 400] width 76 height 29
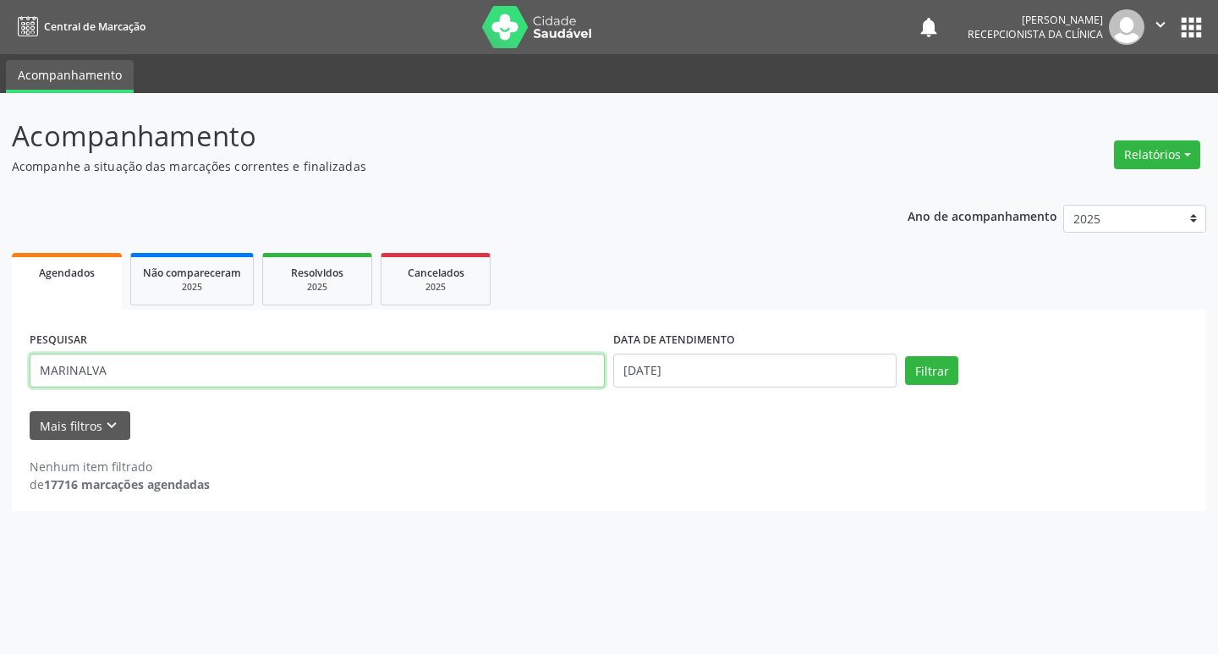
click at [250, 375] on input "MARINALVA" at bounding box center [317, 371] width 575 height 34
type input "M"
type input "NAGILA"
click at [936, 359] on button "Filtrar" at bounding box center [931, 370] width 53 height 29
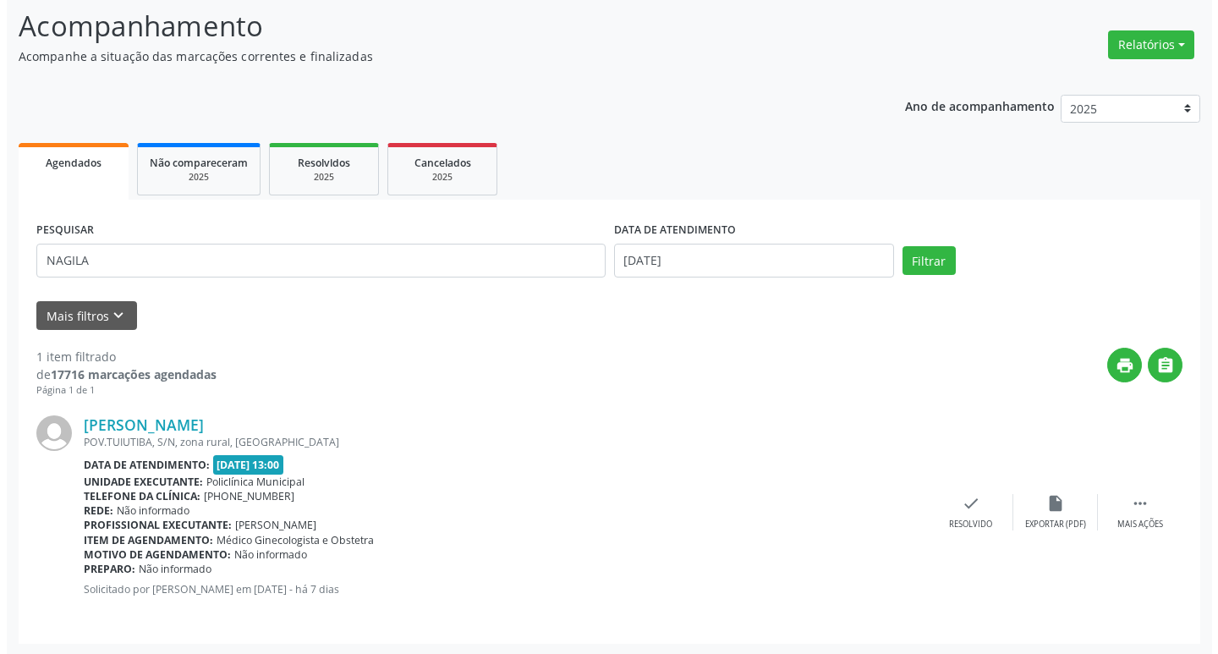
scroll to position [112, 0]
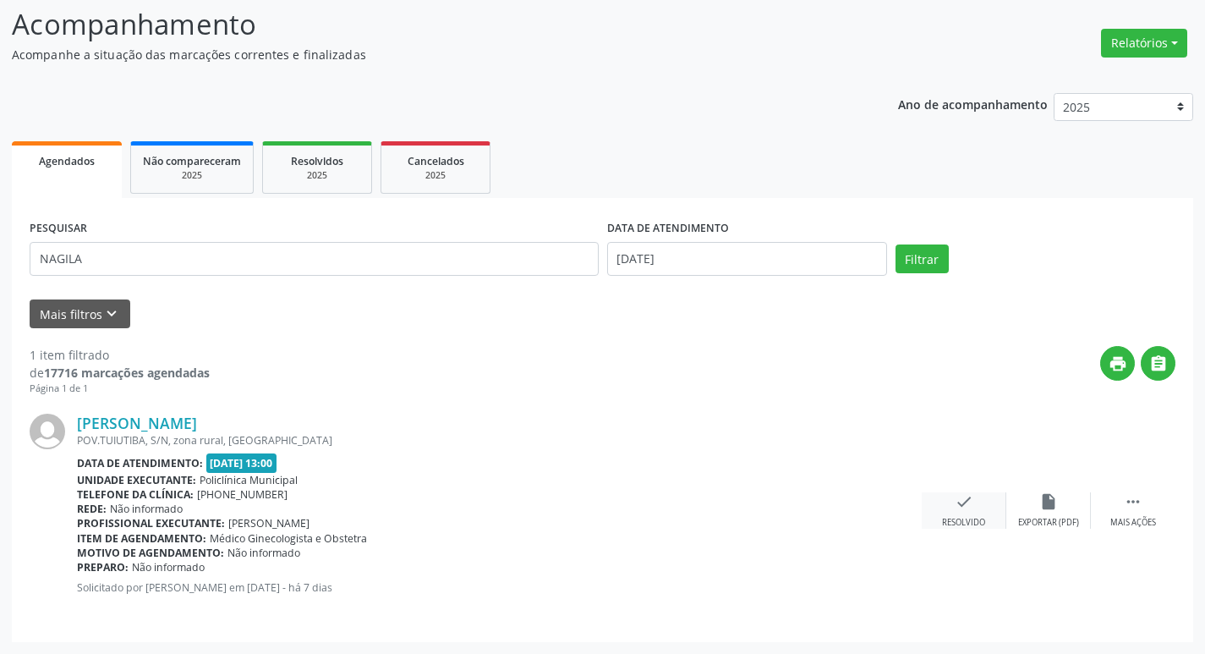
click at [961, 504] on icon "check" at bounding box center [964, 501] width 19 height 19
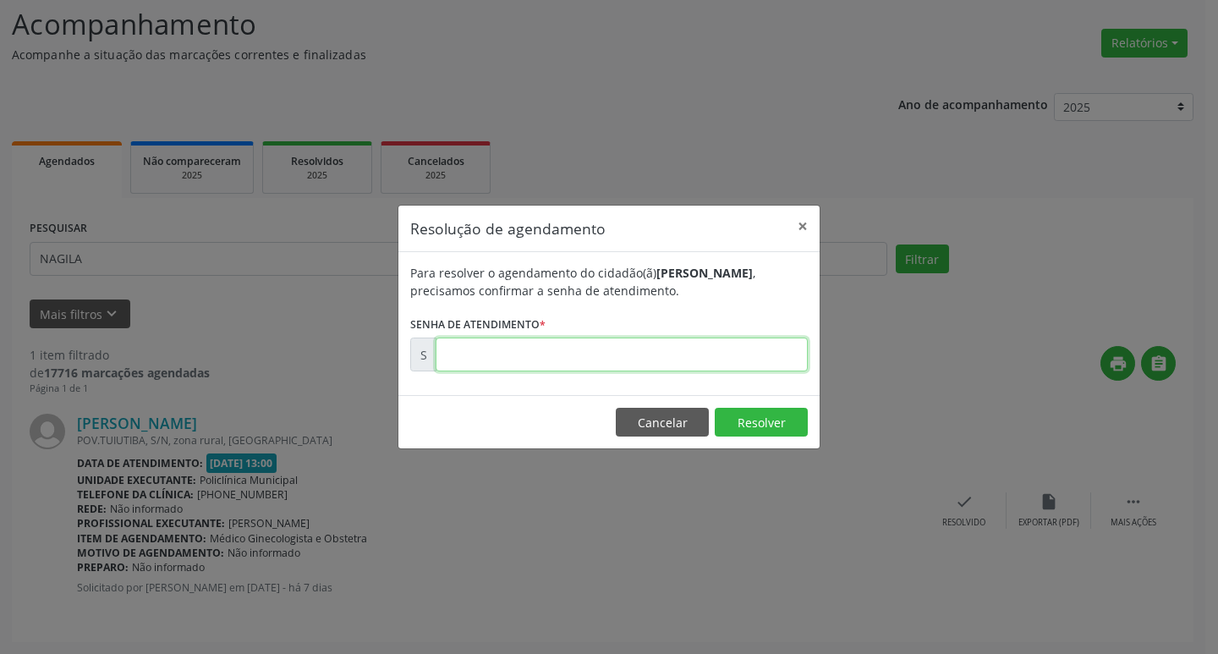
click at [519, 346] on input "text" at bounding box center [622, 354] width 372 height 34
type input "00170358"
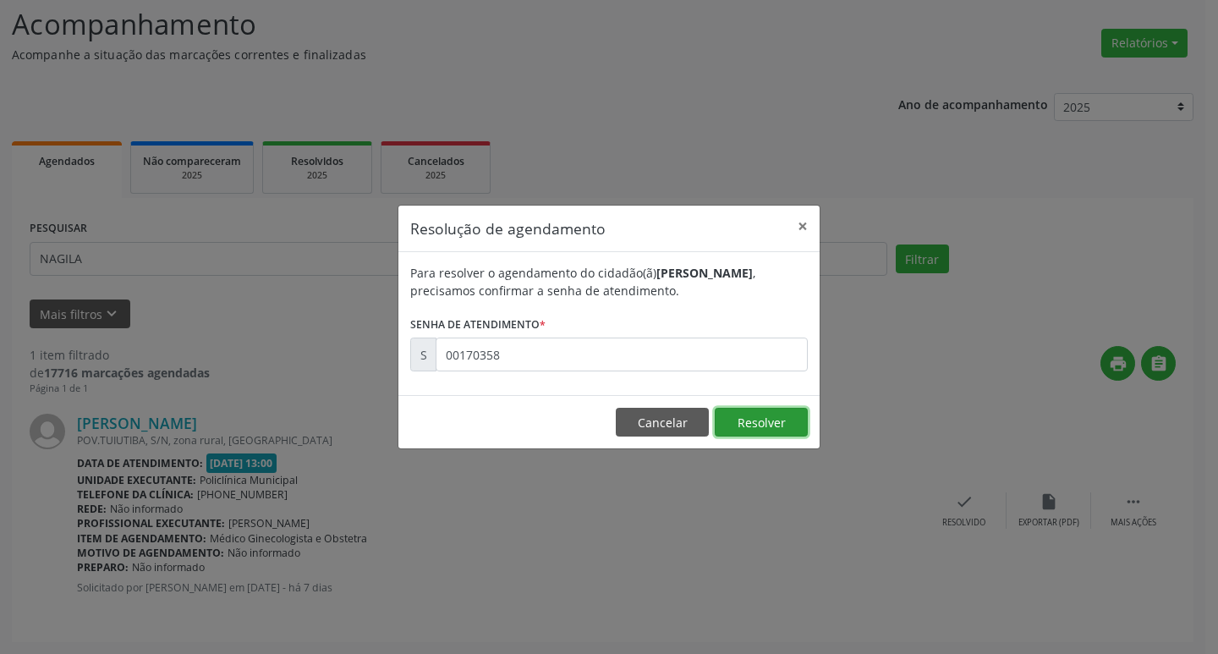
click at [721, 419] on button "Resolver" at bounding box center [761, 422] width 93 height 29
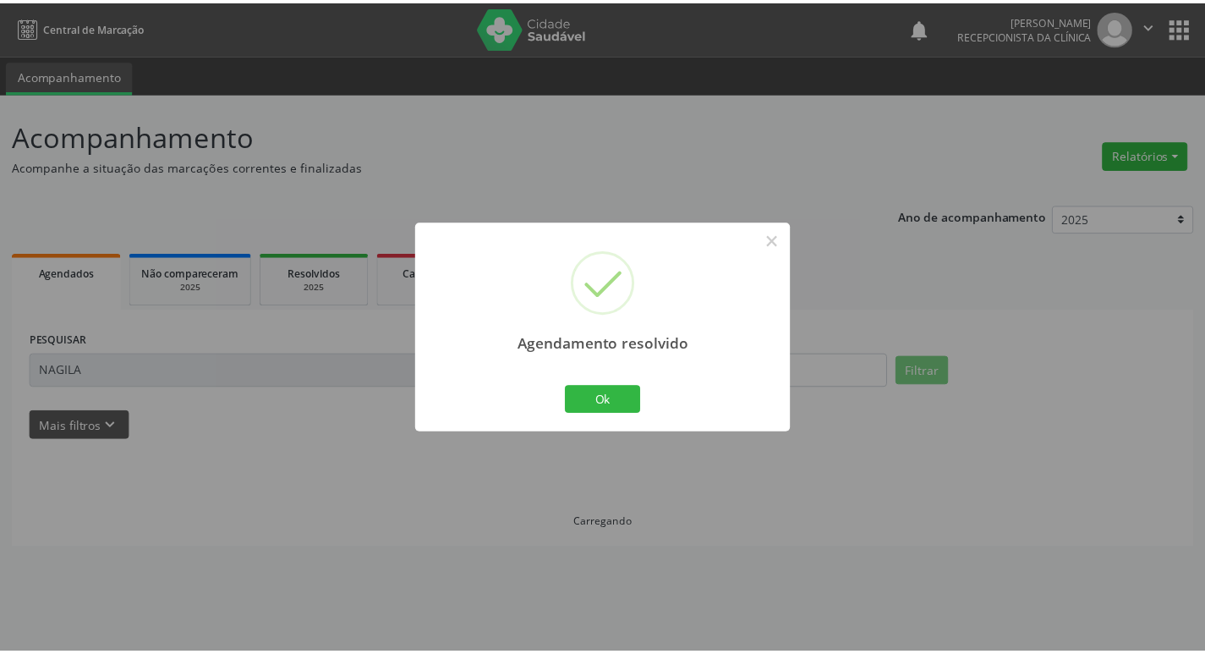
scroll to position [0, 0]
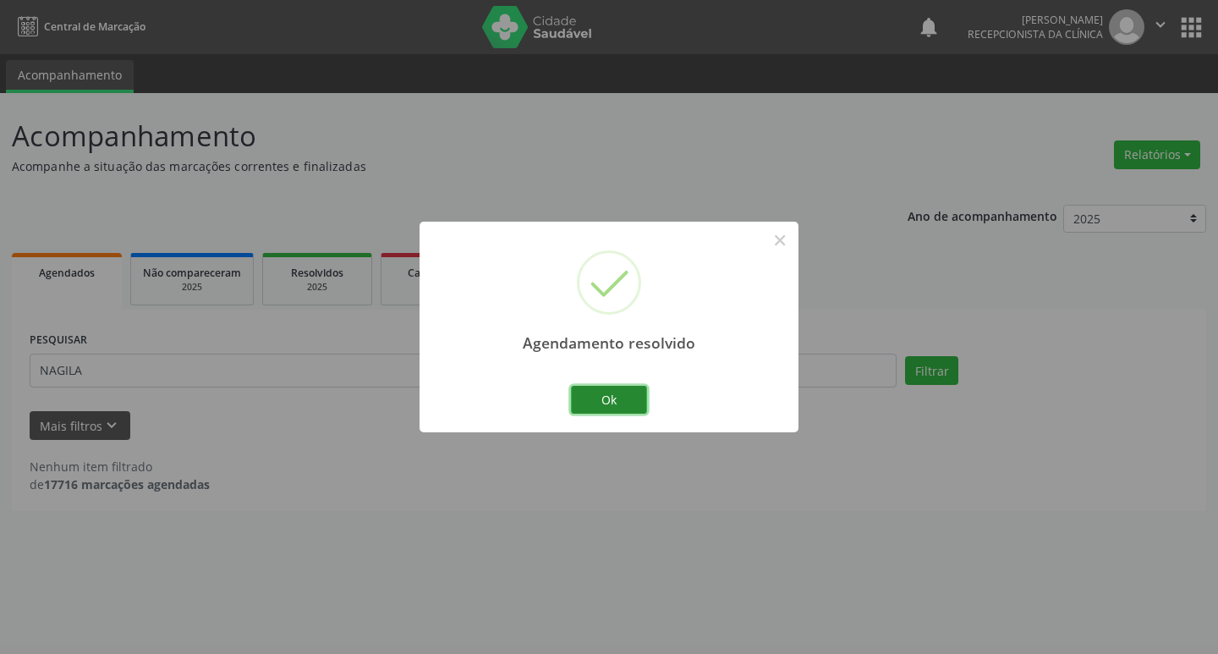
click at [633, 398] on button "Ok" at bounding box center [609, 400] width 76 height 29
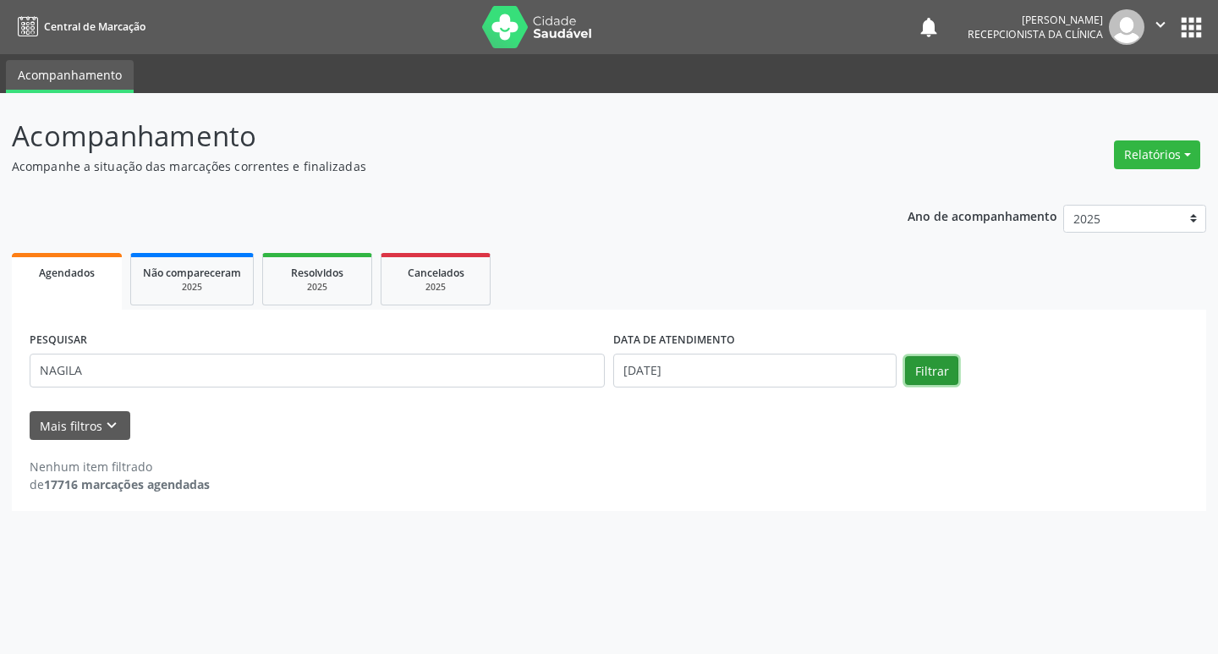
click at [948, 377] on button "Filtrar" at bounding box center [931, 370] width 53 height 29
click at [112, 368] on input "NAGILA" at bounding box center [317, 371] width 575 height 34
type input "N"
type input "TELMA"
click at [918, 365] on button "Filtrar" at bounding box center [931, 370] width 53 height 29
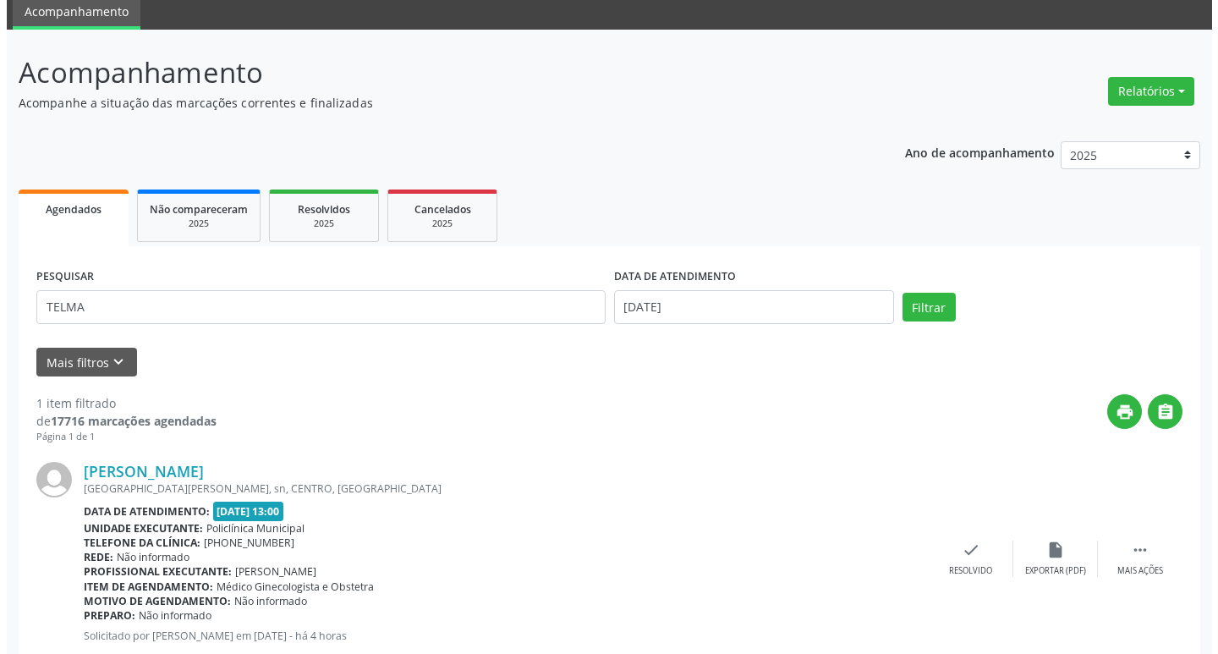
scroll to position [112, 0]
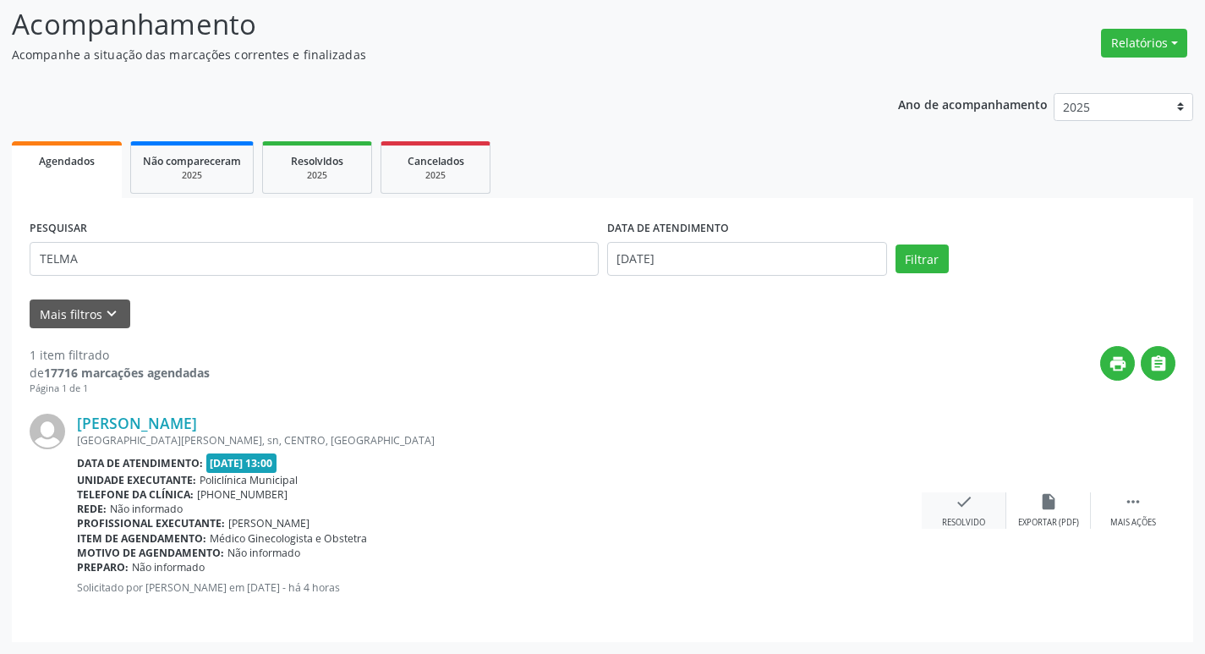
click at [967, 503] on icon "check" at bounding box center [964, 501] width 19 height 19
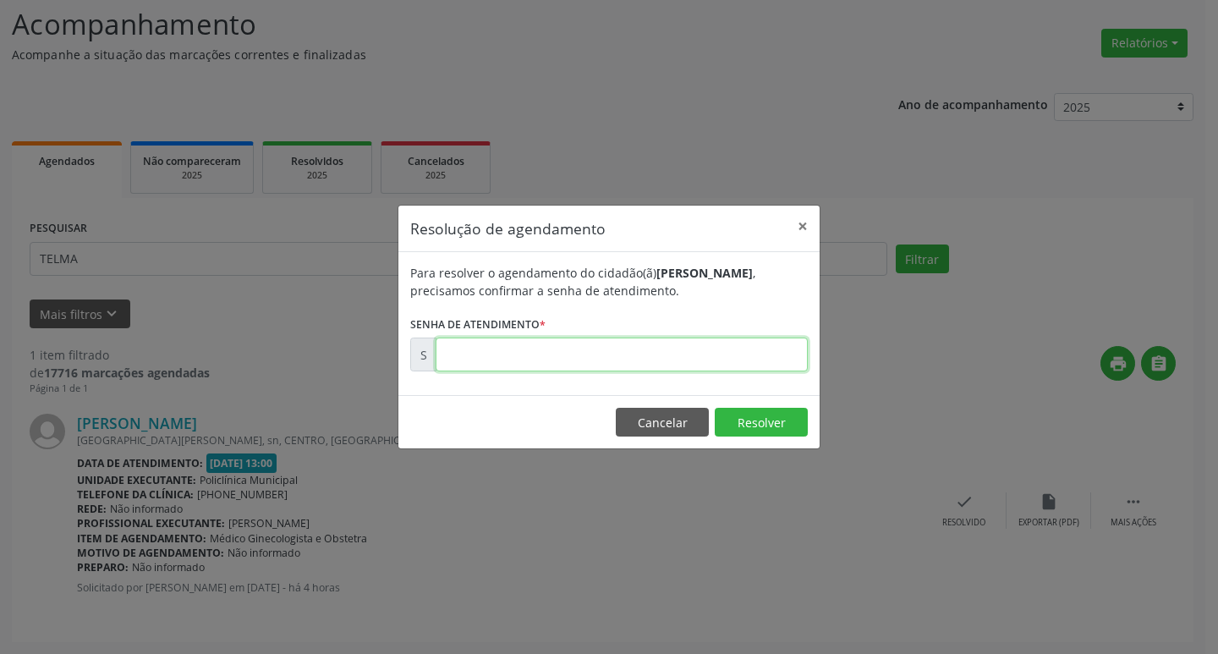
click at [672, 354] on input "text" at bounding box center [622, 354] width 372 height 34
type input "00171787"
click at [775, 440] on footer "Cancelar Resolver" at bounding box center [608, 421] width 421 height 53
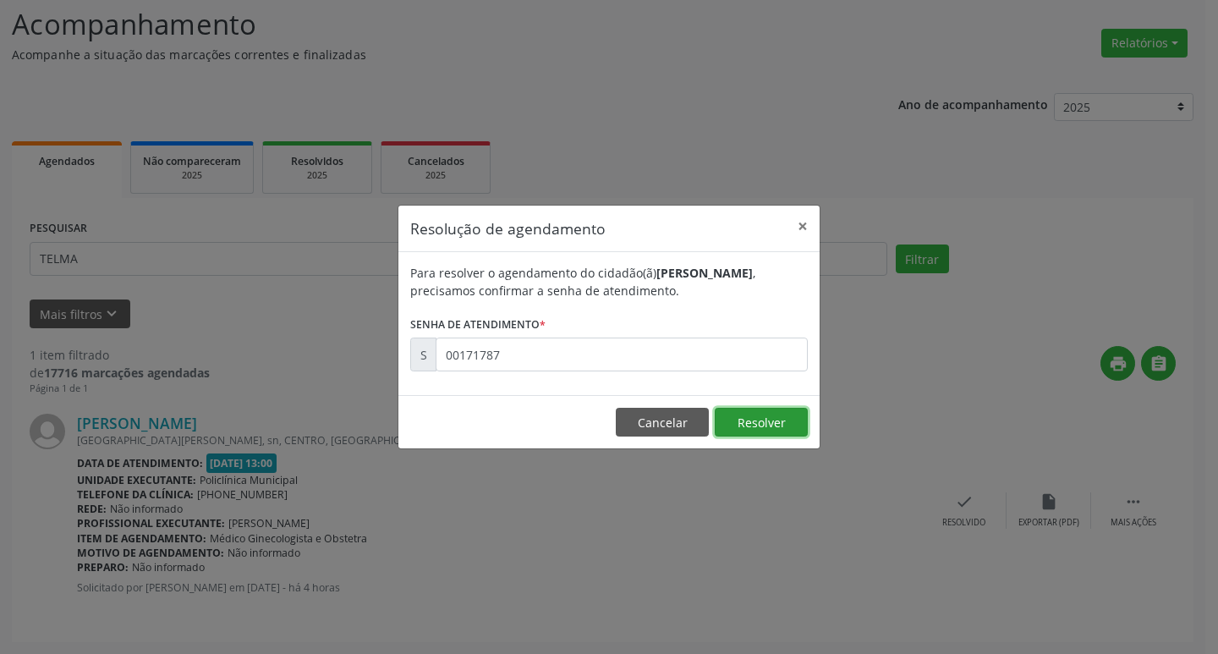
click at [776, 422] on button "Resolver" at bounding box center [761, 422] width 93 height 29
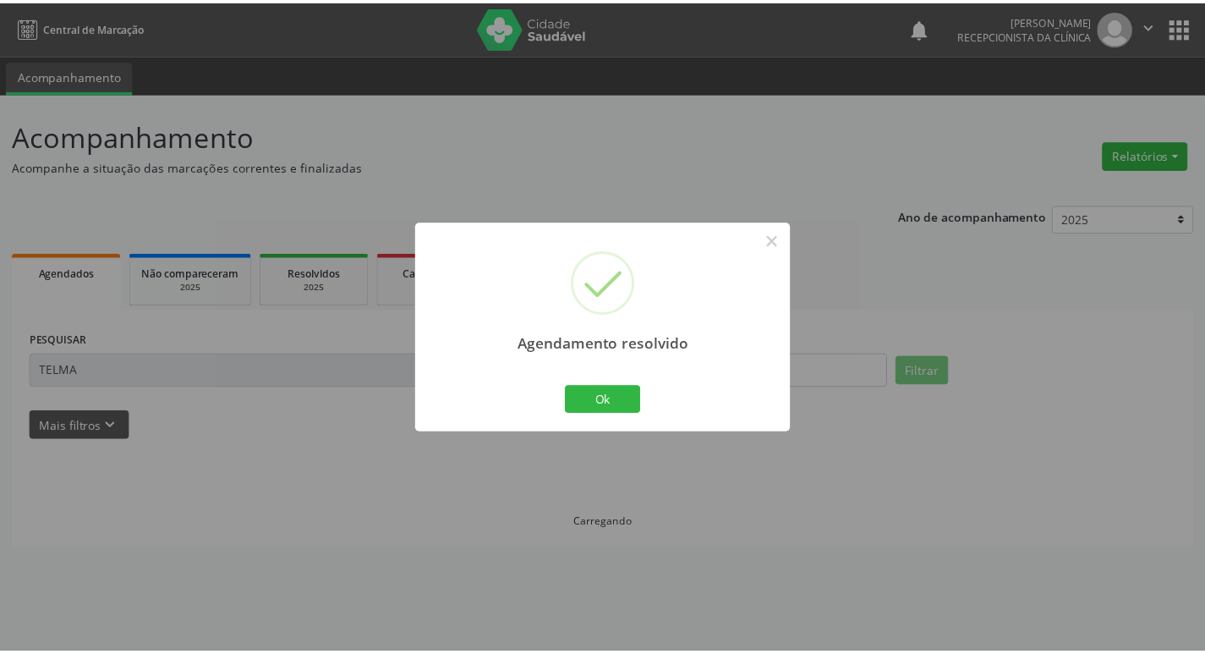
scroll to position [0, 0]
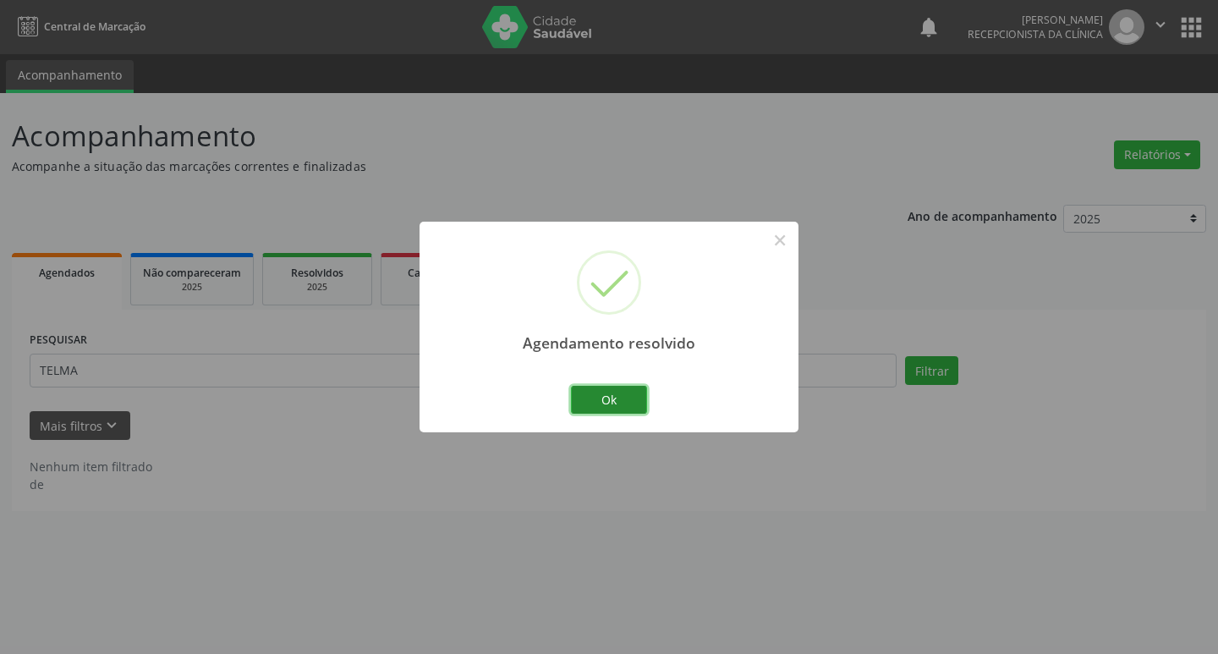
click at [633, 400] on button "Ok" at bounding box center [609, 400] width 76 height 29
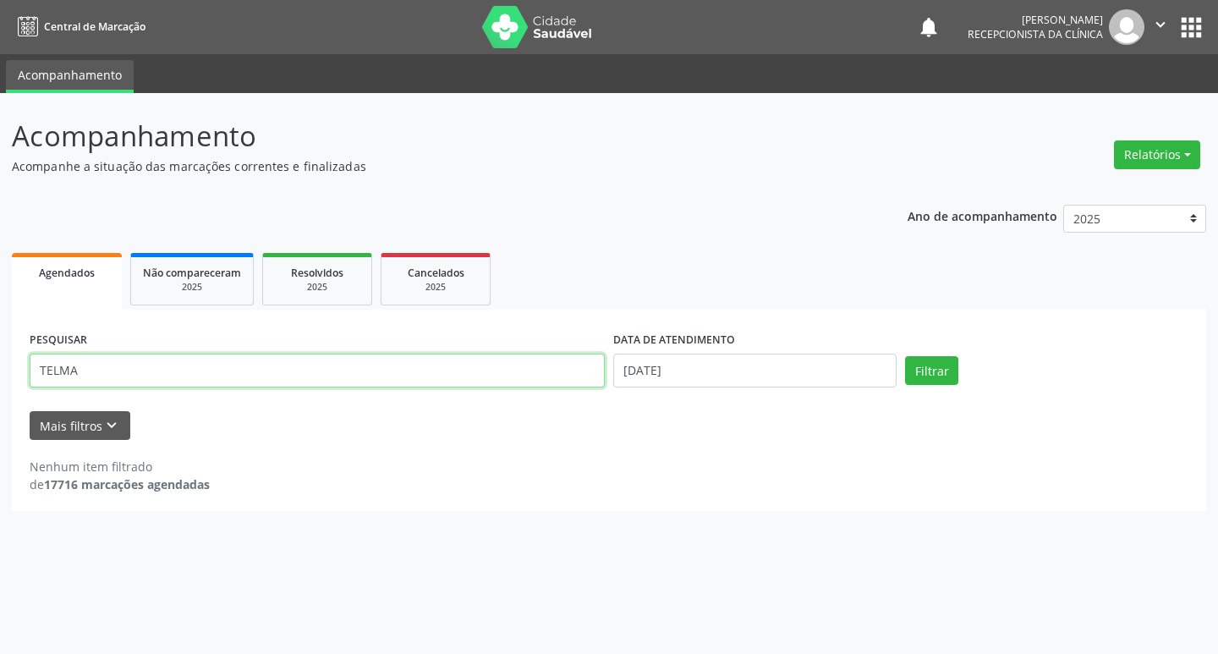
click at [203, 367] on input "TELMA" at bounding box center [317, 371] width 575 height 34
type input "T"
type input "FABRICIA"
click at [933, 373] on button "Filtrar" at bounding box center [931, 370] width 53 height 29
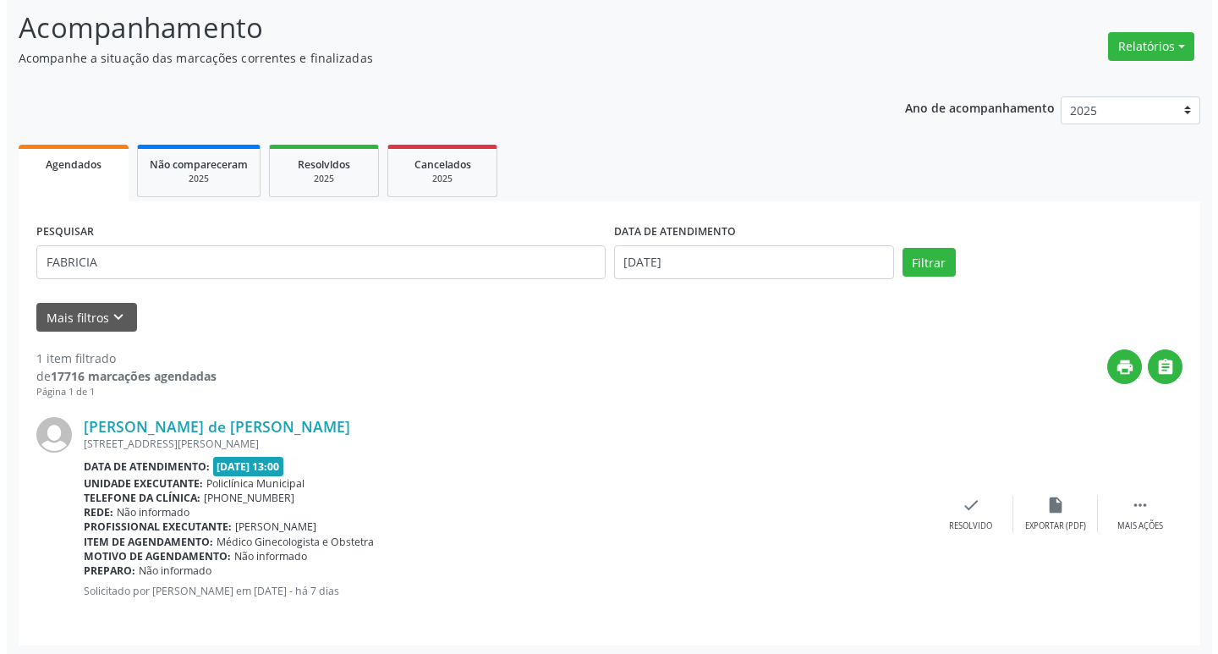
scroll to position [112, 0]
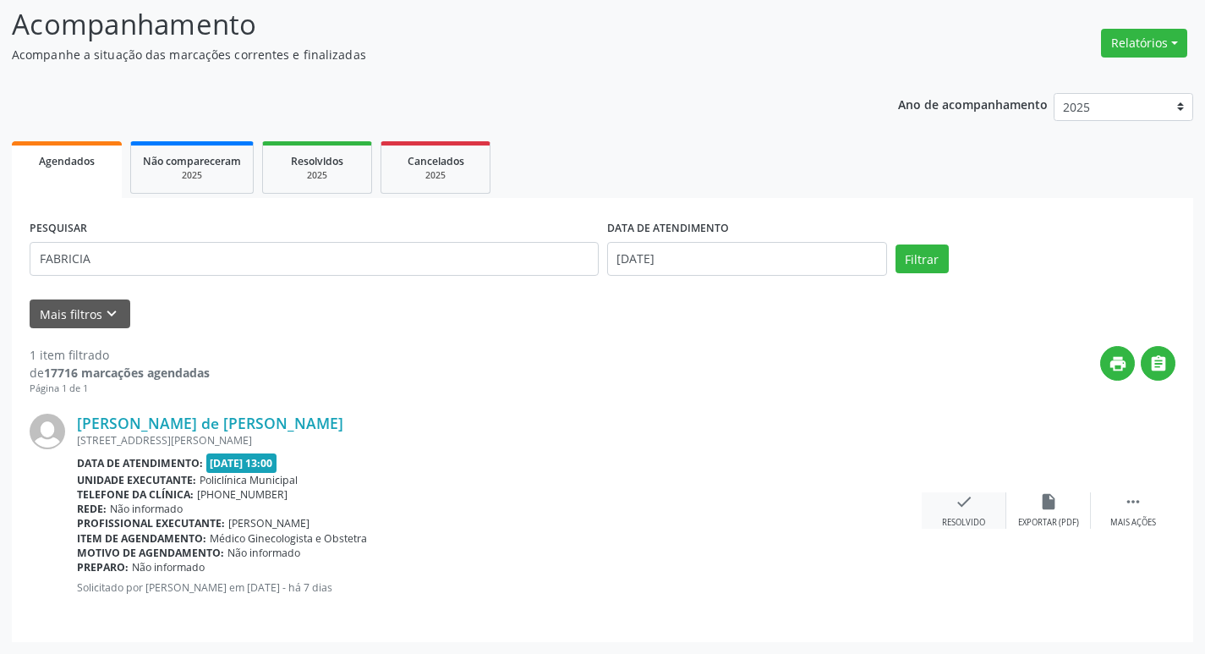
click at [950, 502] on div "check Resolvido" at bounding box center [964, 510] width 85 height 36
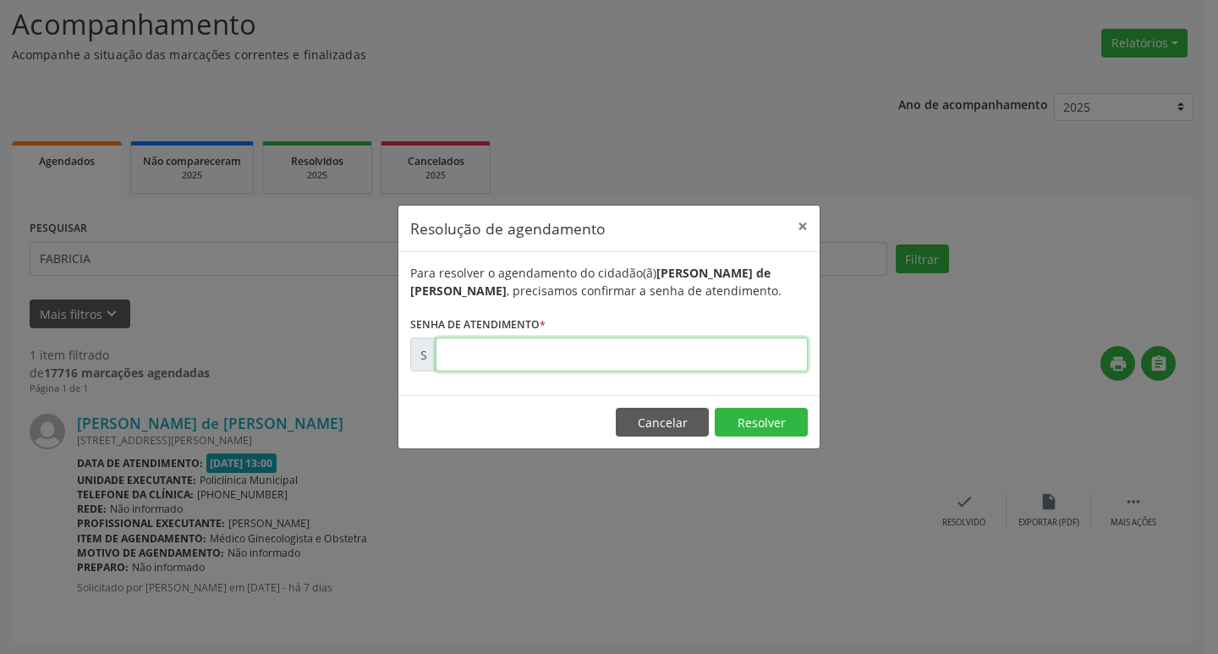
click at [760, 350] on input "text" at bounding box center [622, 354] width 372 height 34
type input "00170540"
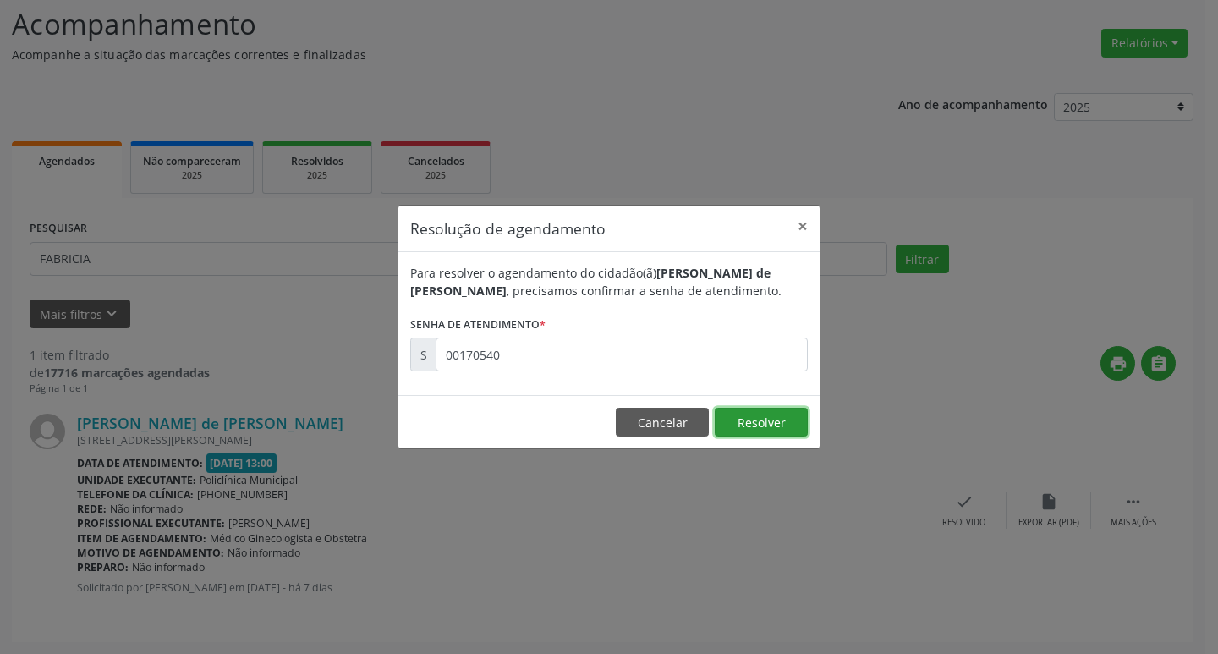
click at [789, 427] on button "Resolver" at bounding box center [761, 422] width 93 height 29
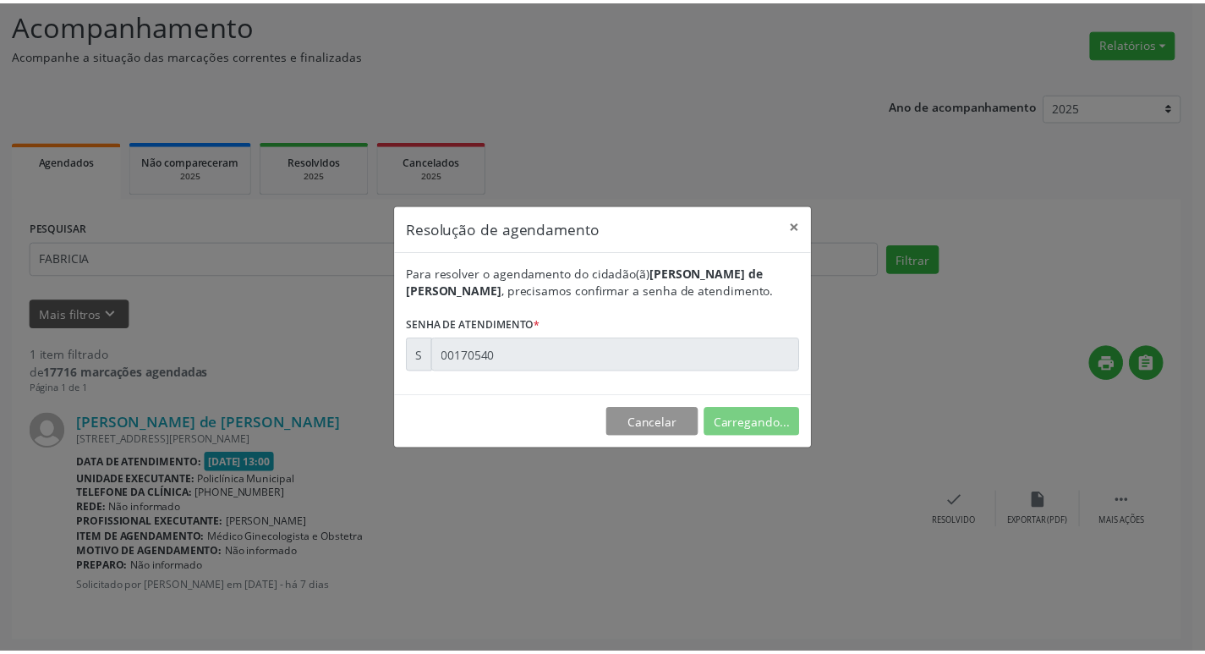
scroll to position [0, 0]
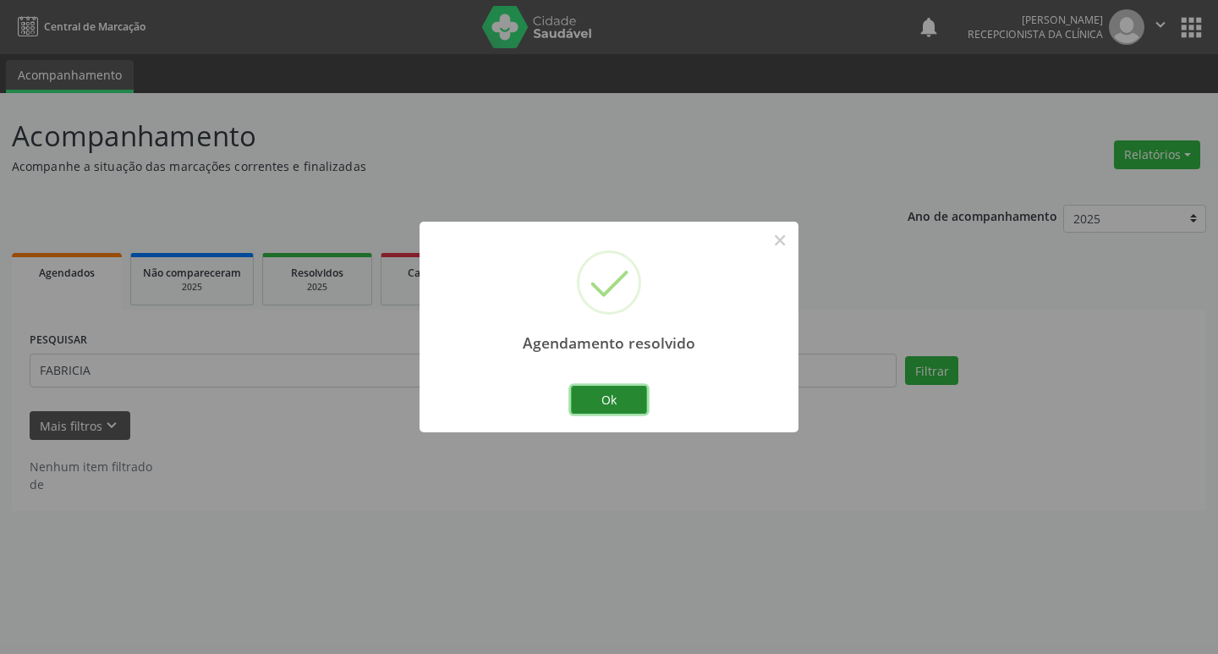
click at [631, 400] on button "Ok" at bounding box center [609, 400] width 76 height 29
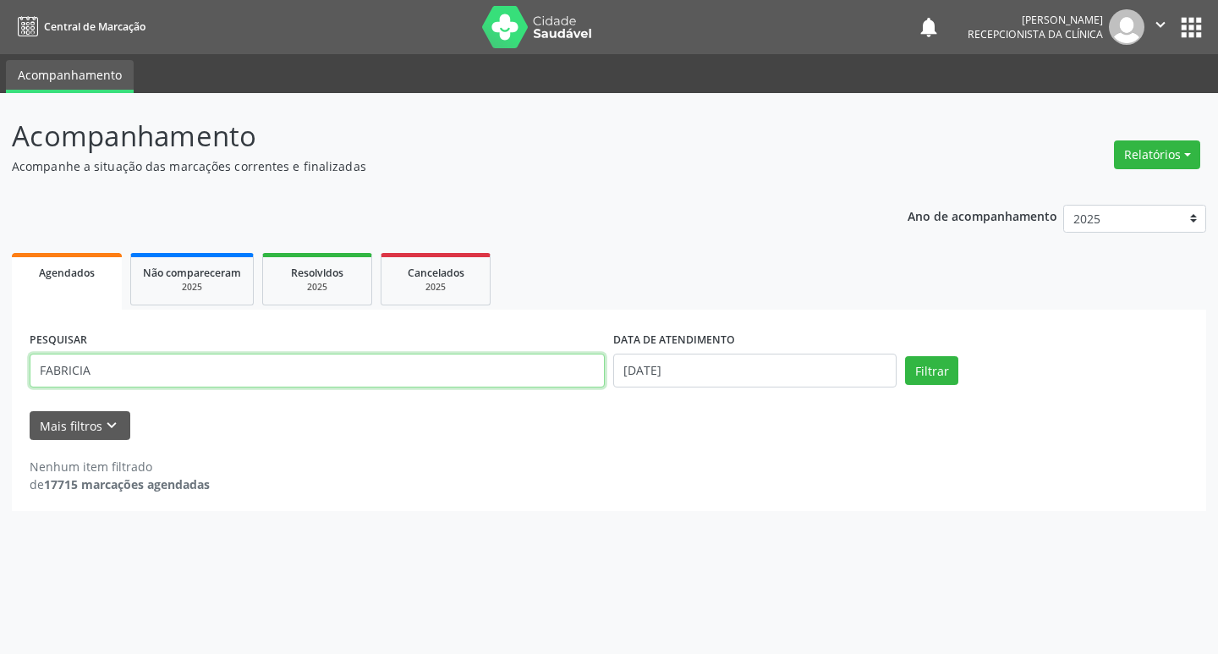
click at [212, 365] on input "FABRICIA" at bounding box center [317, 371] width 575 height 34
type input "F"
type input "HELOISA"
click at [950, 371] on button "Filtrar" at bounding box center [931, 370] width 53 height 29
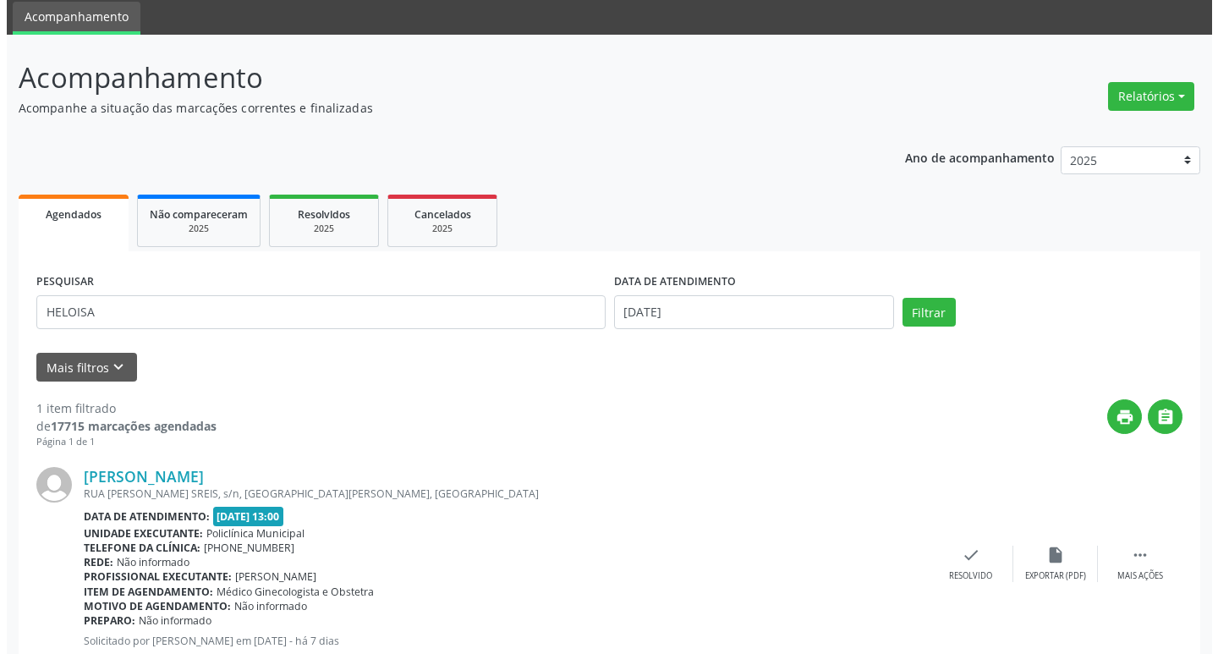
scroll to position [112, 0]
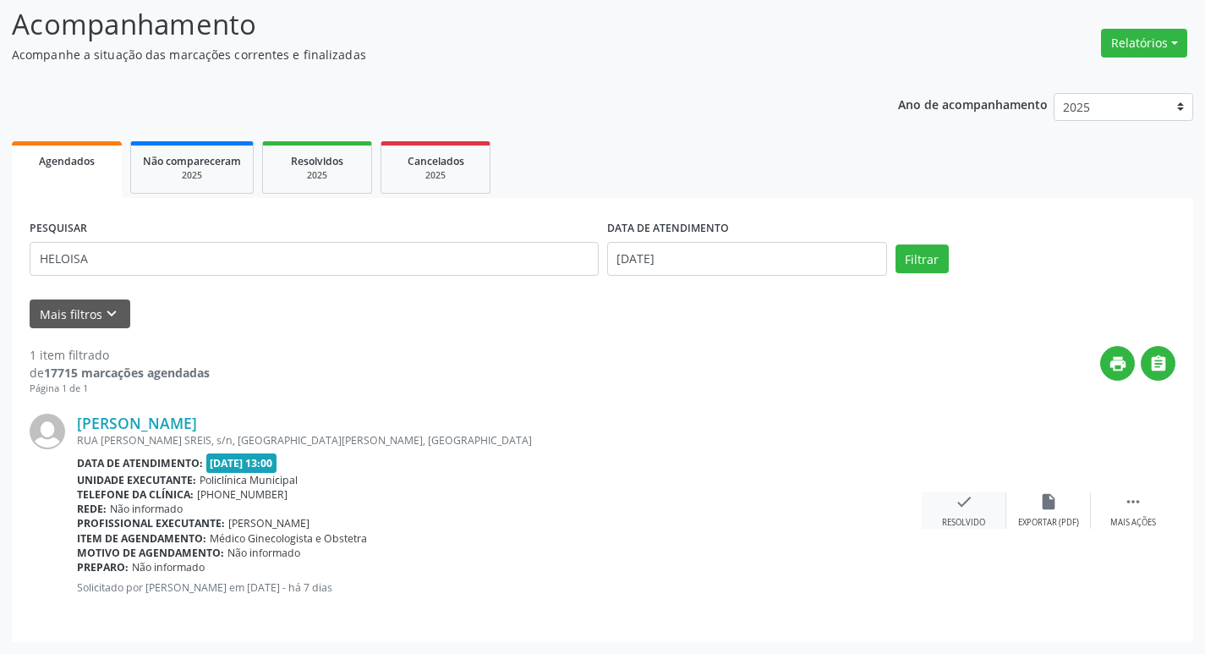
click at [953, 503] on div "check Resolvido" at bounding box center [964, 510] width 85 height 36
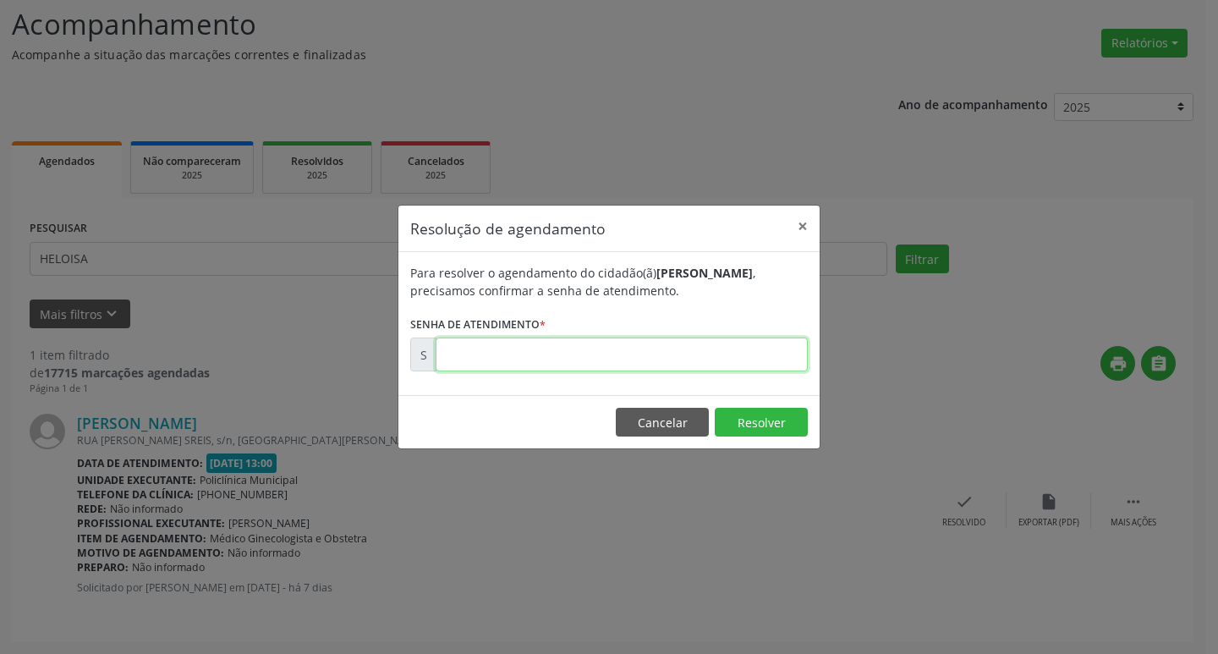
click at [544, 359] on input "text" at bounding box center [622, 354] width 372 height 34
type input "00170534"
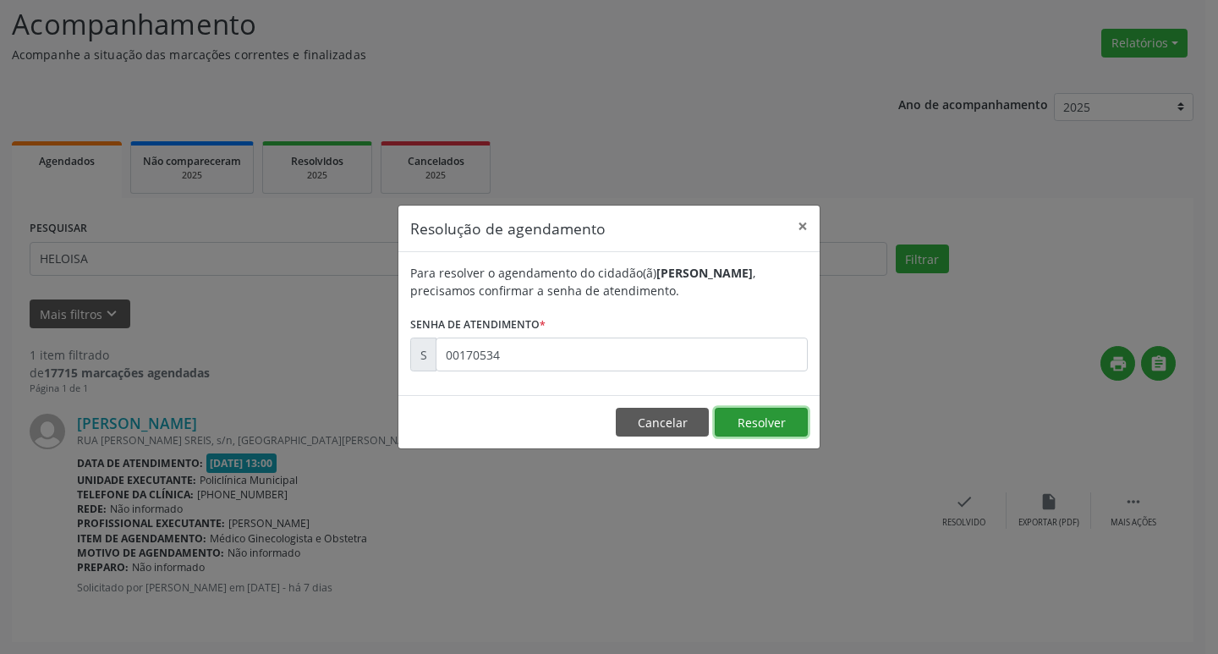
click at [727, 412] on button "Resolver" at bounding box center [761, 422] width 93 height 29
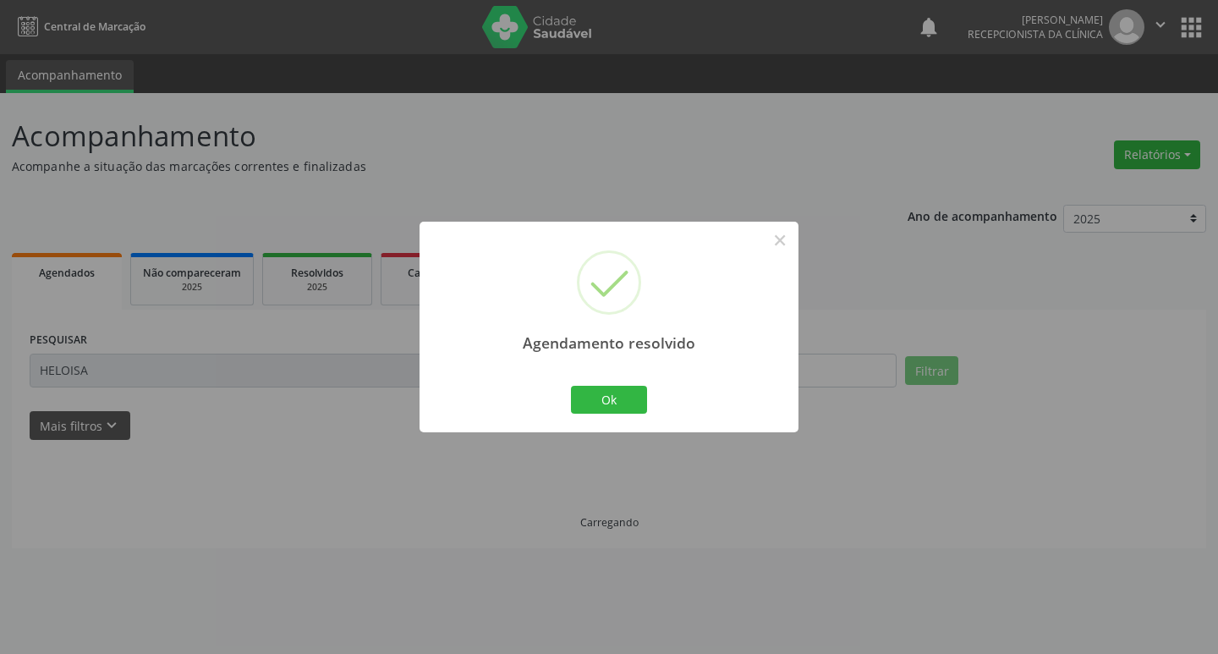
scroll to position [0, 0]
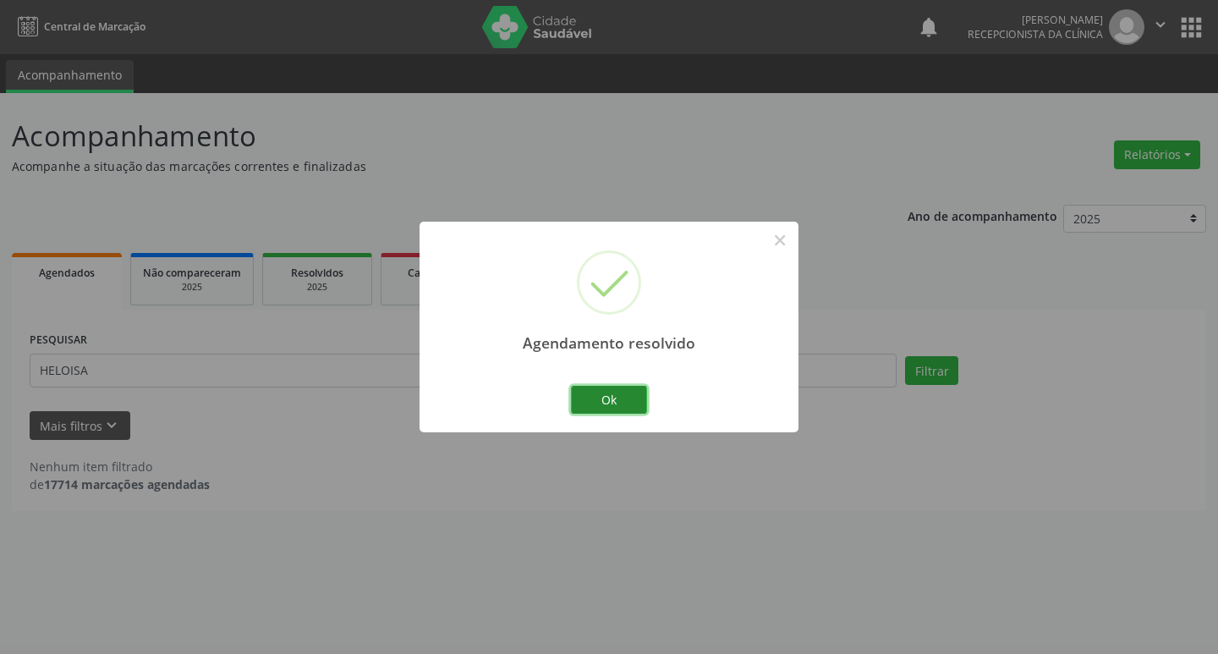
click at [629, 405] on button "Ok" at bounding box center [609, 400] width 76 height 29
